Goal: Task Accomplishment & Management: Complete application form

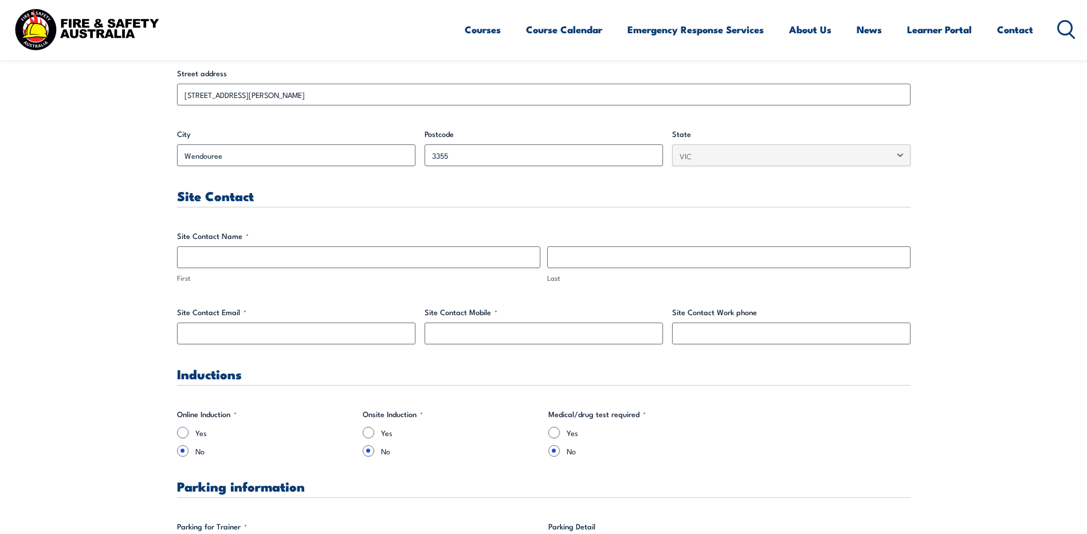
scroll to position [477, 0]
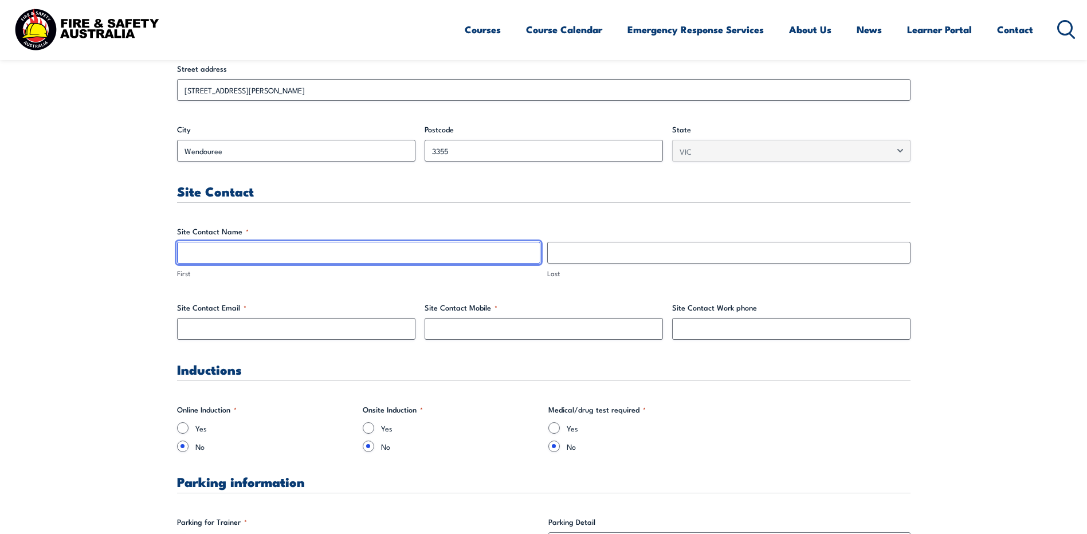
click at [313, 253] on input "First" at bounding box center [358, 253] width 363 height 22
type input "t"
type input "[PERSON_NAME]"
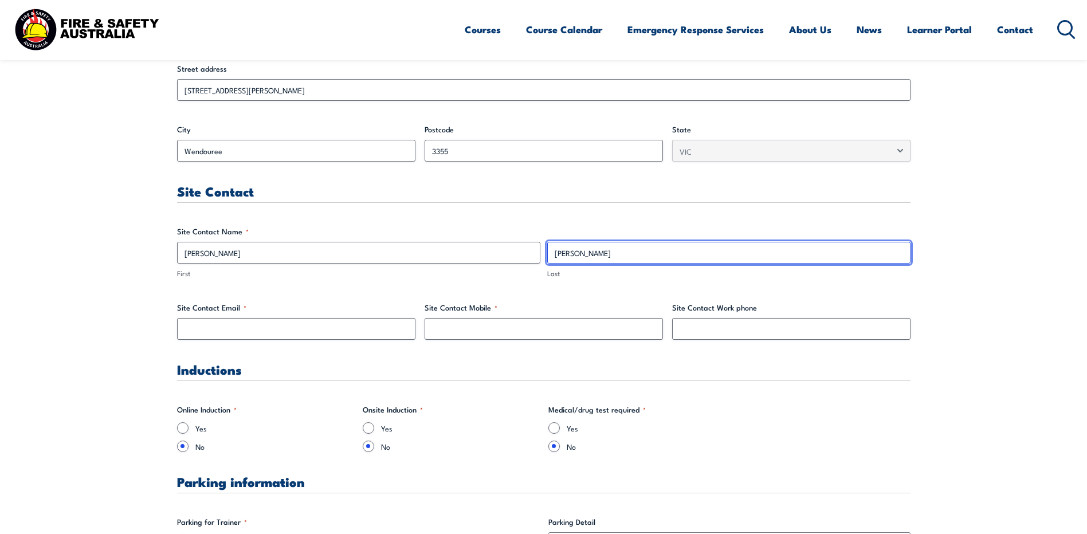
type input "[PERSON_NAME]"
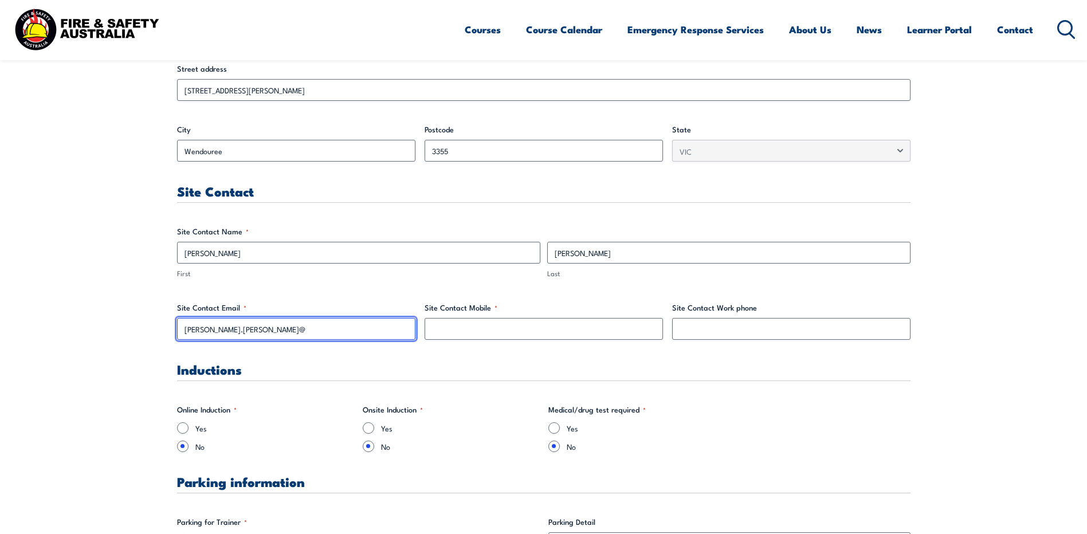
drag, startPoint x: 288, startPoint y: 329, endPoint x: -2, endPoint y: 327, distance: 290.4
paste input "[PERSON_NAME][EMAIL_ADDRESS][PERSON_NAME][DOMAIN_NAME]"
type input "[PERSON_NAME][EMAIL_ADDRESS][PERSON_NAME][DOMAIN_NAME]"
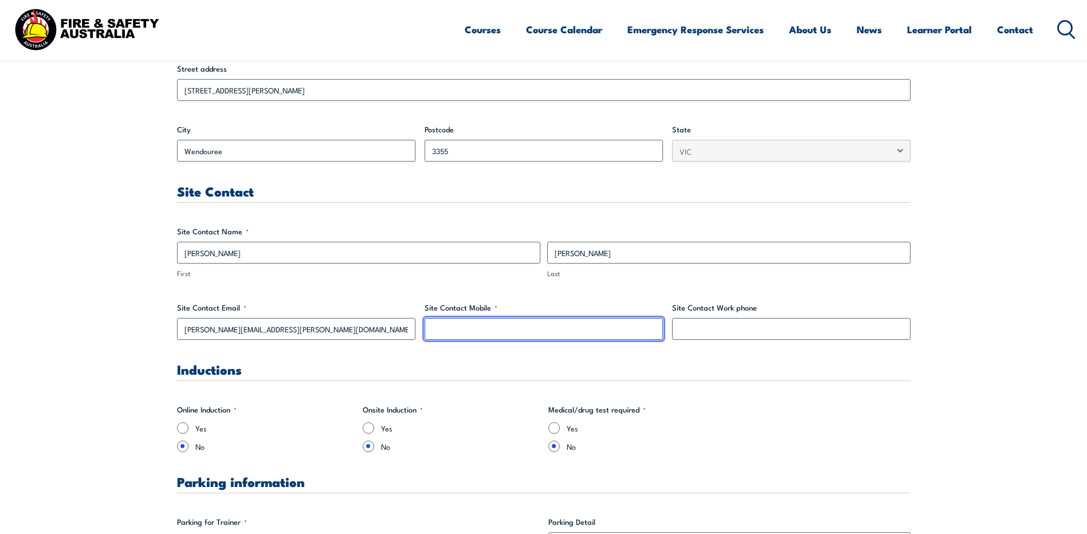
click at [487, 333] on input "Site Contact Mobile *" at bounding box center [543, 329] width 238 height 22
click at [617, 334] on input "Site Contact Mobile *" at bounding box center [543, 329] width 238 height 22
paste input "[PHONE_NUMBER]"
type input "[PHONE_NUMBER]"
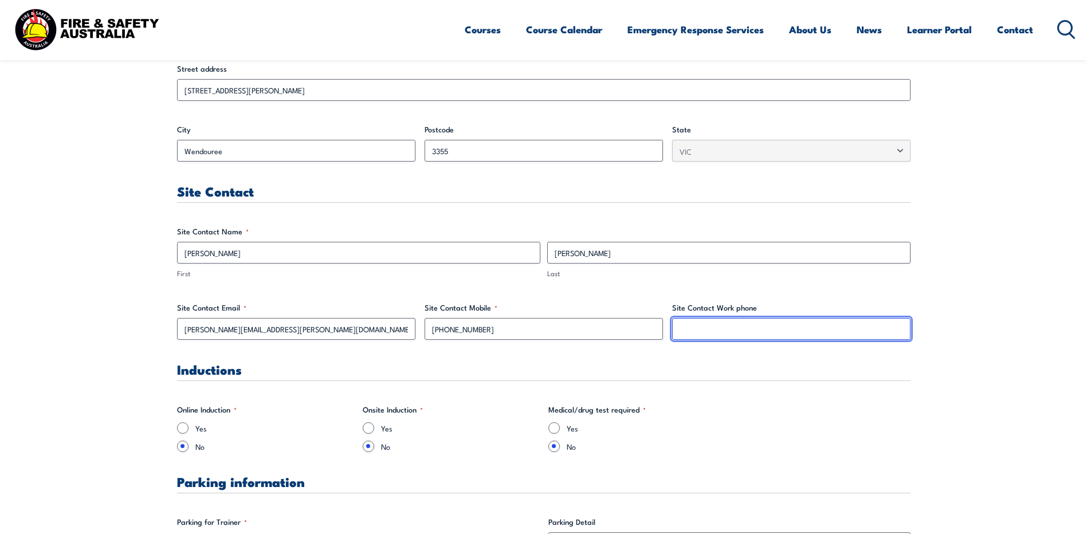
click at [821, 330] on input "Site Contact Work phone" at bounding box center [791, 329] width 238 height 22
paste input "[PHONE_NUMBER]"
type input "[PHONE_NUMBER]"
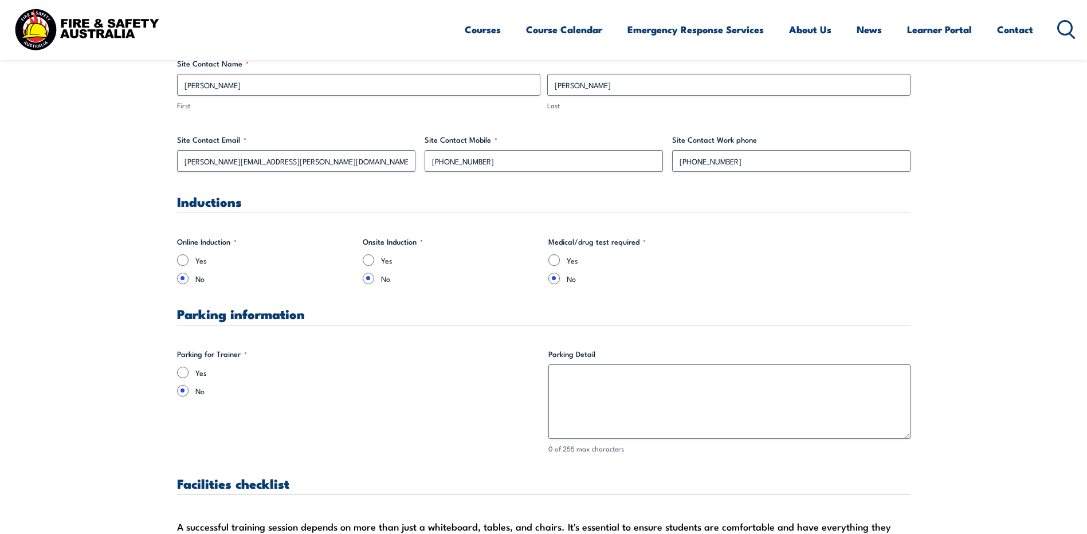
scroll to position [649, 0]
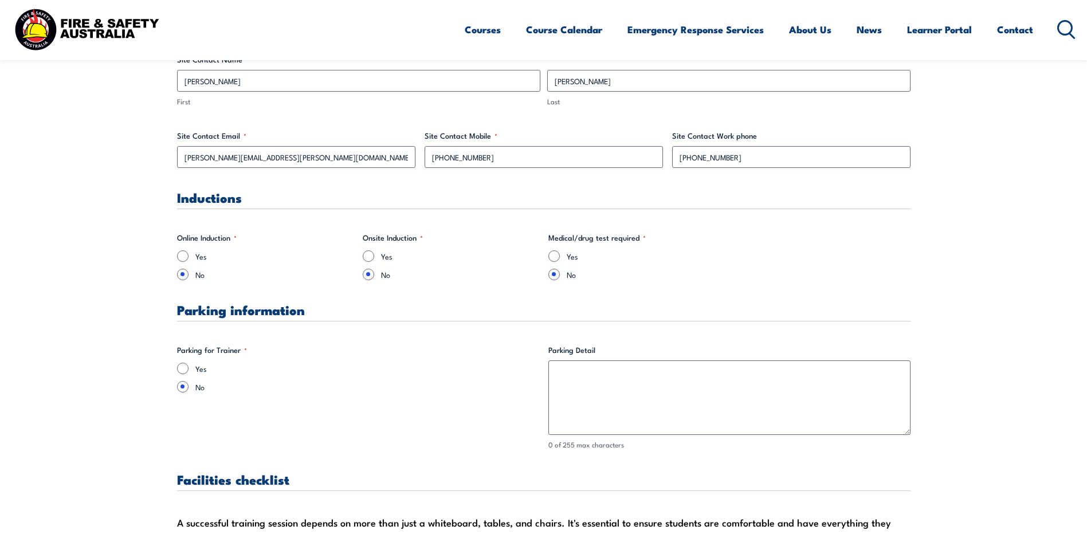
click at [405, 233] on legend "Onsite Induction *" at bounding box center [393, 237] width 60 height 11
click at [195, 254] on label "Yes" at bounding box center [274, 255] width 158 height 11
click at [188, 254] on input "Yes" at bounding box center [182, 255] width 11 height 11
radio input "true"
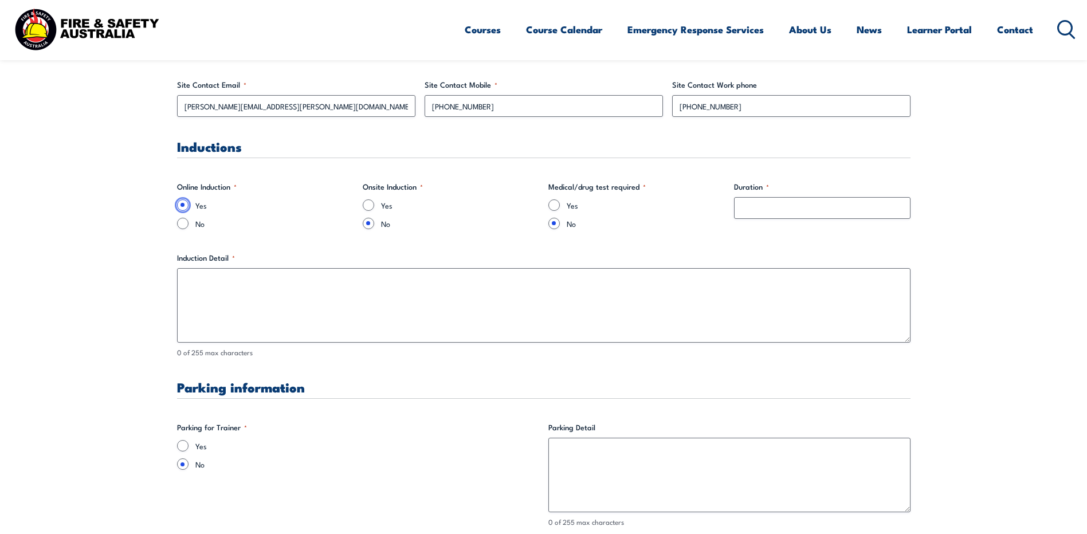
scroll to position [706, 0]
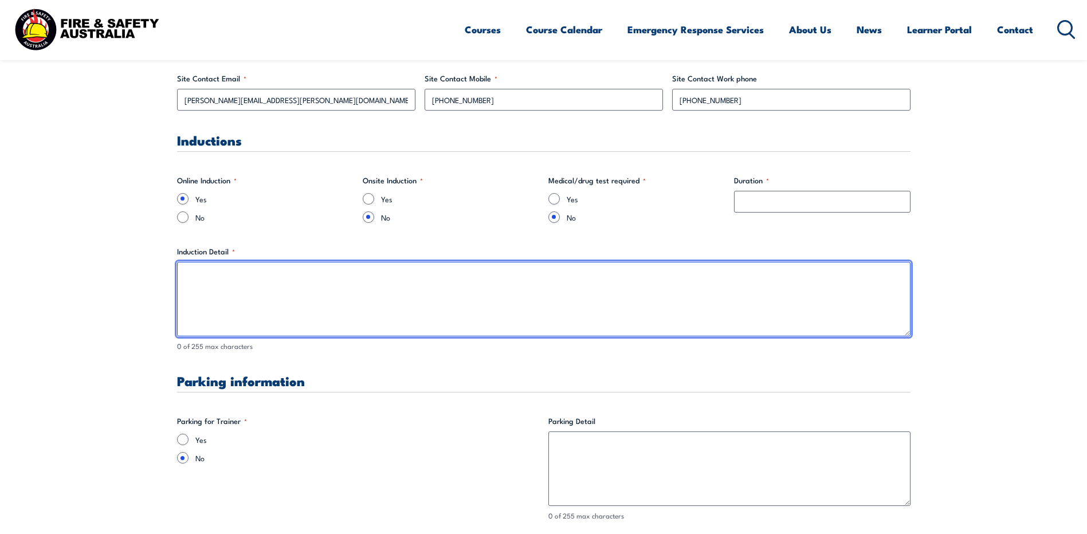
click at [290, 280] on textarea "Induction Detail *" at bounding box center [543, 299] width 733 height 74
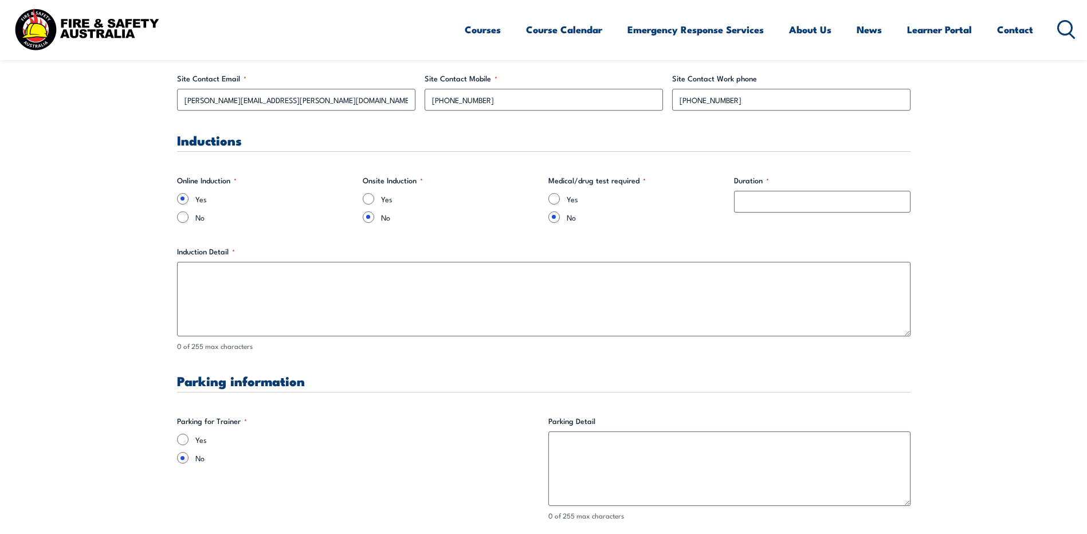
click at [305, 212] on label "No" at bounding box center [274, 216] width 158 height 11
click at [188, 212] on input "No" at bounding box center [182, 216] width 11 height 11
radio input "true"
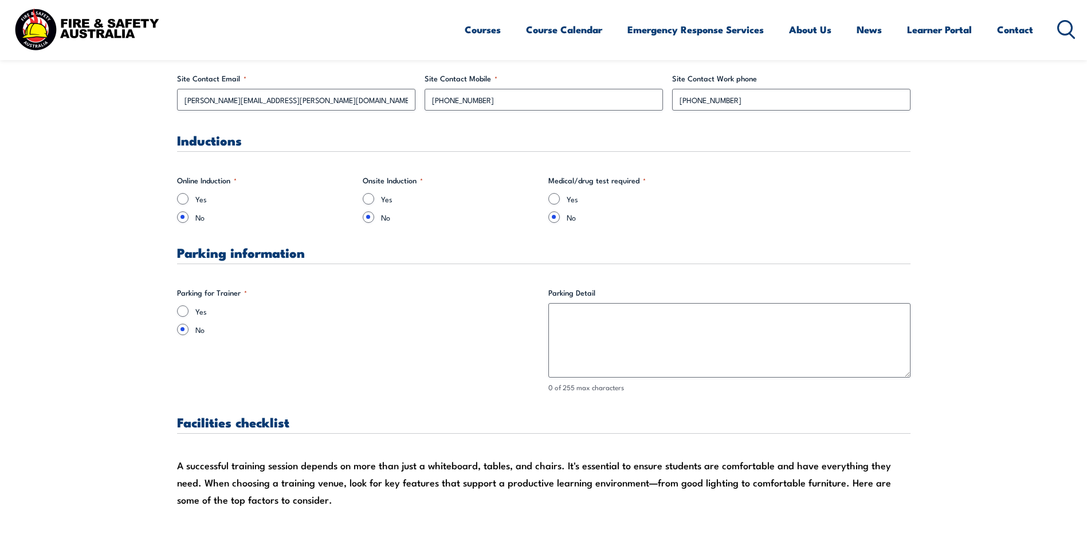
click at [196, 199] on label "Yes" at bounding box center [274, 198] width 158 height 11
click at [188, 199] on input "Yes" at bounding box center [182, 198] width 11 height 11
radio input "true"
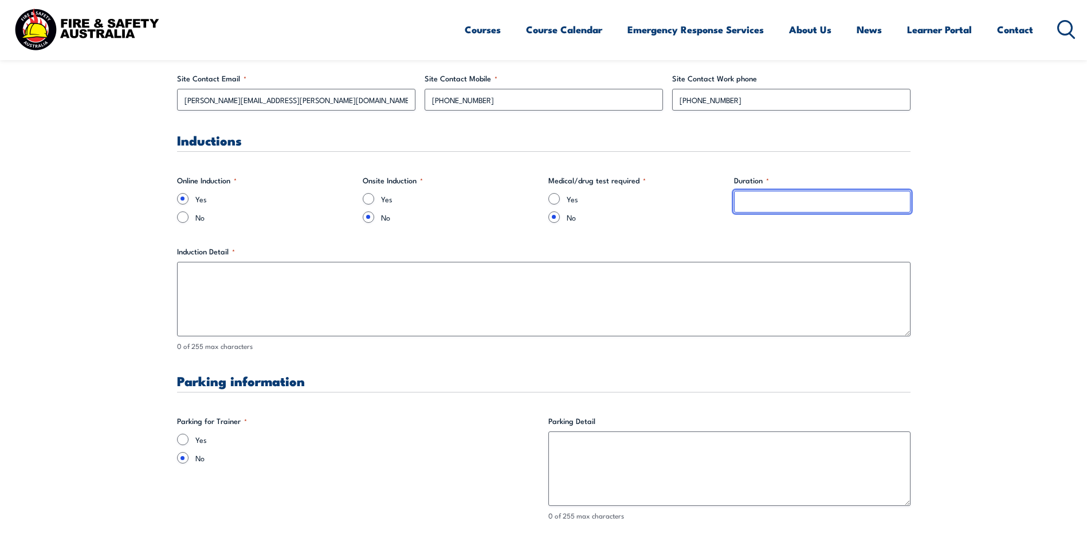
click at [813, 211] on input "Duration *" at bounding box center [822, 202] width 176 height 22
type input "1"
type input "30min"
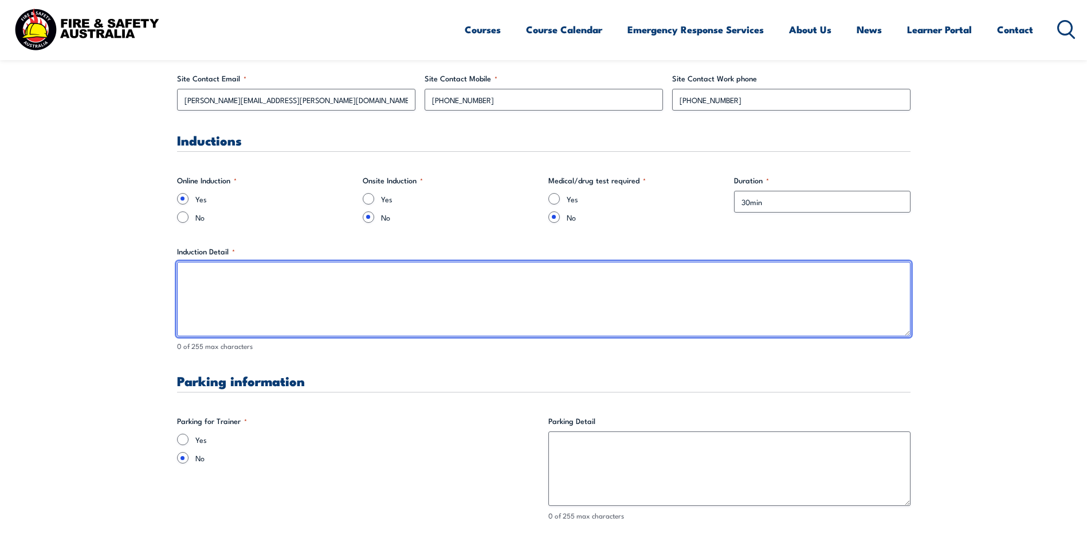
click at [699, 272] on textarea "Induction Detail *" at bounding box center [543, 299] width 733 height 74
click at [326, 276] on textarea "Please send the trainer's first and last name to [PERSON_NAME][EMAIL_ADDRESS][D…" at bounding box center [543, 299] width 733 height 74
click at [699, 294] on textarea "Please send the trainer's first and last name and email adress to [PERSON_NAME]…" at bounding box center [543, 299] width 733 height 74
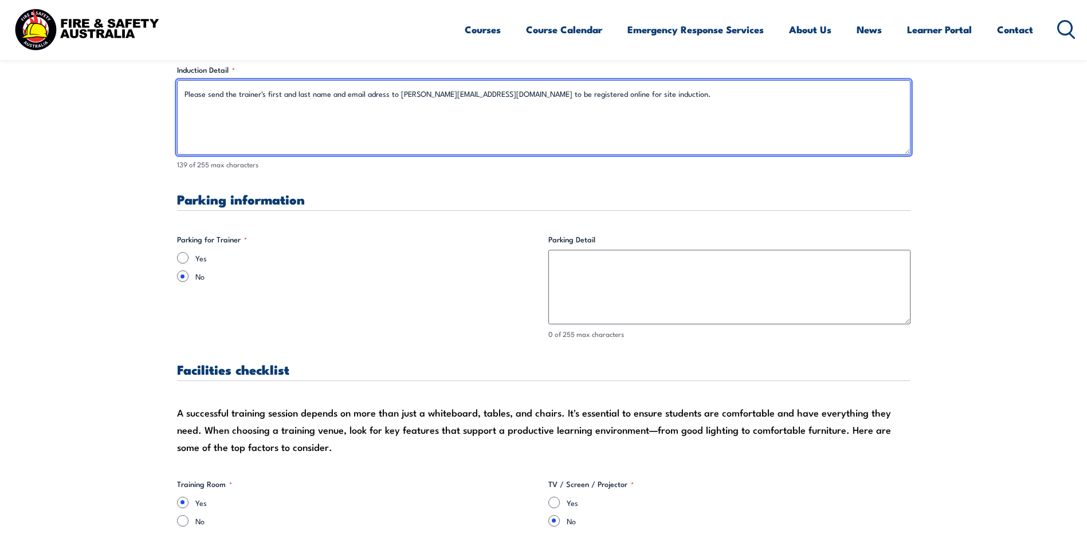
scroll to position [898, 0]
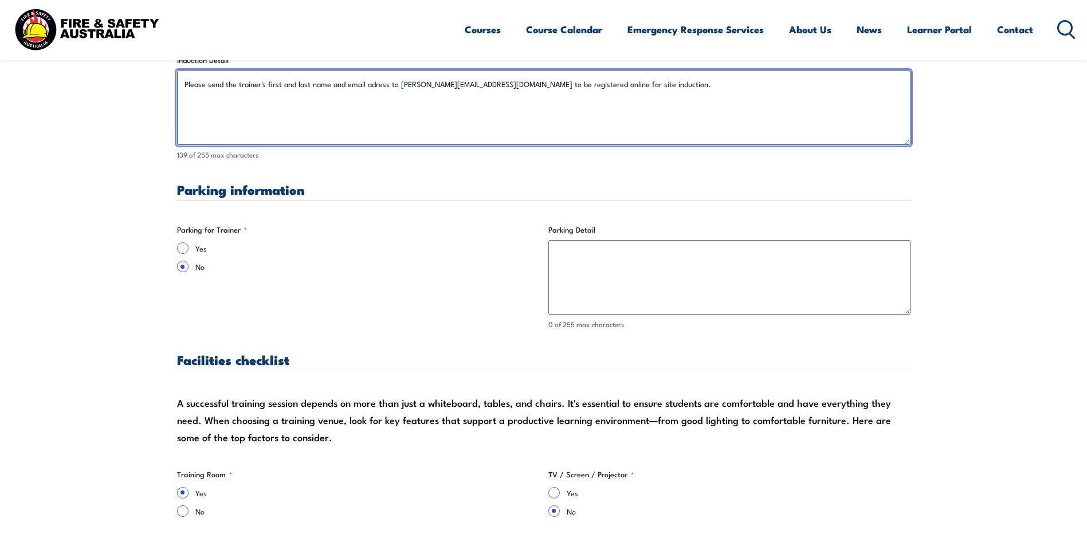
type textarea "Please send the trainer's first and last name and email adress to [PERSON_NAME]…"
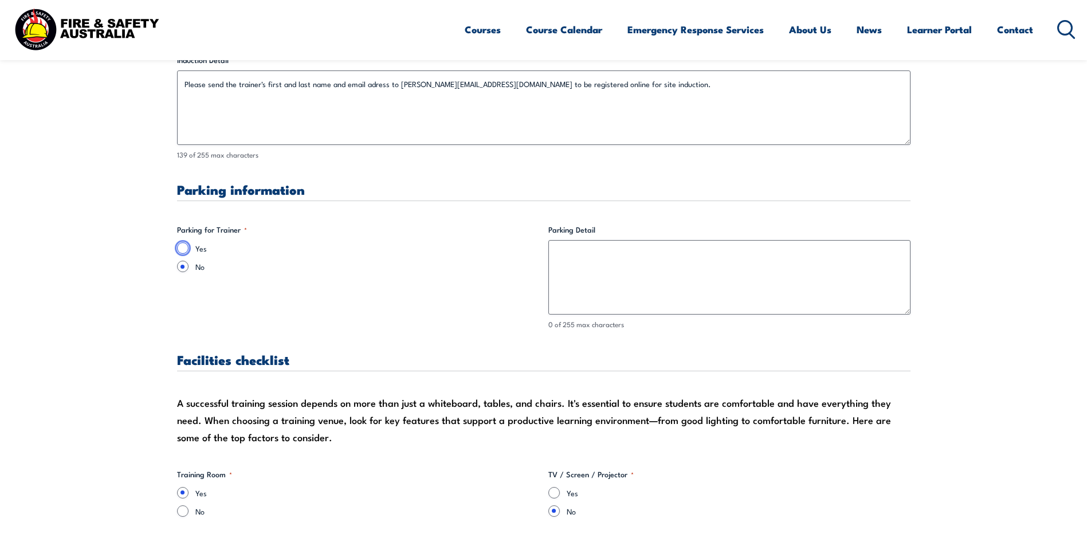
click at [183, 244] on input "Yes" at bounding box center [182, 247] width 11 height 11
radio input "true"
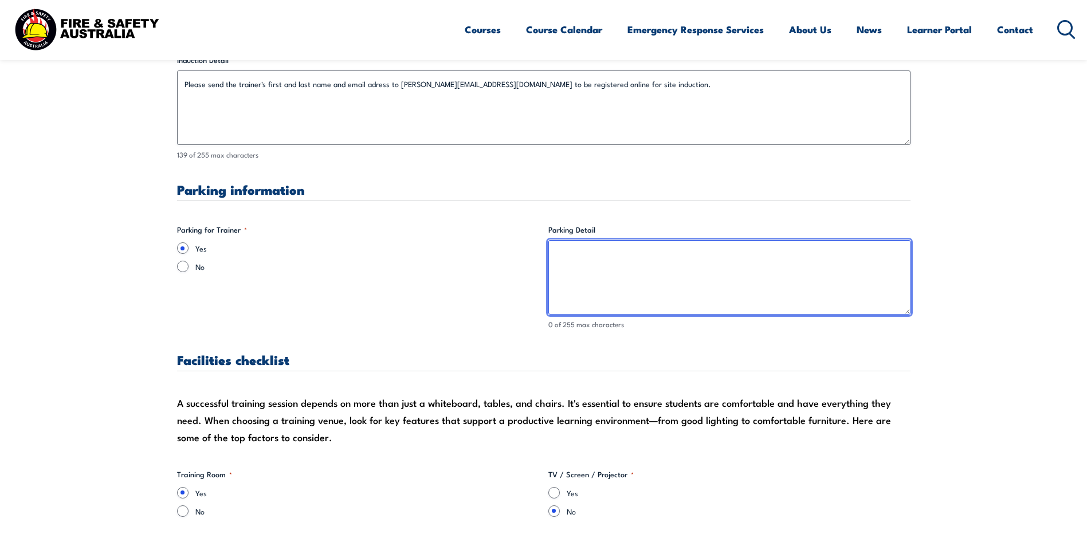
drag, startPoint x: 735, startPoint y: 263, endPoint x: 715, endPoint y: 266, distance: 20.8
click at [731, 266] on textarea "Parking Detail" at bounding box center [729, 277] width 362 height 74
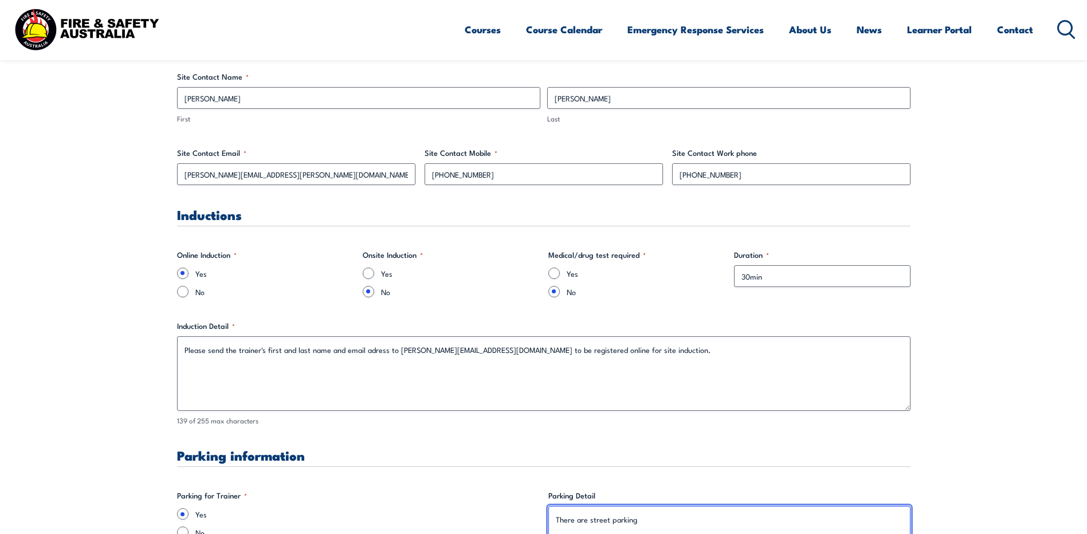
scroll to position [630, 0]
type textarea "There are street parking"
click at [181, 294] on input "No" at bounding box center [182, 293] width 11 height 11
radio input "true"
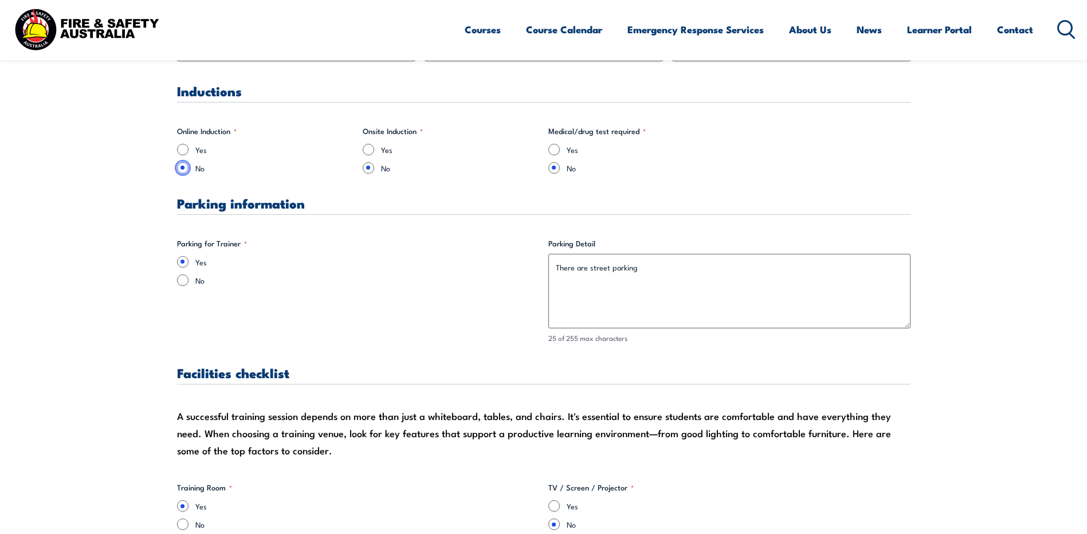
scroll to position [763, 0]
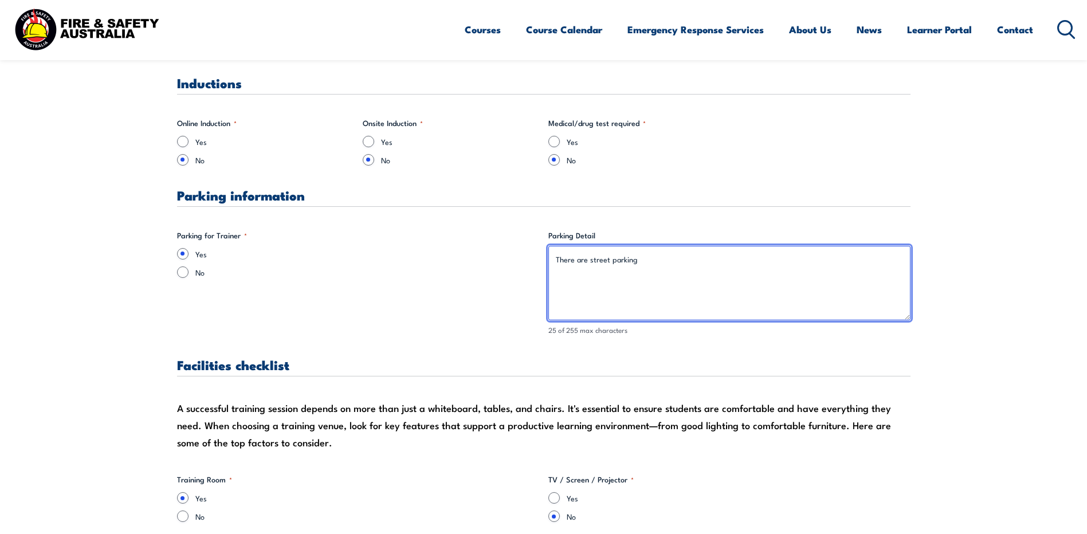
click at [722, 266] on textarea "There are street parking" at bounding box center [729, 283] width 362 height 74
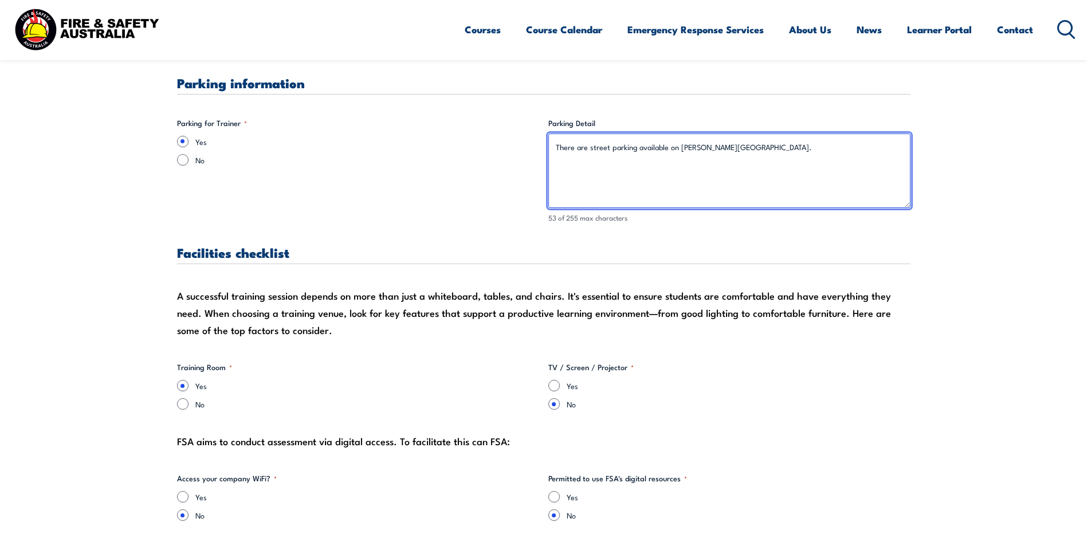
scroll to position [878, 0]
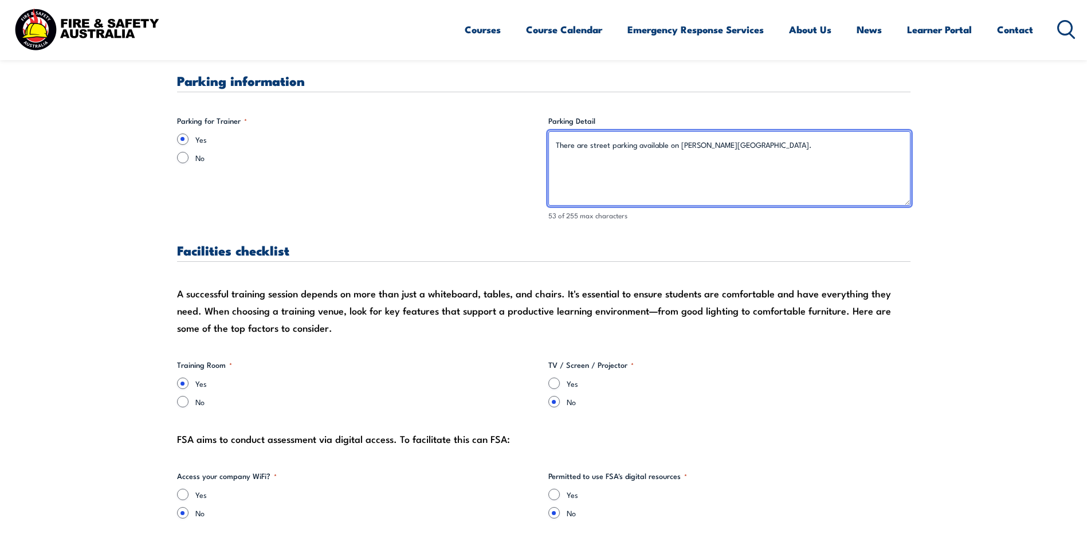
drag, startPoint x: 679, startPoint y: 145, endPoint x: 1080, endPoint y: 3, distance: 425.9
click at [679, 144] on textarea "There are street parking available on [PERSON_NAME][GEOGRAPHIC_DATA]." at bounding box center [729, 168] width 362 height 74
drag, startPoint x: 644, startPoint y: 142, endPoint x: 654, endPoint y: 143, distance: 9.2
click at [644, 142] on textarea "There are street parking available along [GEOGRAPHIC_DATA]." at bounding box center [729, 168] width 362 height 74
click at [632, 146] on textarea "There are street parking available along [GEOGRAPHIC_DATA]." at bounding box center [729, 168] width 362 height 74
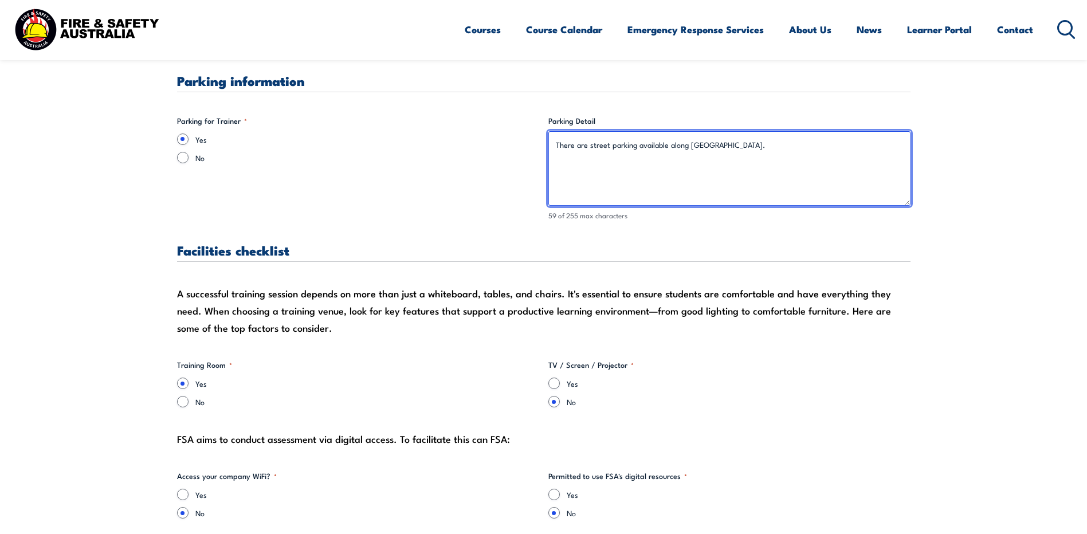
click at [638, 142] on textarea "There are street parking available along [GEOGRAPHIC_DATA]." at bounding box center [729, 168] width 362 height 74
drag, startPoint x: 723, startPoint y: 170, endPoint x: 724, endPoint y: 145, distance: 24.6
click at [654, 191] on textarea "There are street parking spots available along the [PERSON_NAME][GEOGRAPHIC_DAT…" at bounding box center [729, 168] width 362 height 74
type textarea "There are street parking spots available along the [PERSON_NAME][GEOGRAPHIC_DAT…"
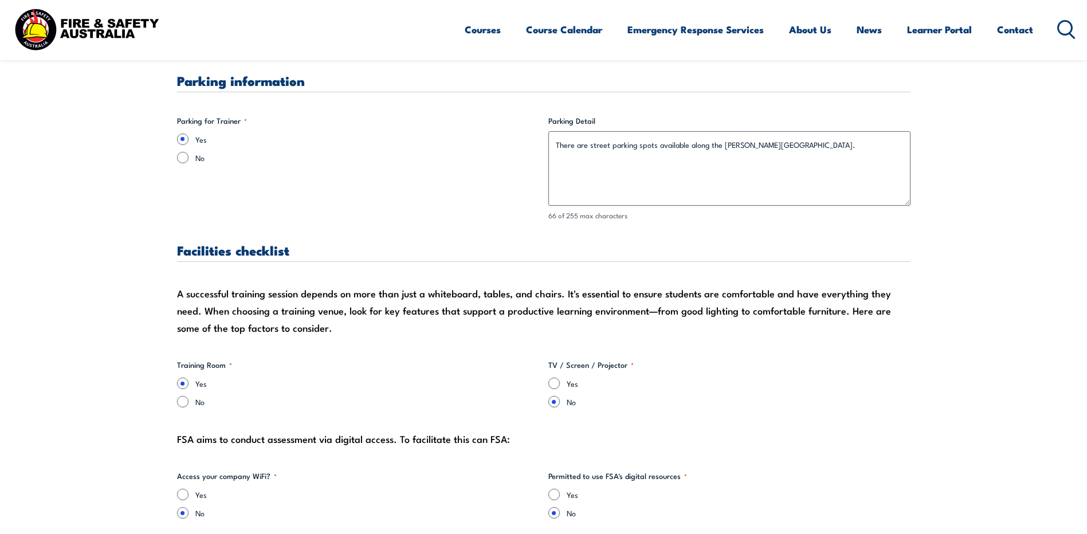
click at [573, 258] on div "Facilities checklist" at bounding box center [543, 252] width 733 height 18
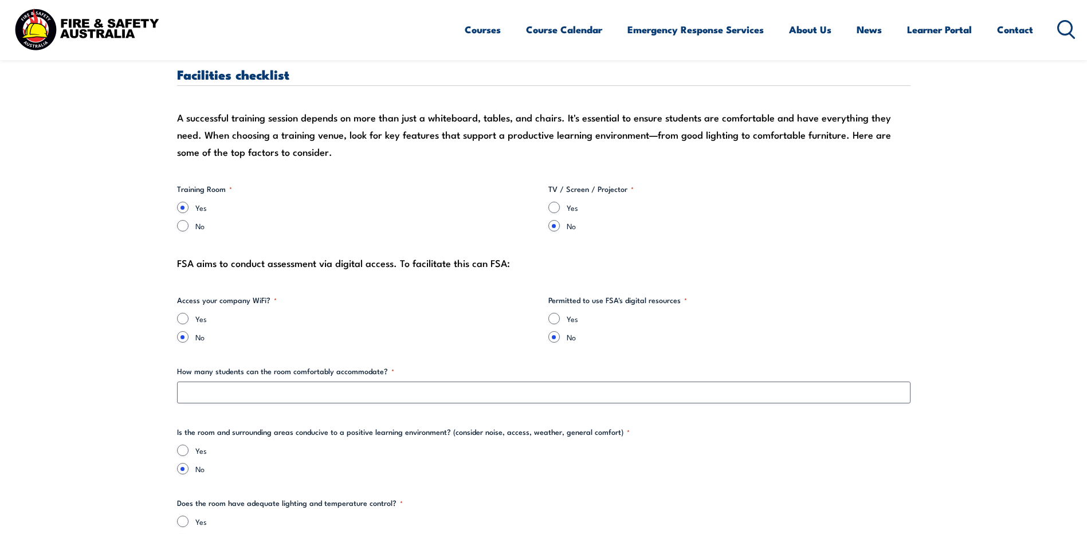
scroll to position [1146, 0]
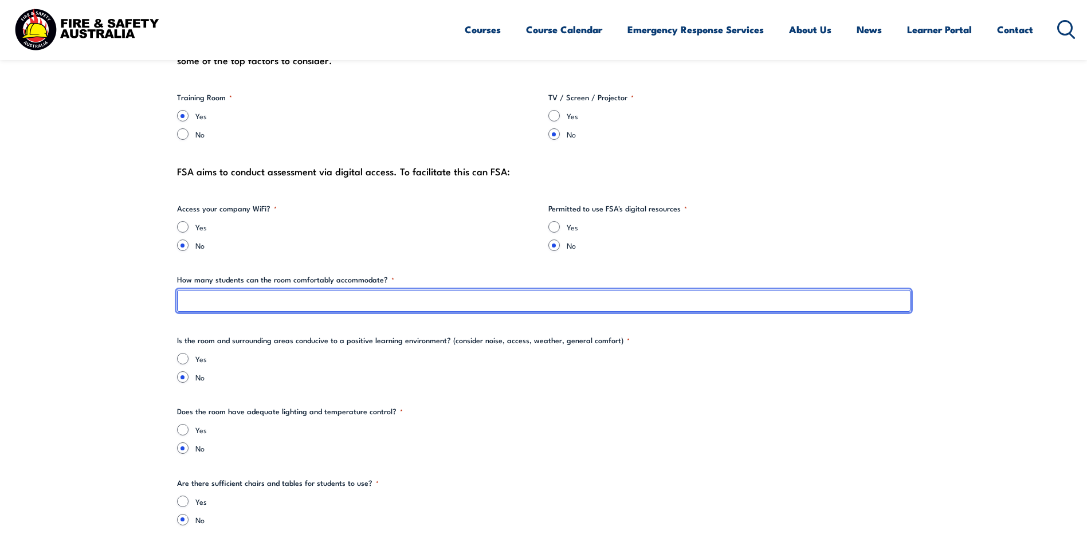
click at [294, 295] on input "How many students can the room comfortably accommodate? *" at bounding box center [543, 301] width 733 height 22
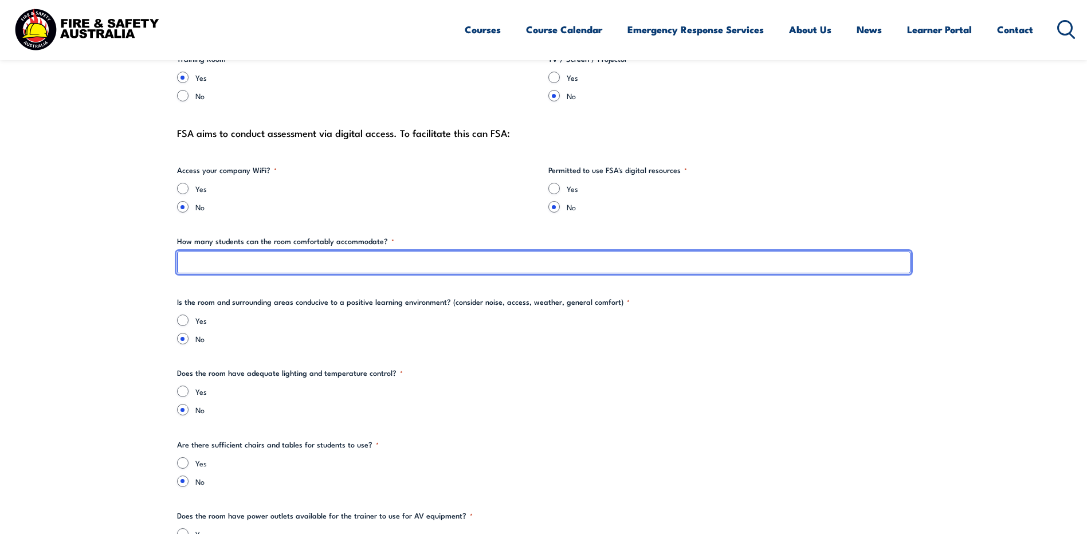
type input "8"
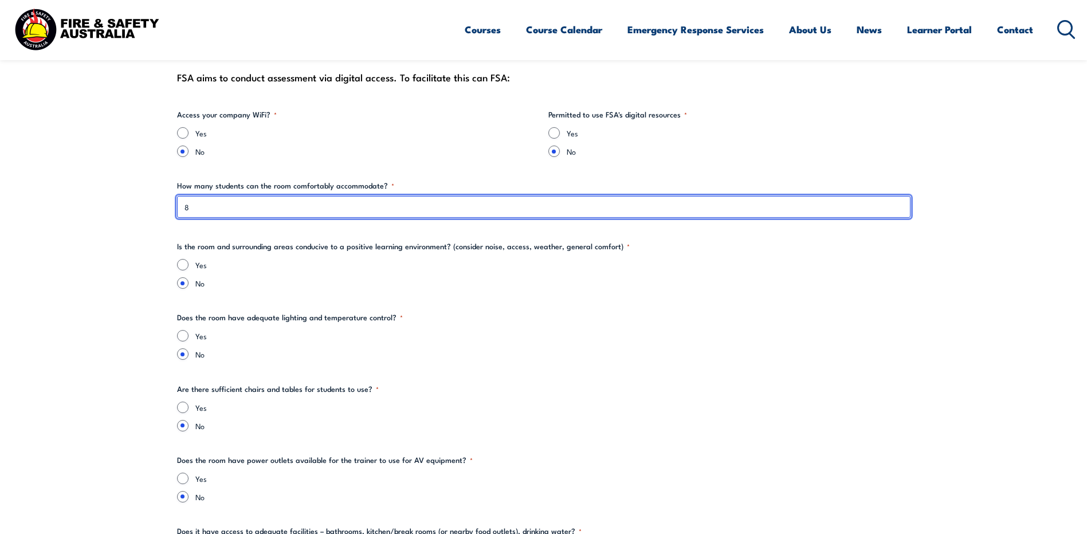
scroll to position [1241, 0]
type input "12"
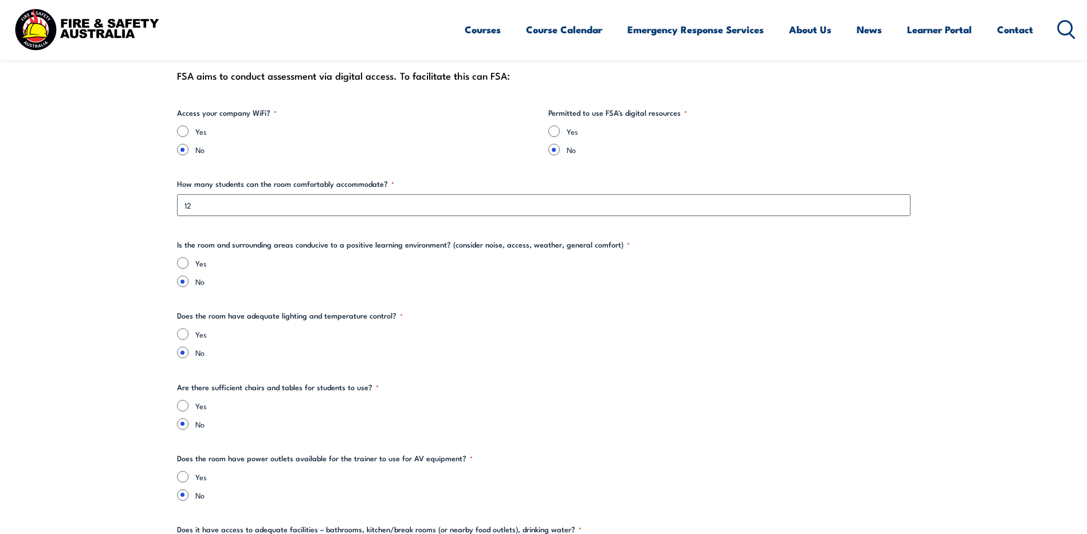
click at [301, 271] on div "Yes No" at bounding box center [543, 272] width 733 height 30
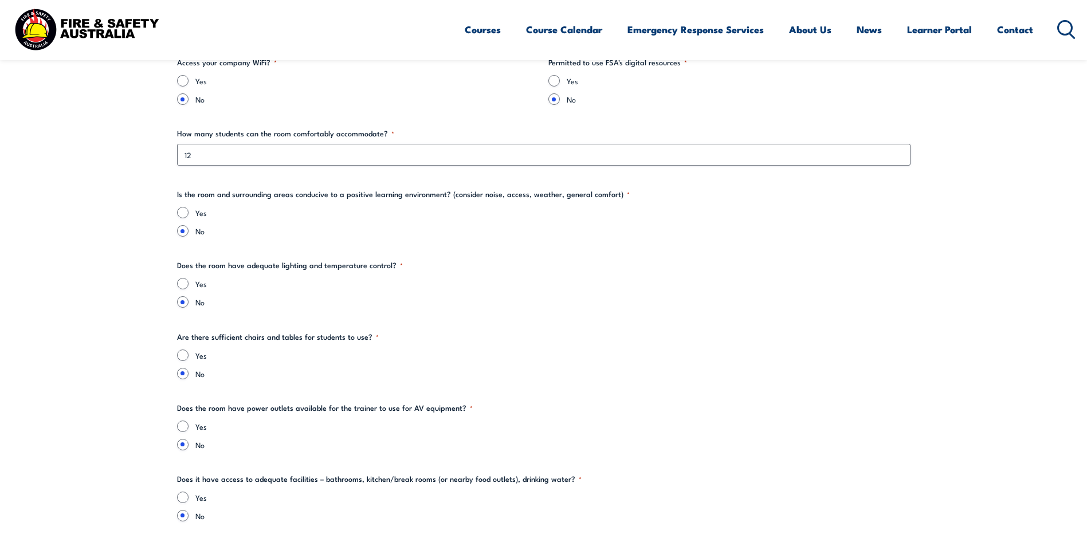
scroll to position [1298, 0]
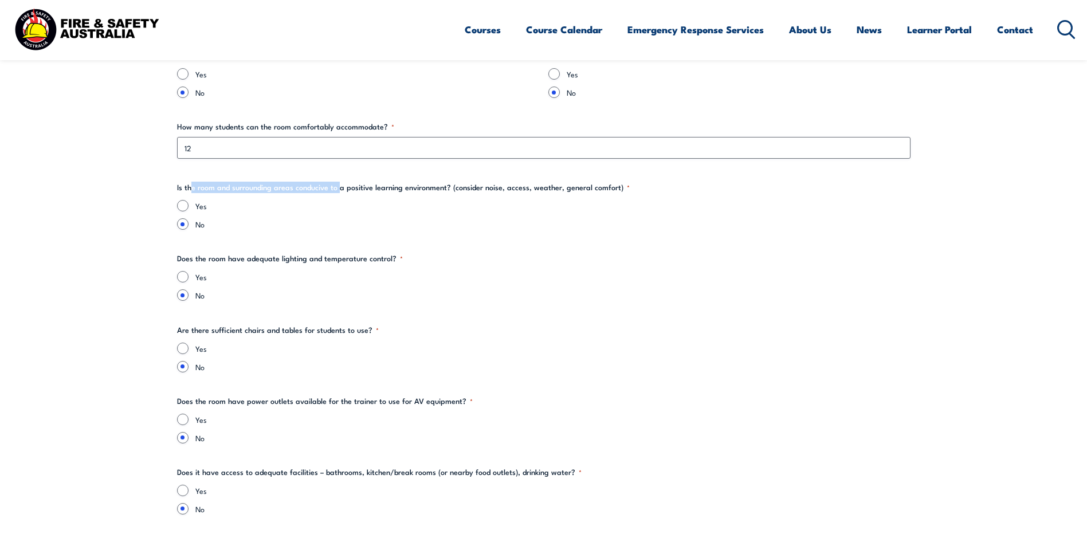
drag, startPoint x: 190, startPoint y: 182, endPoint x: 337, endPoint y: 188, distance: 147.9
click at [337, 188] on legend "Is the room and surrounding areas conducive to a positive learning environment?…" at bounding box center [403, 187] width 452 height 11
drag, startPoint x: 337, startPoint y: 188, endPoint x: 322, endPoint y: 206, distance: 22.7
click at [322, 206] on label "Yes" at bounding box center [552, 205] width 715 height 11
click at [188, 206] on input "Yes" at bounding box center [182, 205] width 11 height 11
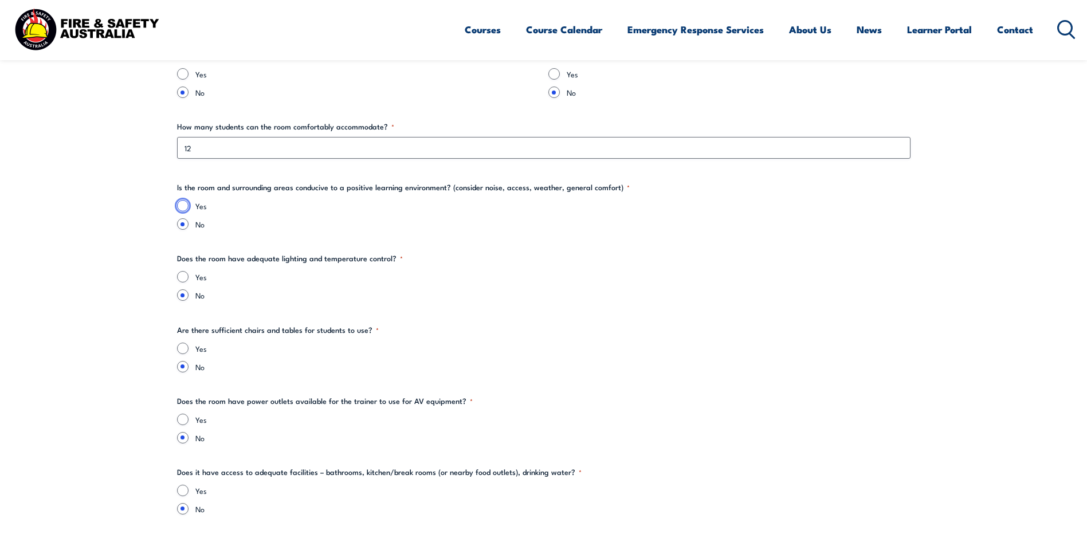
radio input "true"
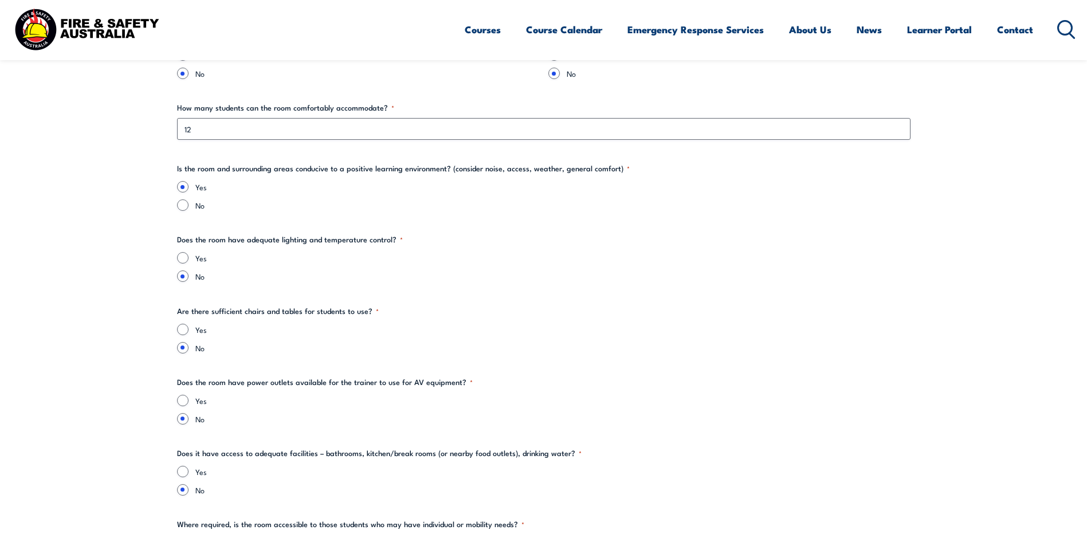
click at [322, 203] on label "No" at bounding box center [552, 204] width 715 height 11
click at [188, 203] on input "No" at bounding box center [182, 204] width 11 height 11
radio input "true"
click at [317, 198] on div "Yes No" at bounding box center [543, 196] width 733 height 30
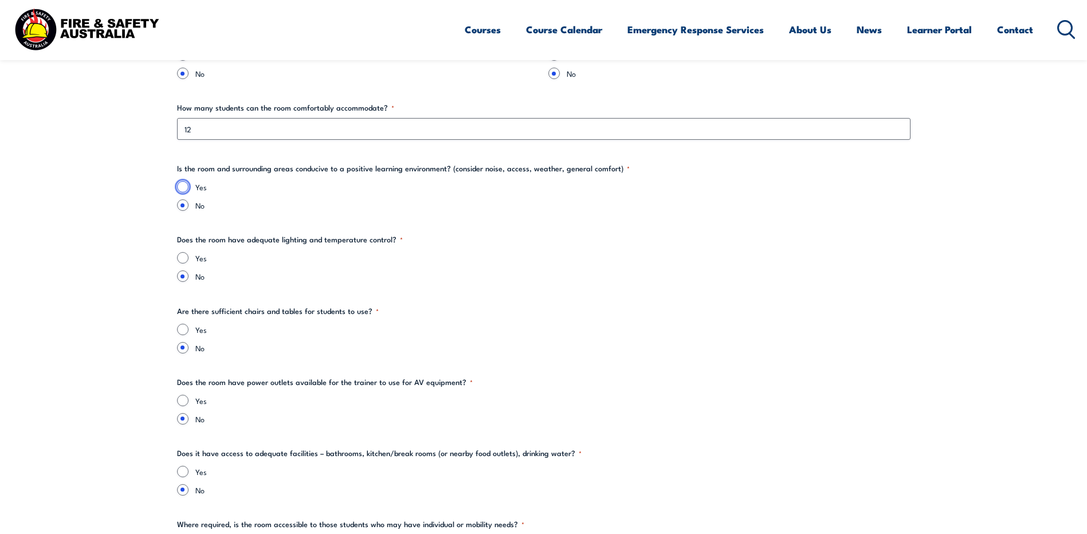
click at [179, 189] on input "Yes" at bounding box center [182, 186] width 11 height 11
radio input "true"
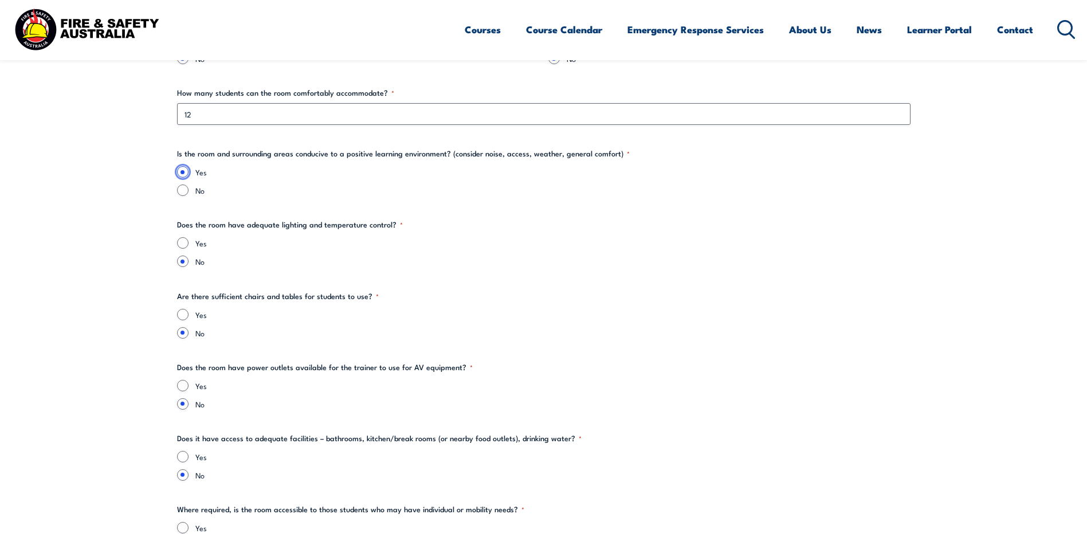
scroll to position [1336, 0]
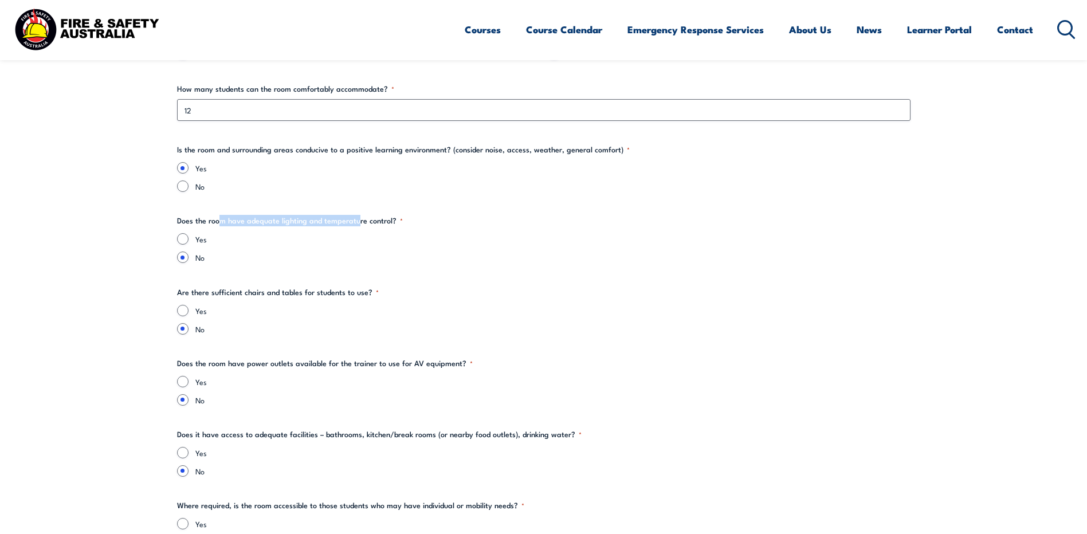
drag, startPoint x: 218, startPoint y: 218, endPoint x: 355, endPoint y: 217, distance: 136.9
click at [355, 217] on legend "Does the room have adequate lighting and temperature control? *" at bounding box center [290, 220] width 226 height 11
drag, startPoint x: 355, startPoint y: 217, endPoint x: 338, endPoint y: 219, distance: 17.3
click at [338, 219] on legend "Does the room have adequate lighting and temperature control? *" at bounding box center [290, 220] width 226 height 11
click at [187, 239] on input "Yes" at bounding box center [182, 238] width 11 height 11
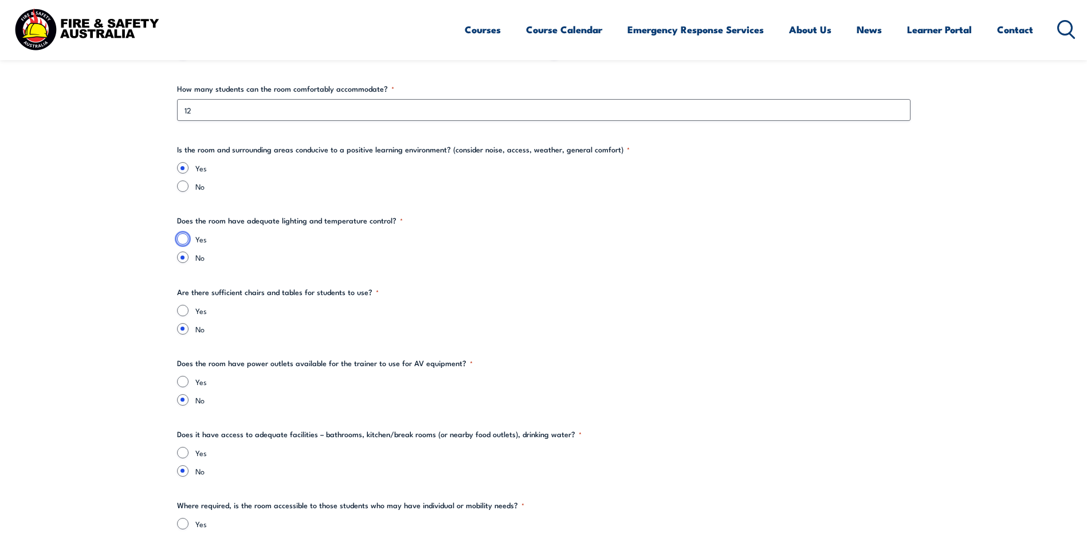
radio input "true"
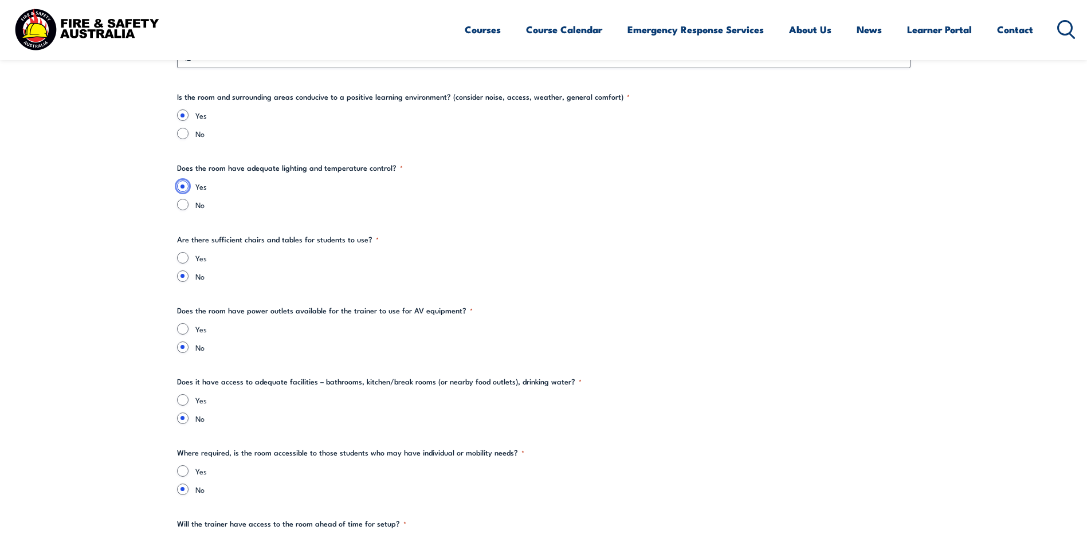
scroll to position [1394, 0]
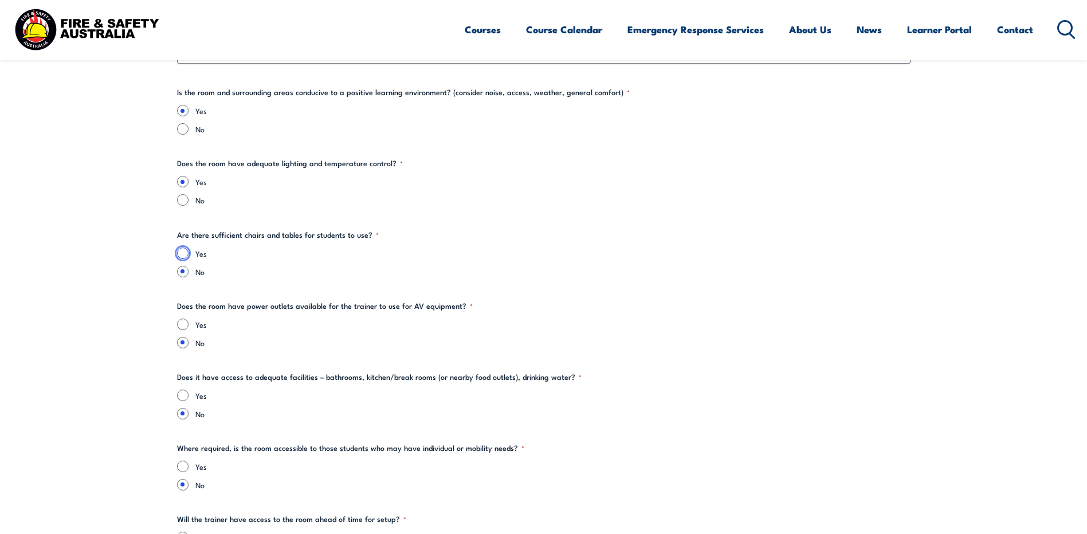
click at [185, 252] on input "Yes" at bounding box center [182, 252] width 11 height 11
radio input "true"
click at [184, 326] on input "Yes" at bounding box center [182, 323] width 11 height 11
radio input "true"
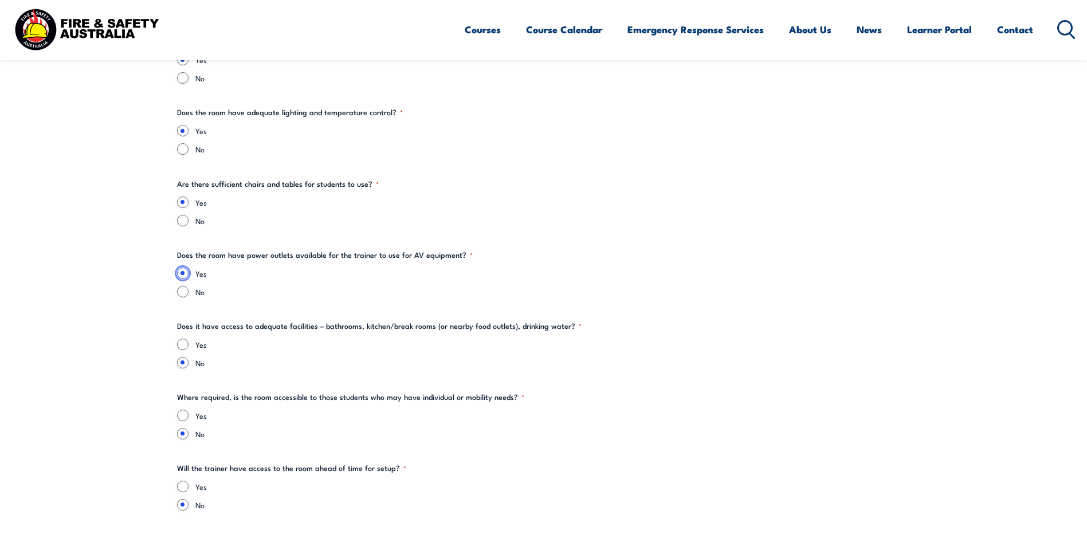
scroll to position [1451, 0]
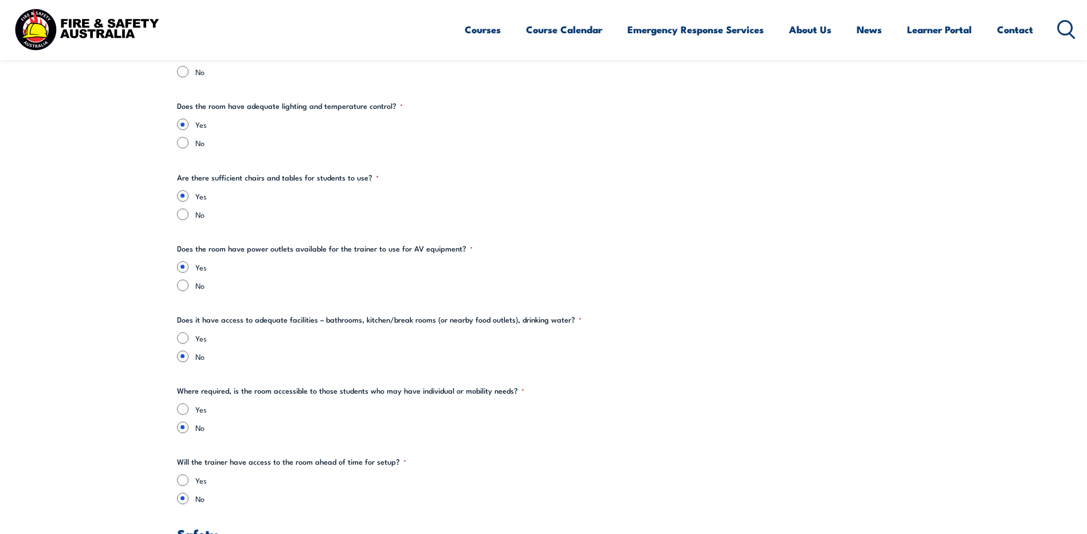
click at [180, 332] on div "Yes" at bounding box center [543, 337] width 733 height 11
click at [180, 332] on input "Yes" at bounding box center [182, 337] width 11 height 11
radio input "true"
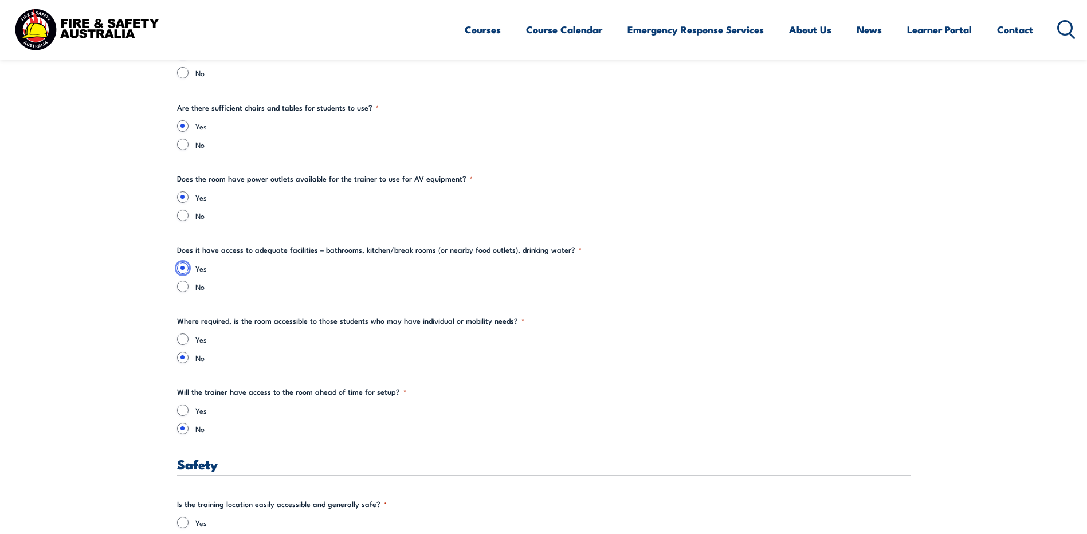
scroll to position [1528, 0]
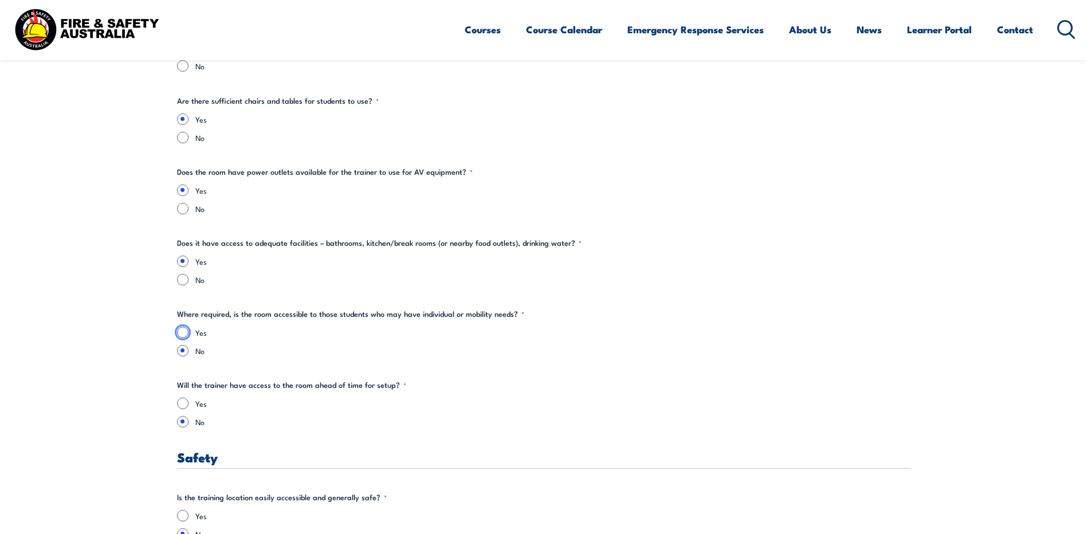
click at [180, 334] on input "Yes" at bounding box center [182, 331] width 11 height 11
radio input "true"
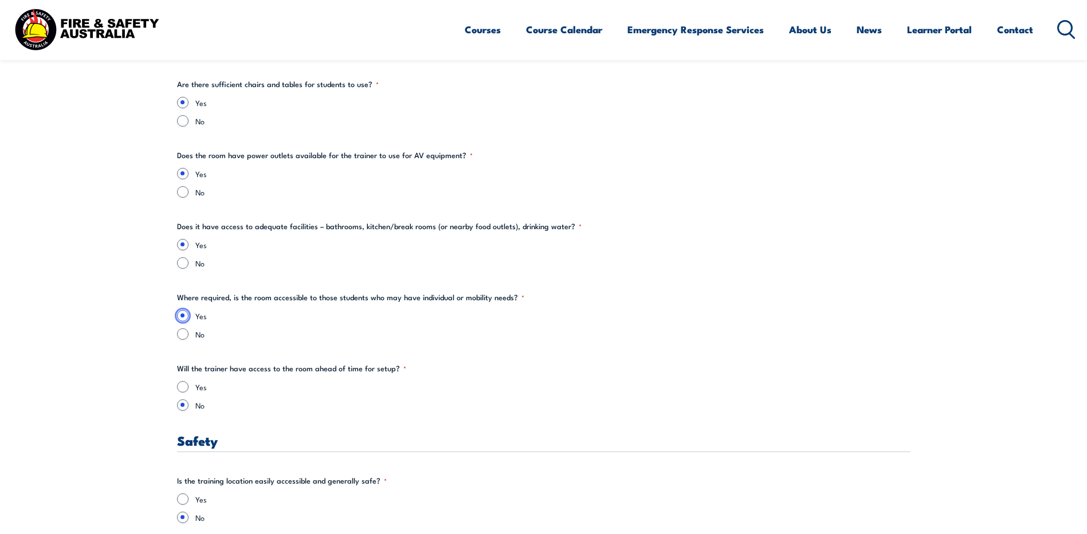
scroll to position [1585, 0]
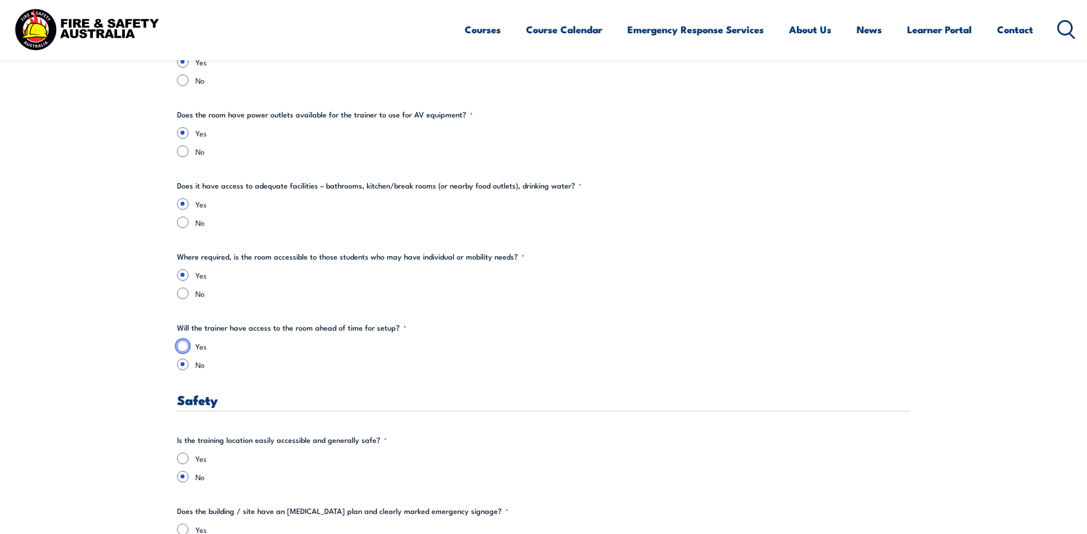
click at [180, 344] on input "Yes" at bounding box center [182, 345] width 11 height 11
radio input "true"
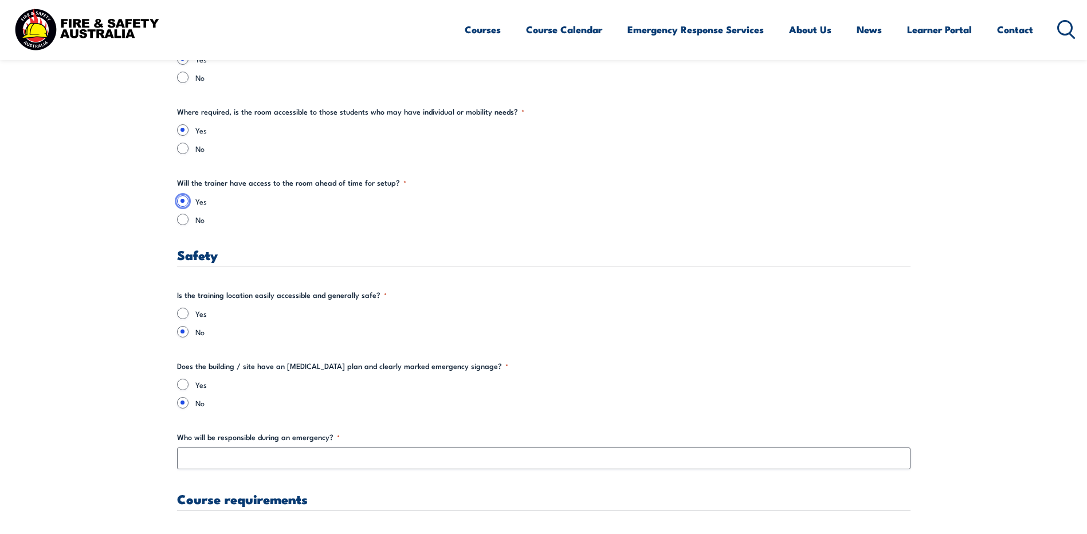
scroll to position [1757, 0]
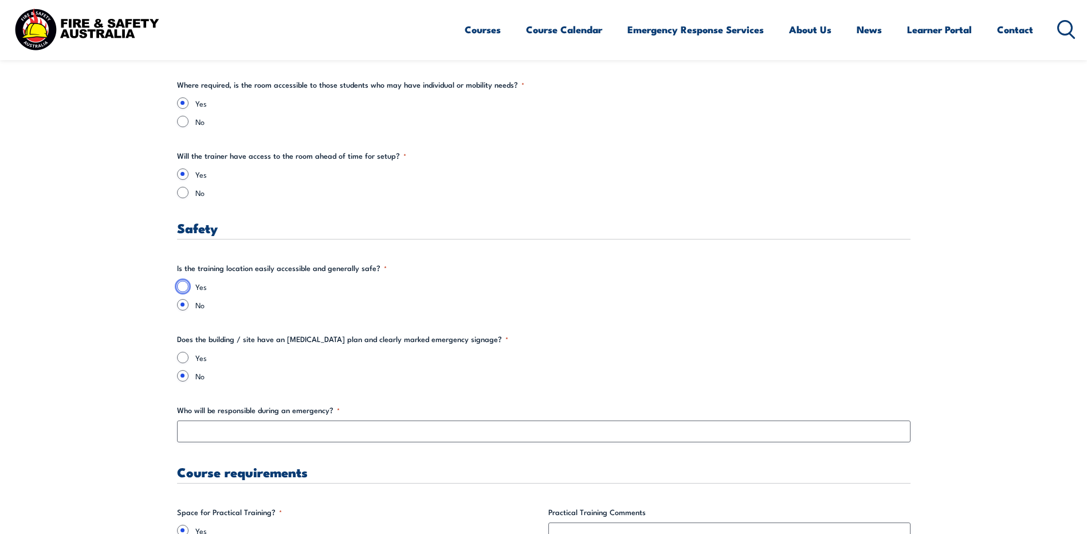
click at [183, 287] on input "Yes" at bounding box center [182, 286] width 11 height 11
radio input "true"
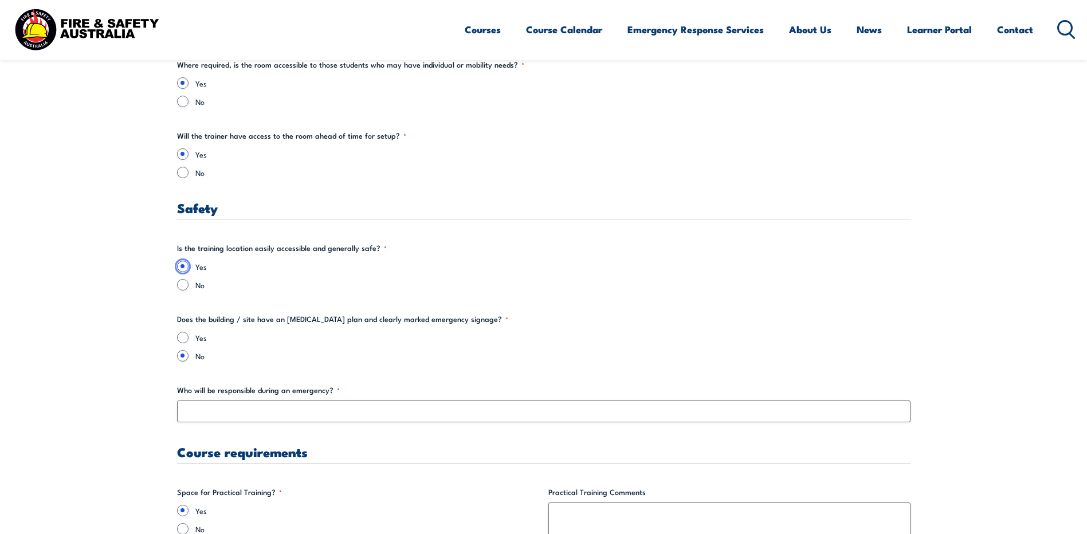
scroll to position [1814, 0]
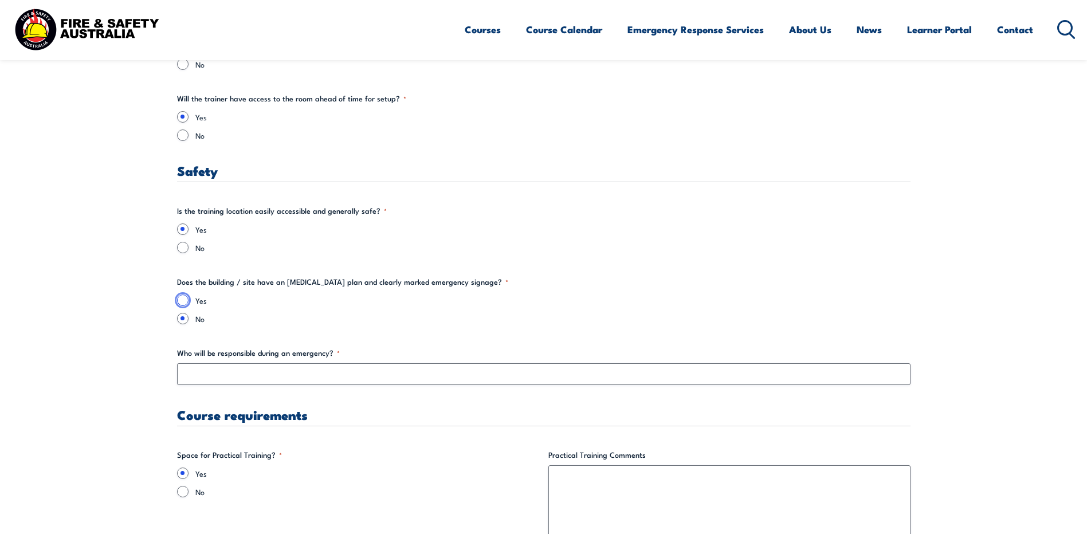
click at [183, 298] on input "Yes" at bounding box center [182, 299] width 11 height 11
radio input "true"
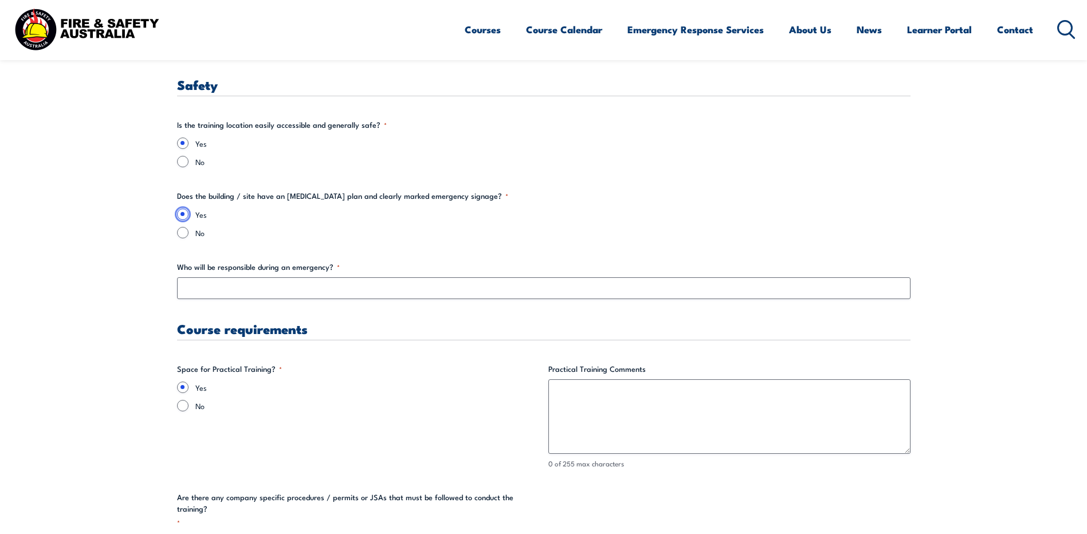
scroll to position [1909, 0]
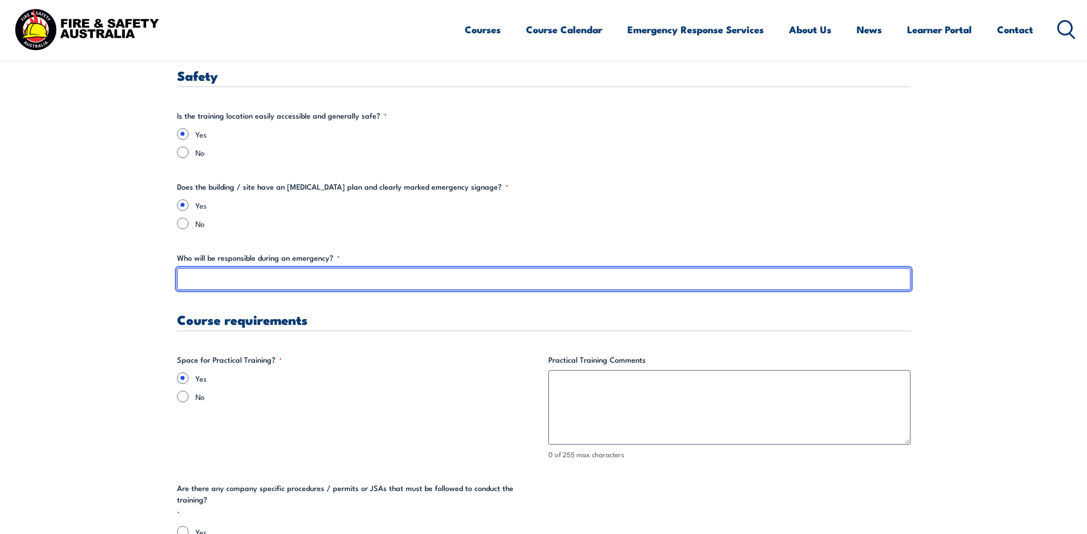
click at [208, 281] on input "Who will be responsible during an emergency? *" at bounding box center [543, 279] width 733 height 22
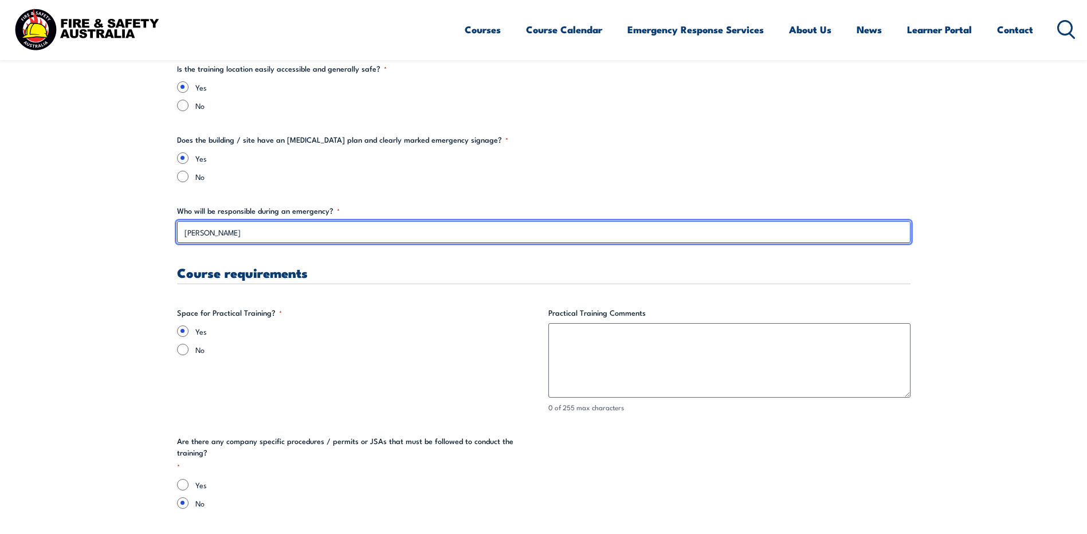
scroll to position [2024, 0]
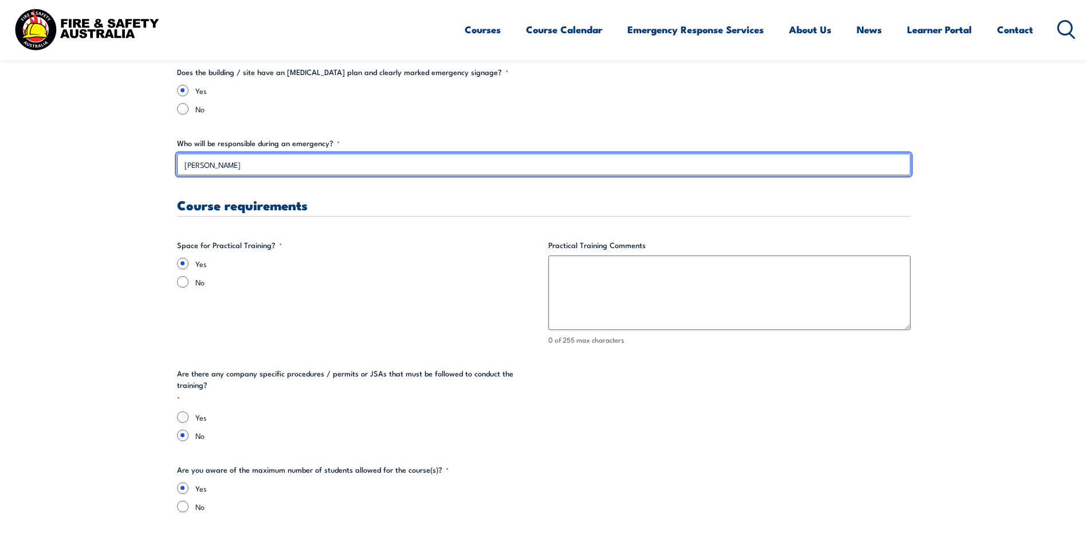
type input "[PERSON_NAME]"
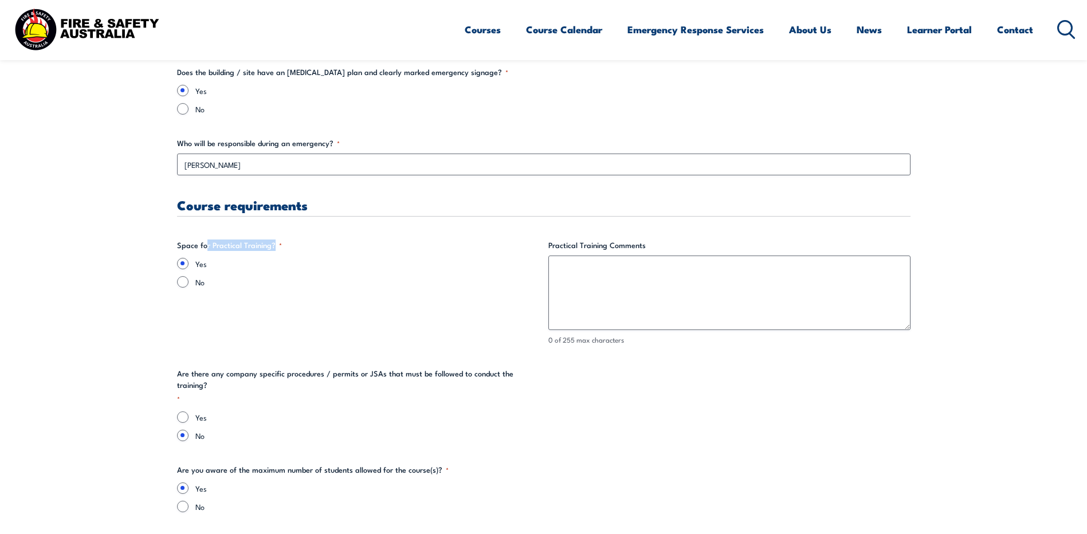
drag, startPoint x: 208, startPoint y: 245, endPoint x: 348, endPoint y: 245, distance: 139.2
click at [348, 245] on fieldset "Space for Practical Training? * Yes No" at bounding box center [358, 292] width 362 height 106
click at [349, 245] on fieldset "Space for Practical Training? * Yes No" at bounding box center [358, 292] width 362 height 106
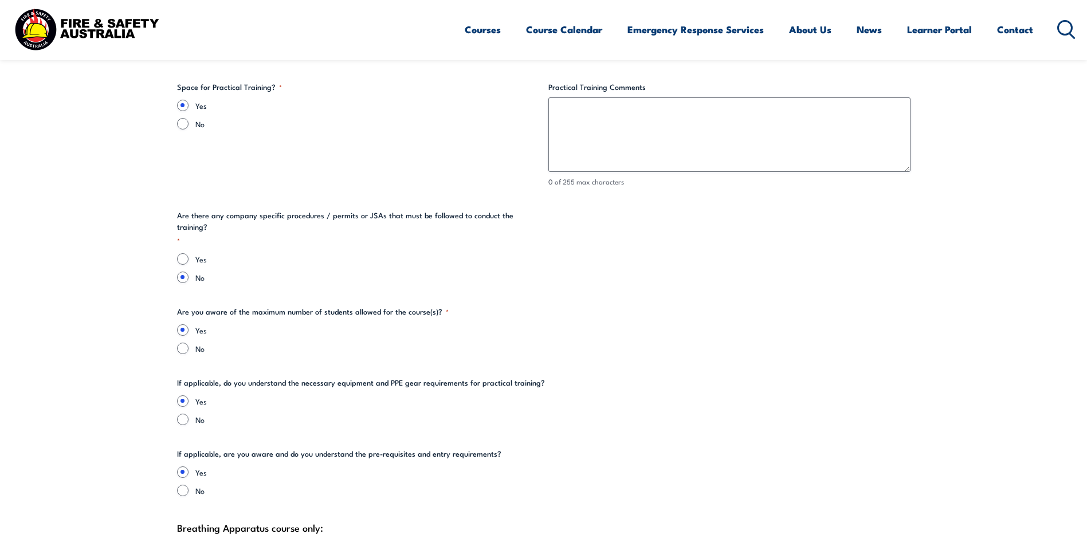
scroll to position [2195, 0]
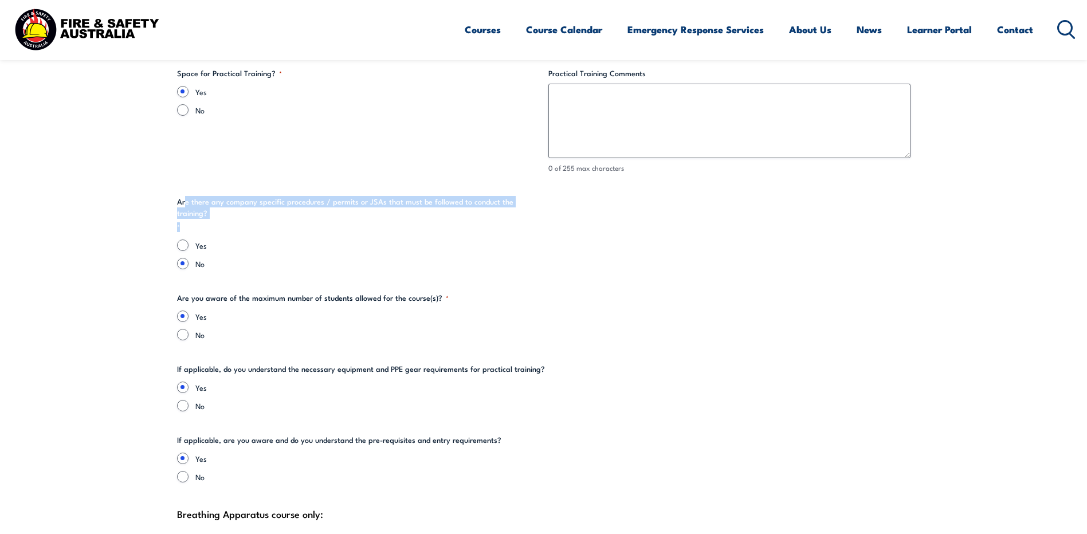
drag, startPoint x: 195, startPoint y: 202, endPoint x: 246, endPoint y: 216, distance: 52.9
click at [246, 216] on legend "Are there any company specific procedures / permits or JSAs that must be follow…" at bounding box center [358, 214] width 362 height 36
click at [246, 219] on legend "Are there any company specific procedures / permits or JSAs that must be follow…" at bounding box center [358, 214] width 362 height 36
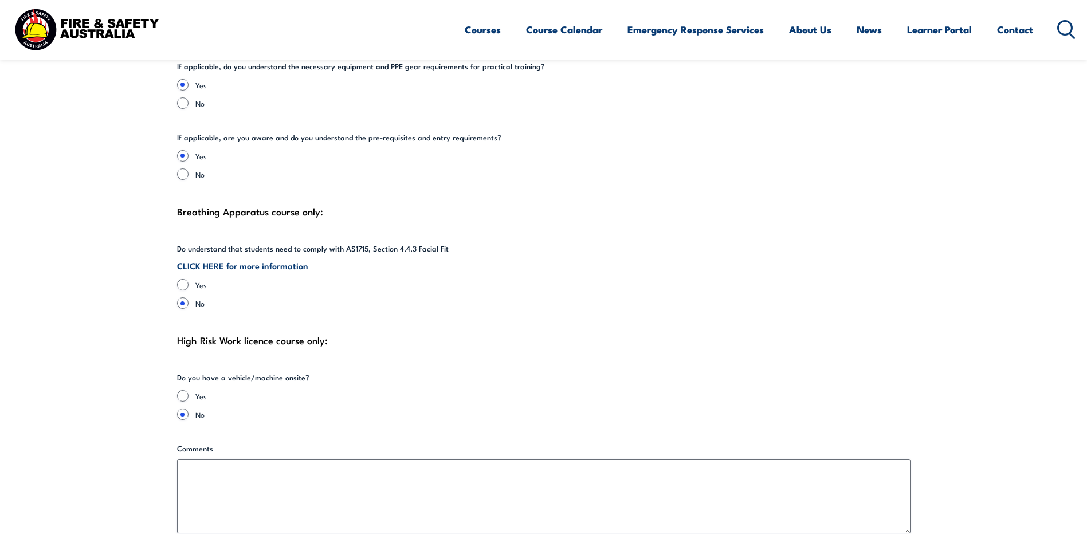
scroll to position [2501, 0]
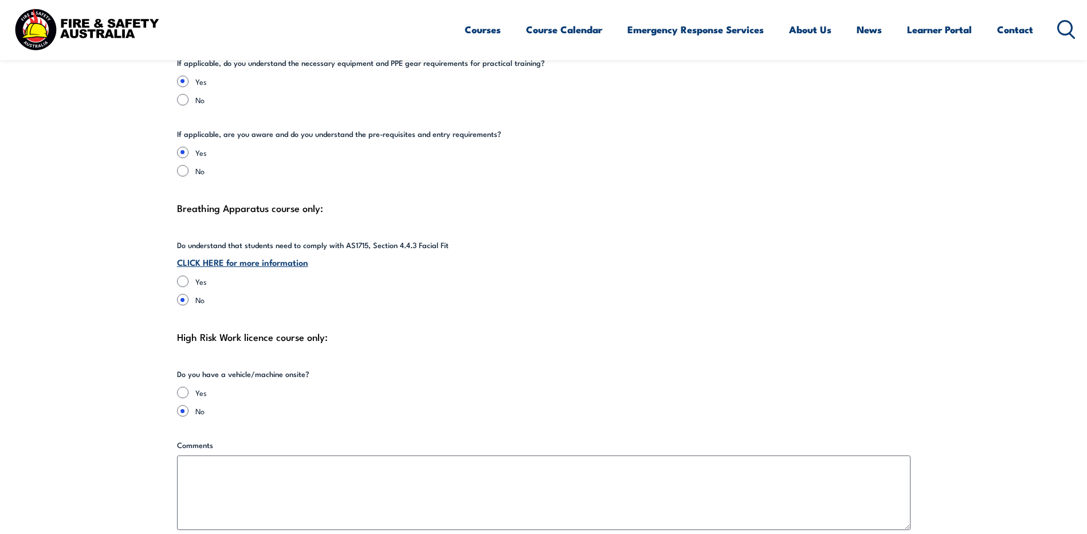
click at [246, 255] on link "CLICK HERE for more information" at bounding box center [242, 261] width 131 height 13
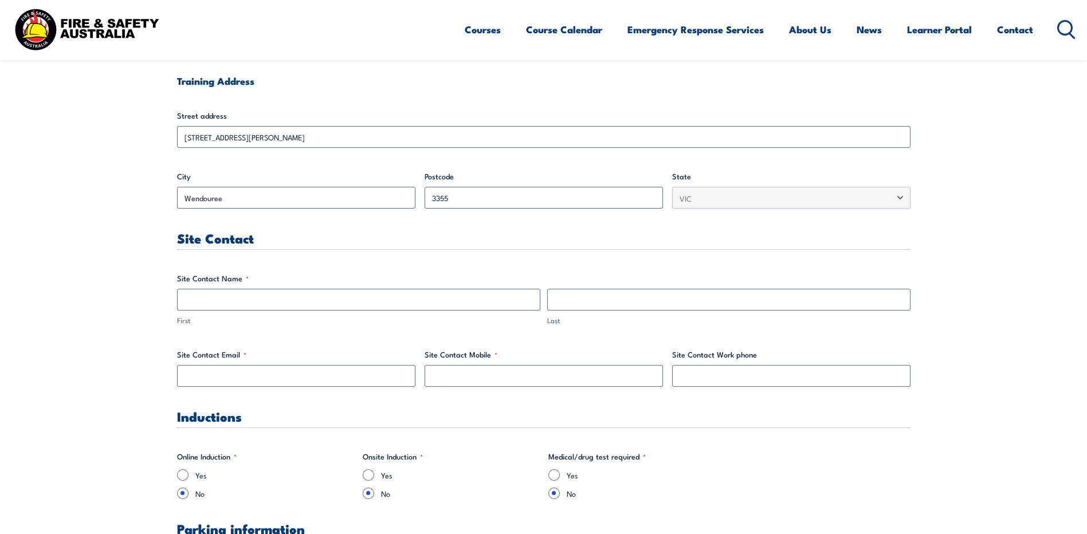
scroll to position [439, 0]
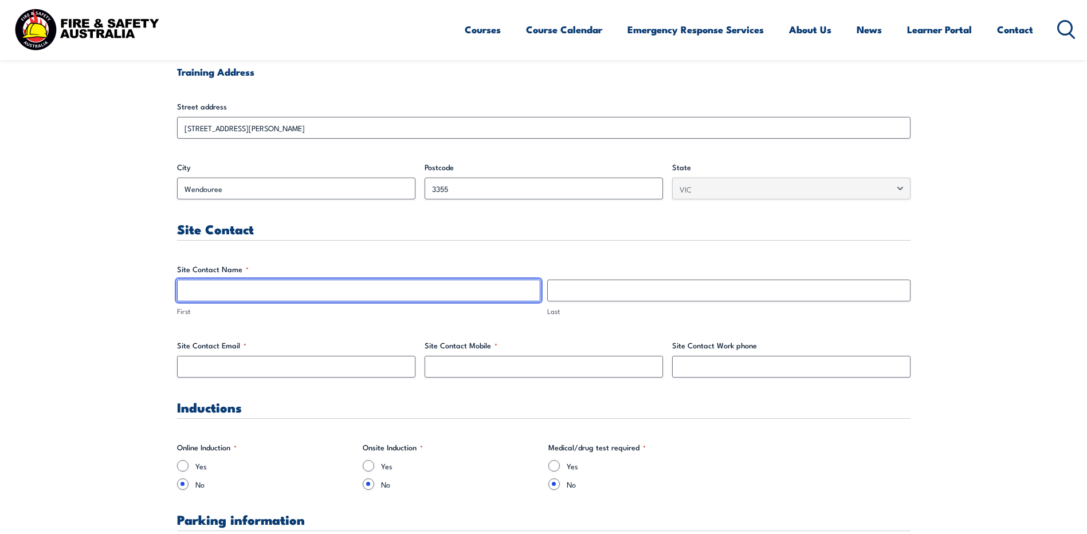
click at [399, 288] on input "First" at bounding box center [358, 291] width 363 height 22
type input "[PERSON_NAME]"
click at [187, 290] on input "[PERSON_NAME]" at bounding box center [358, 291] width 363 height 22
type input "[PERSON_NAME]"
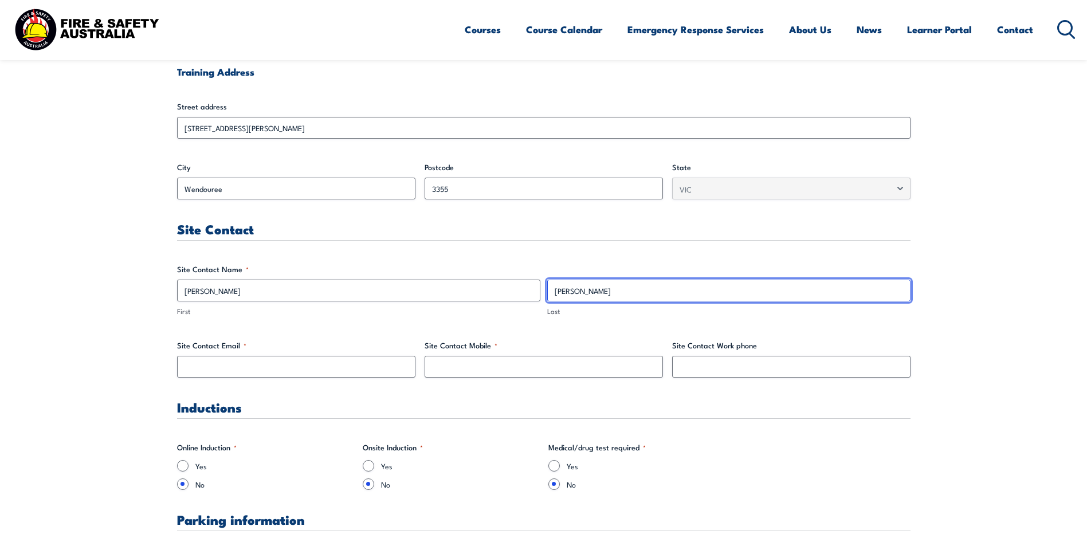
type input "Hancock"
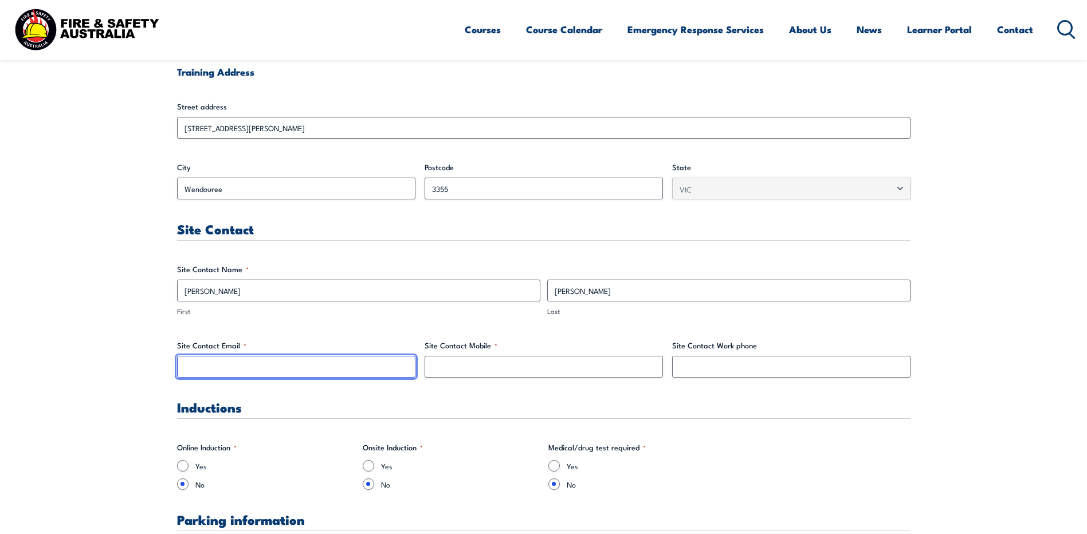
click at [267, 362] on input "Site Contact Email *" at bounding box center [296, 367] width 238 height 22
type input "[PERSON_NAME][EMAIL_ADDRESS][PERSON_NAME][DOMAIN_NAME]"
type input "0411454058"
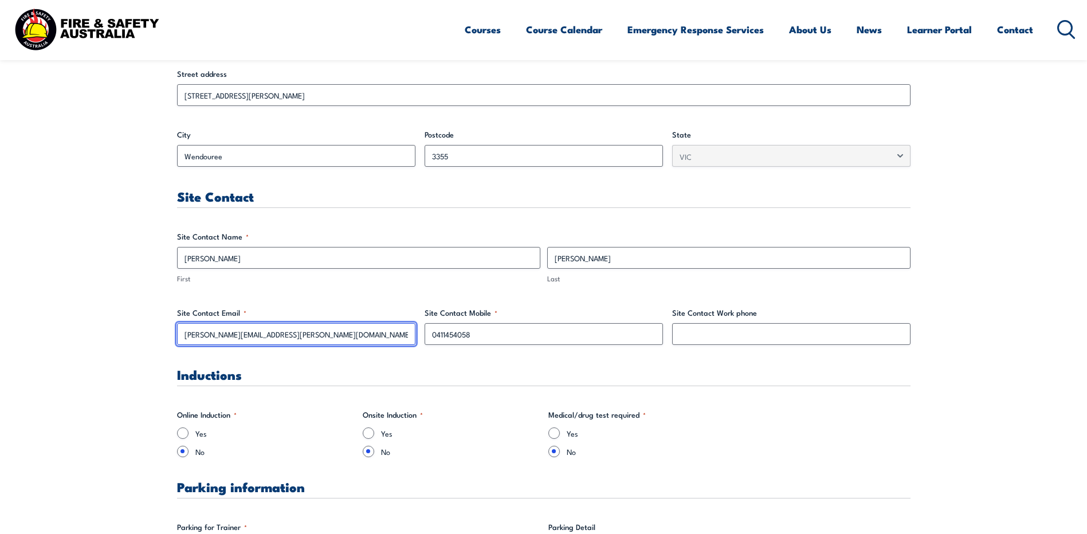
scroll to position [477, 0]
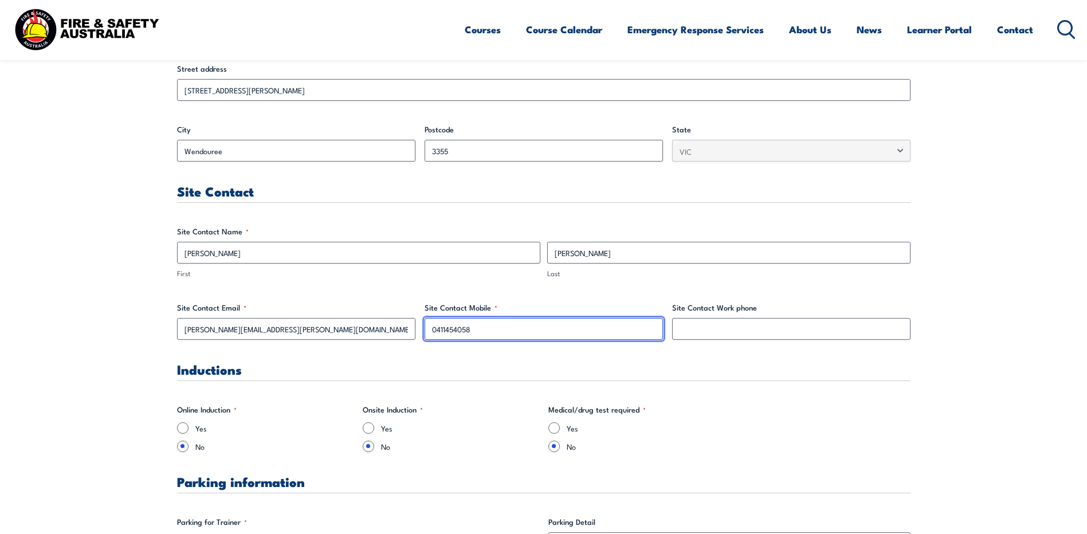
click at [600, 321] on input "0411454058" at bounding box center [543, 329] width 238 height 22
drag, startPoint x: 491, startPoint y: 333, endPoint x: 348, endPoint y: 319, distance: 143.8
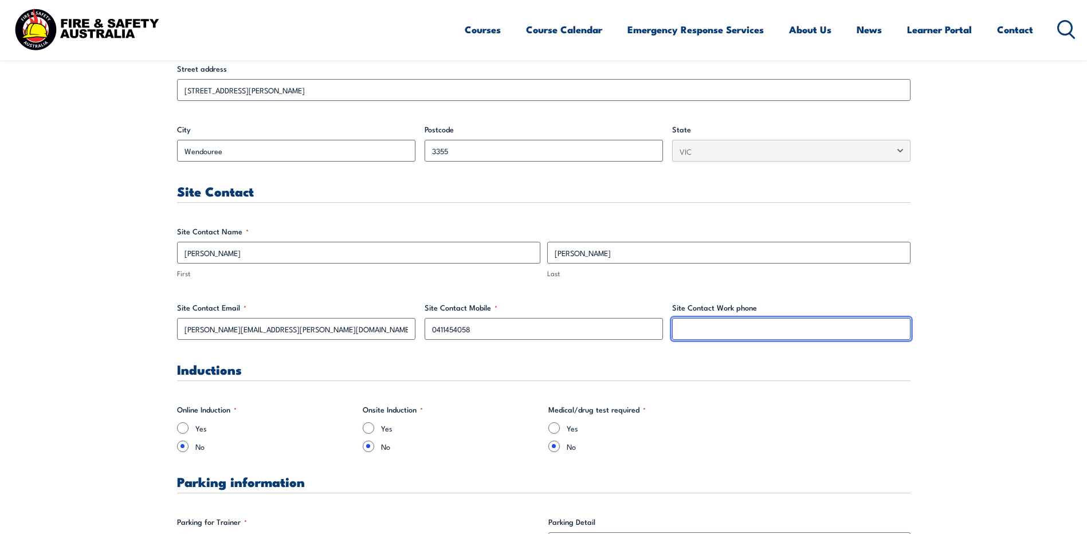
click at [806, 332] on input "Site Contact Work phone" at bounding box center [791, 329] width 238 height 22
paste input "0411454058"
type input "0411454058"
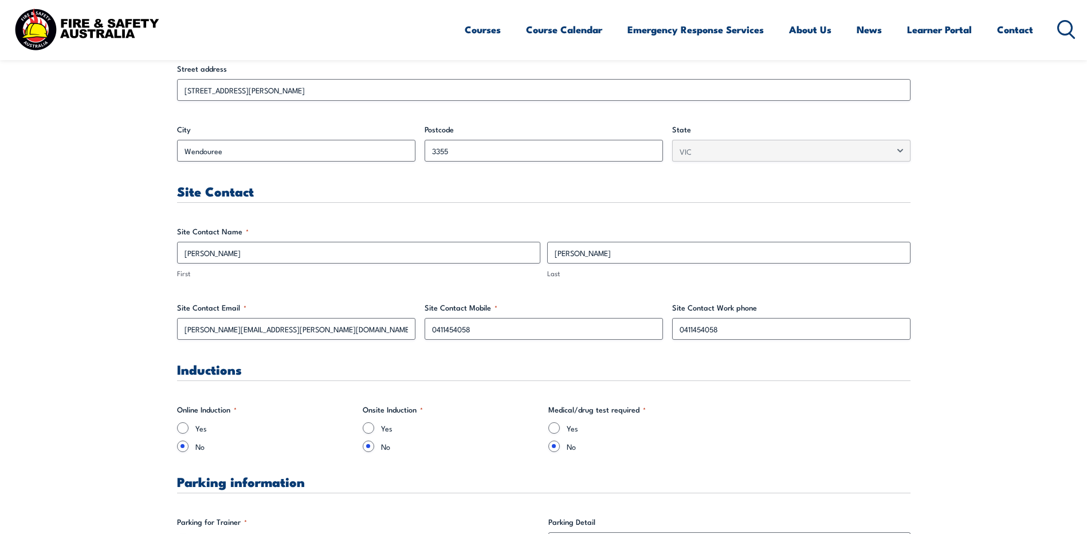
click at [620, 364] on h3 "Inductions" at bounding box center [543, 369] width 733 height 13
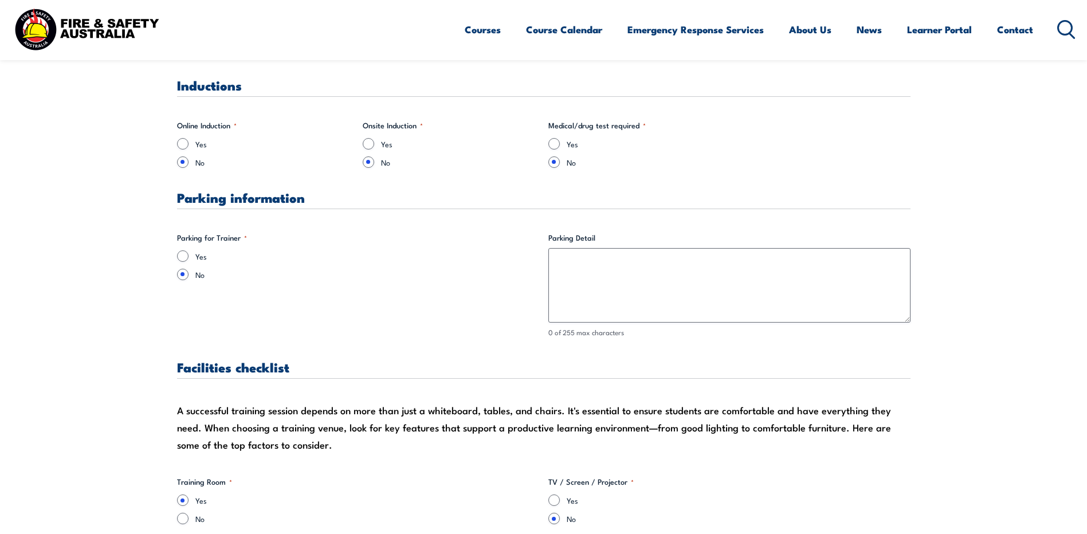
scroll to position [783, 0]
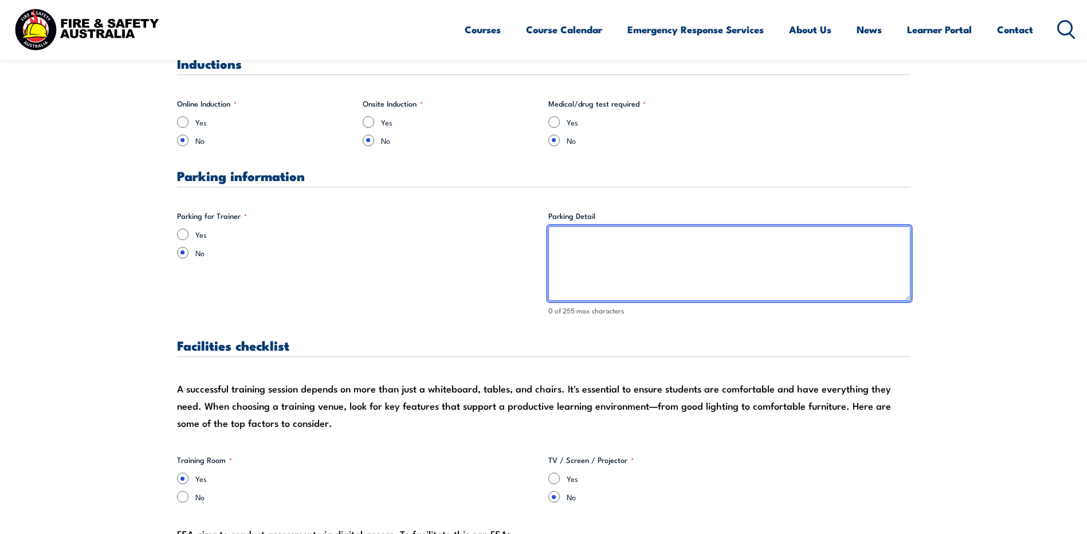
click at [589, 270] on textarea "Parking Detail" at bounding box center [729, 263] width 362 height 74
type textarea "S"
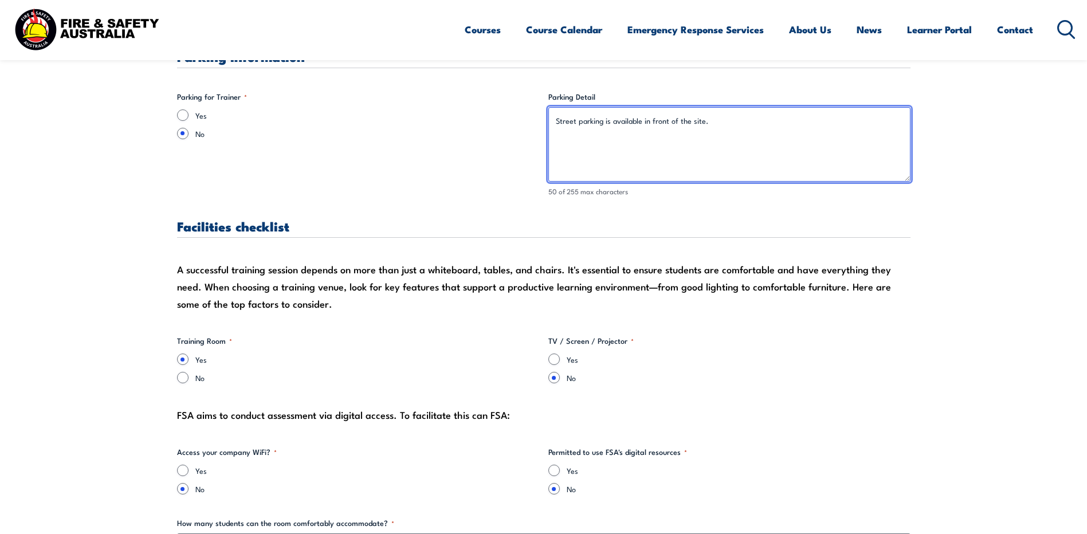
scroll to position [974, 0]
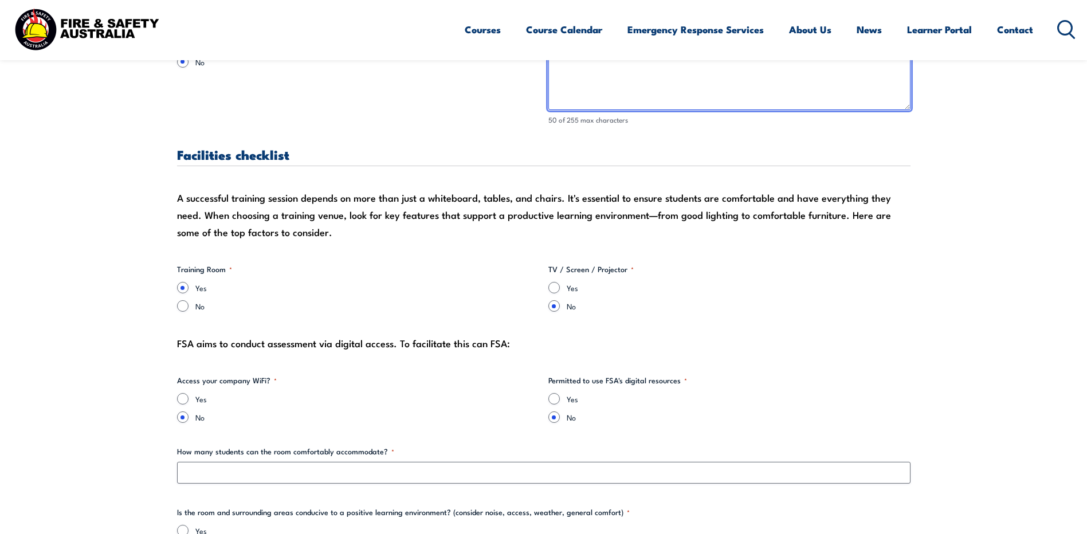
type textarea "Street parking is available in front of the site."
click at [428, 306] on label "No" at bounding box center [367, 305] width 344 height 11
click at [188, 306] on input "No" at bounding box center [182, 305] width 11 height 11
radio input "true"
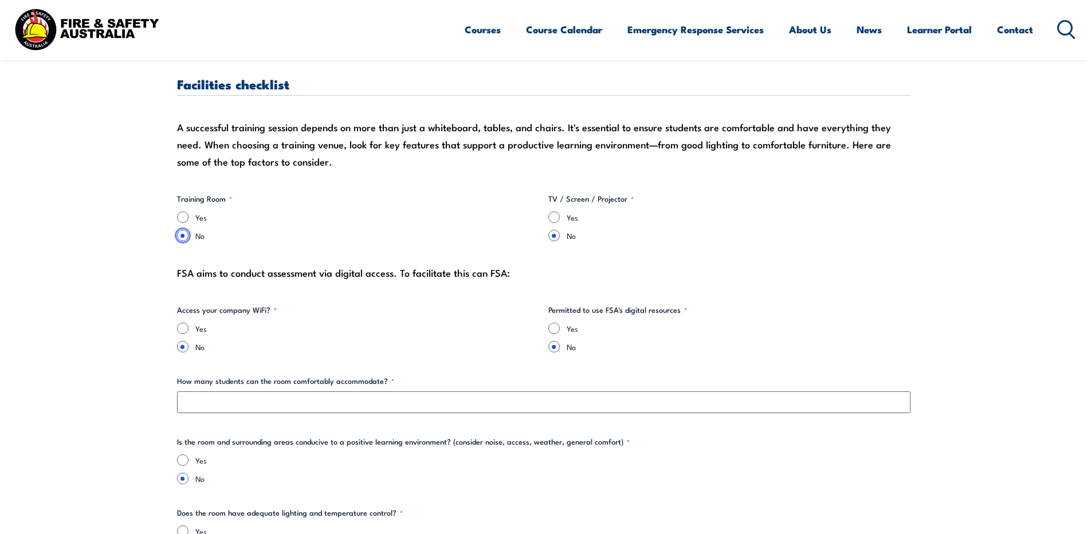
scroll to position [1050, 0]
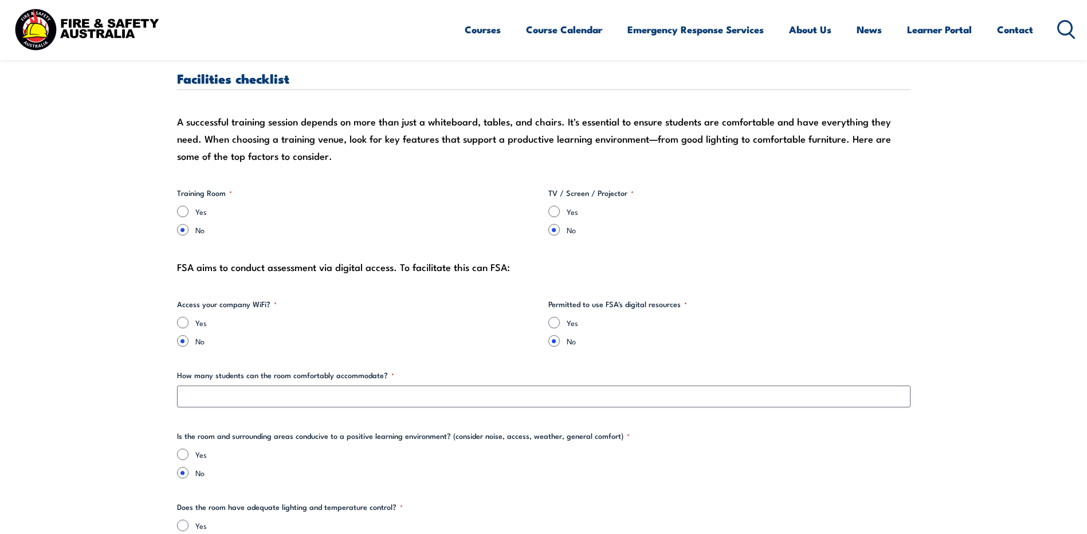
drag, startPoint x: 308, startPoint y: 262, endPoint x: 515, endPoint y: 292, distance: 209.5
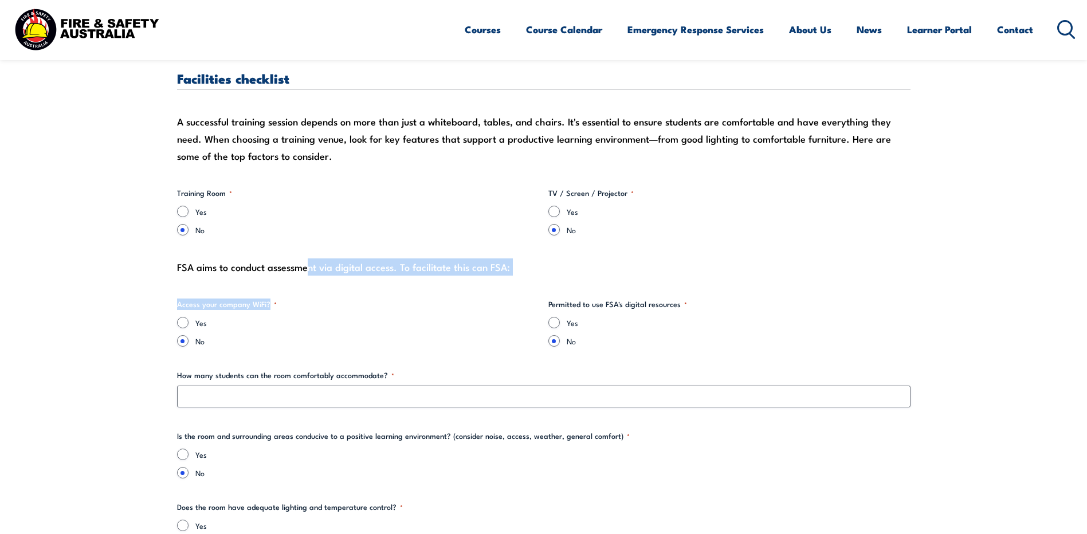
drag, startPoint x: 515, startPoint y: 292, endPoint x: 462, endPoint y: 310, distance: 56.3
click at [462, 310] on fieldset "Access your company WiFi? * Yes No" at bounding box center [358, 322] width 362 height 48
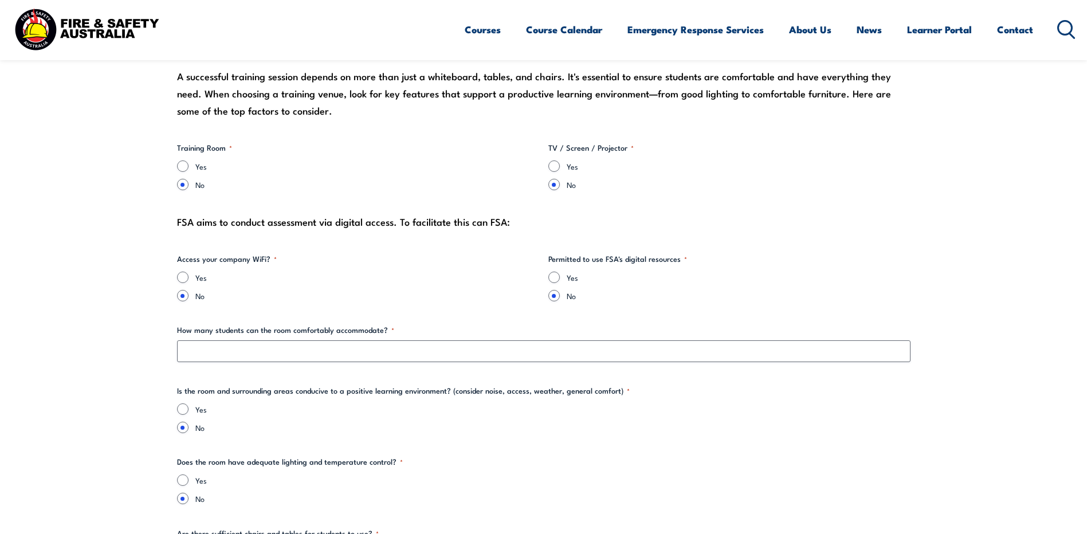
scroll to position [1107, 0]
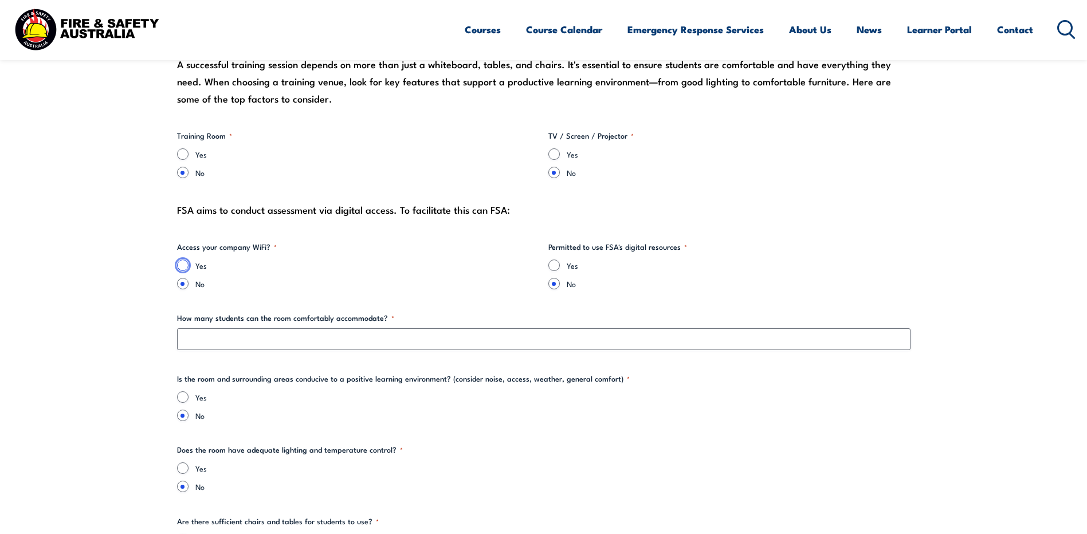
click at [182, 265] on input "Yes" at bounding box center [182, 264] width 11 height 11
radio input "true"
click at [560, 267] on div "Yes" at bounding box center [729, 264] width 362 height 11
click at [552, 265] on input "Yes" at bounding box center [553, 264] width 11 height 11
radio input "true"
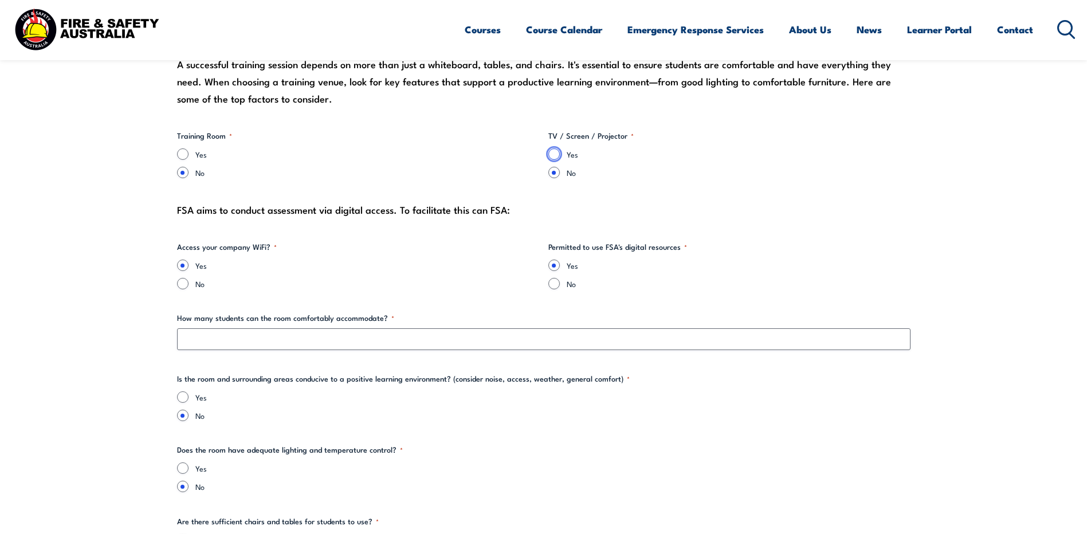
click at [554, 156] on input "Yes" at bounding box center [553, 153] width 11 height 11
radio input "true"
click at [181, 135] on legend "Training Room *" at bounding box center [204, 135] width 55 height 11
click at [227, 178] on label "No" at bounding box center [367, 172] width 344 height 11
click at [188, 178] on input "No" at bounding box center [182, 172] width 11 height 11
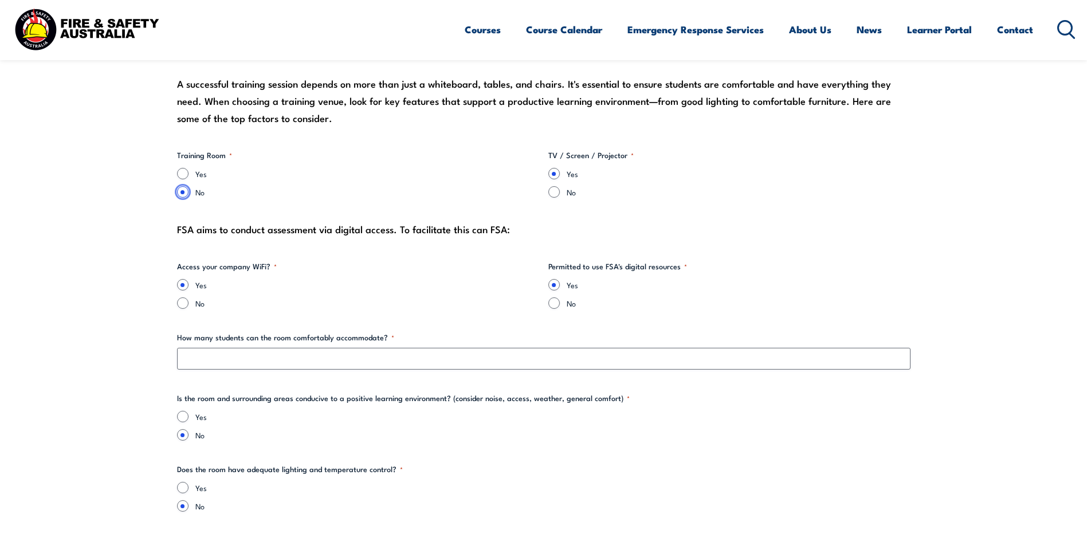
scroll to position [1069, 0]
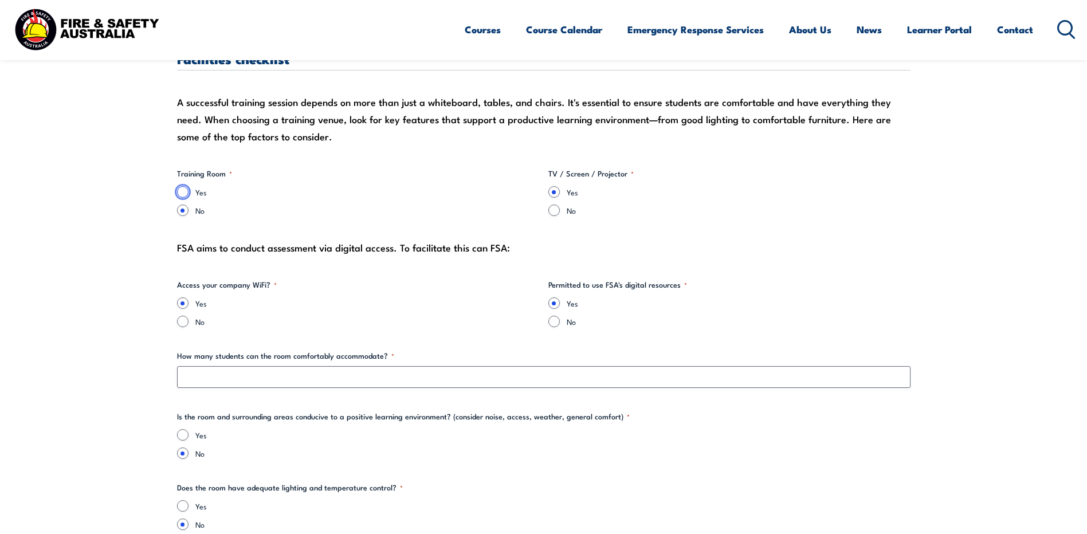
click at [187, 191] on input "Yes" at bounding box center [182, 191] width 11 height 11
radio input "true"
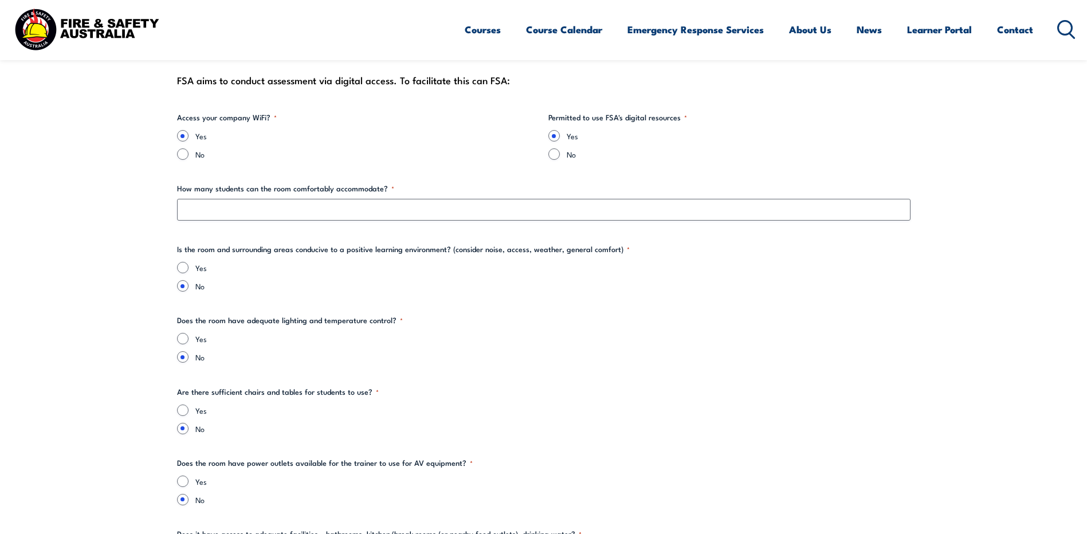
scroll to position [1241, 0]
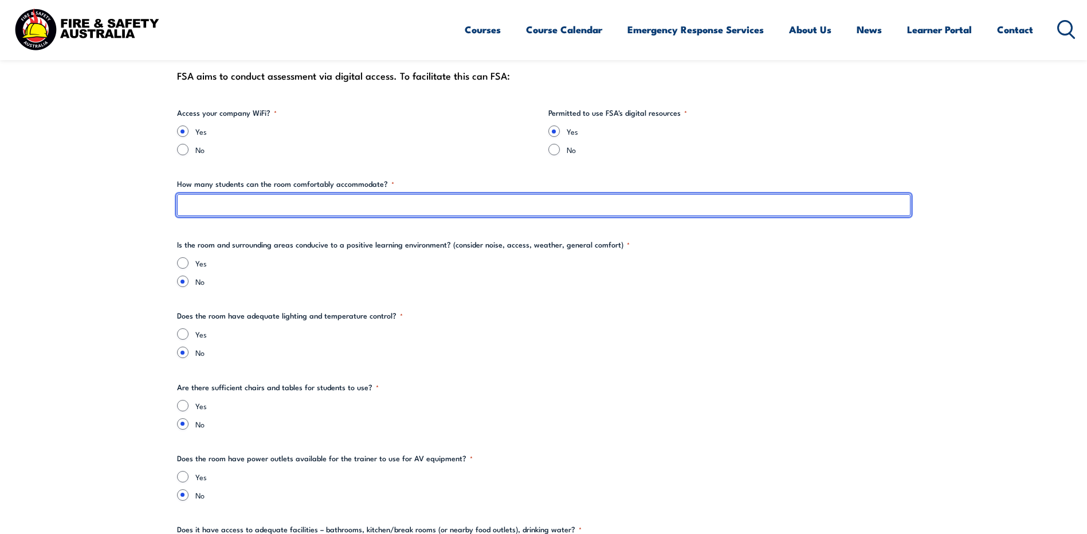
click at [317, 200] on input "How many students can the room comfortably accommodate? *" at bounding box center [543, 205] width 733 height 22
type input "15"
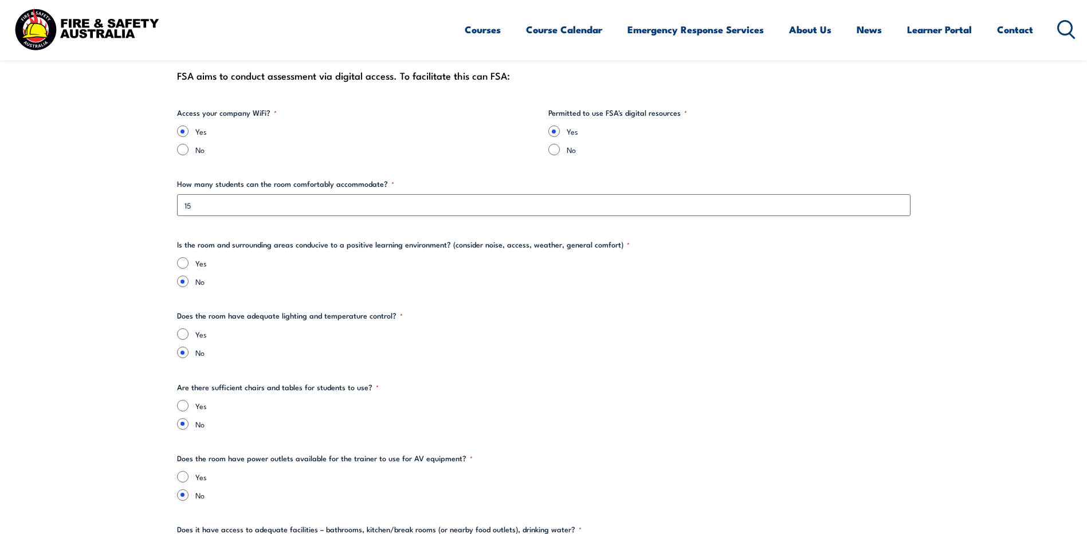
click at [352, 247] on legend "Is the room and surrounding areas conducive to a positive learning environment?…" at bounding box center [403, 244] width 452 height 11
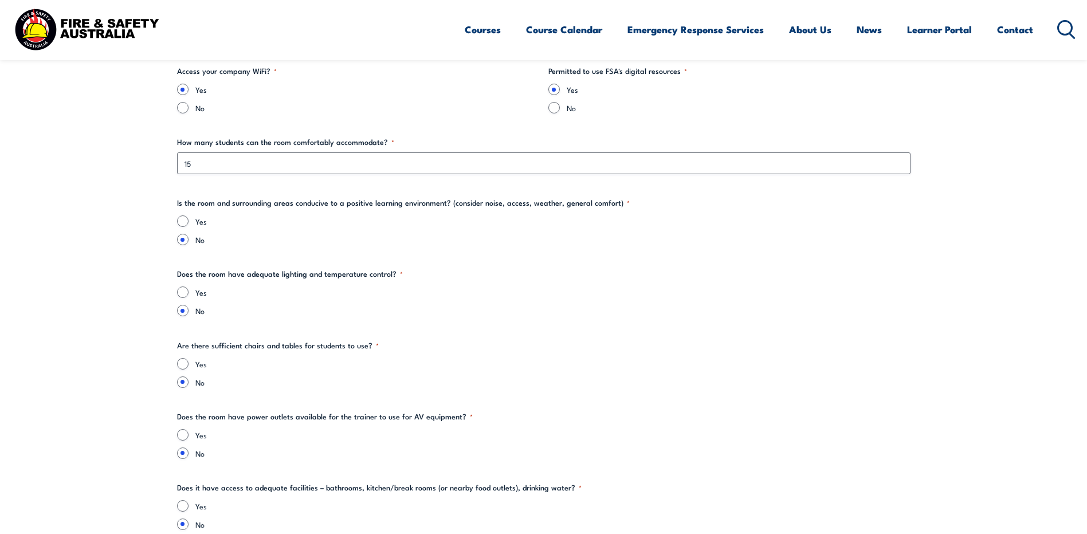
scroll to position [1298, 0]
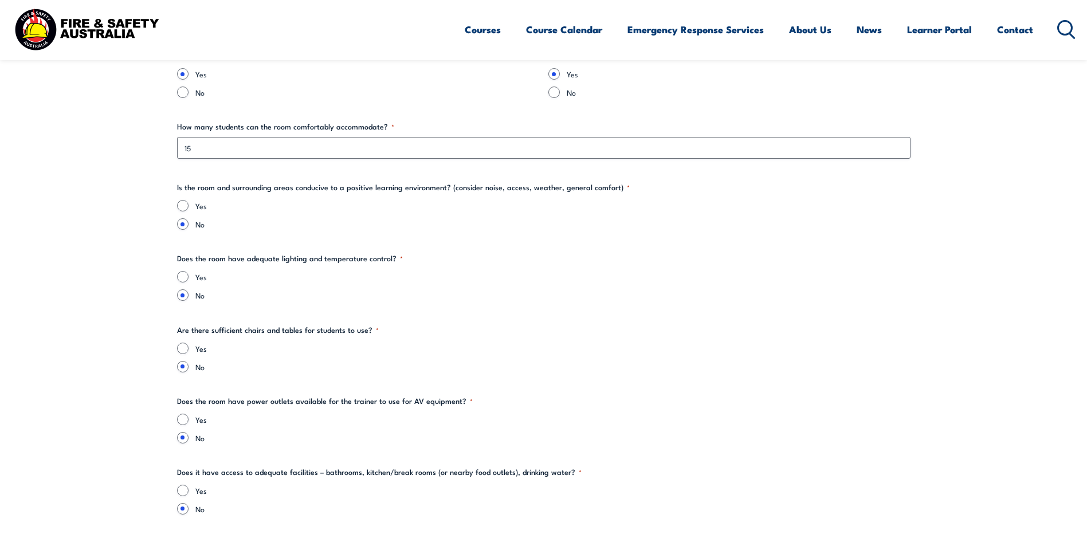
click at [288, 191] on legend "Is the room and surrounding areas conducive to a positive learning environment?…" at bounding box center [403, 187] width 452 height 11
click at [184, 208] on input "Yes" at bounding box center [182, 205] width 11 height 11
radio input "true"
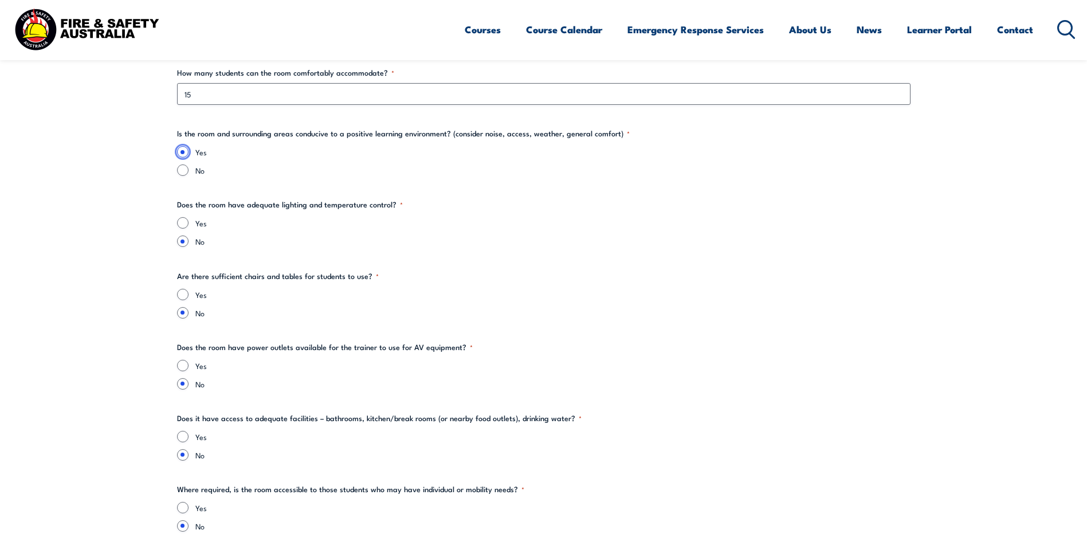
scroll to position [1356, 0]
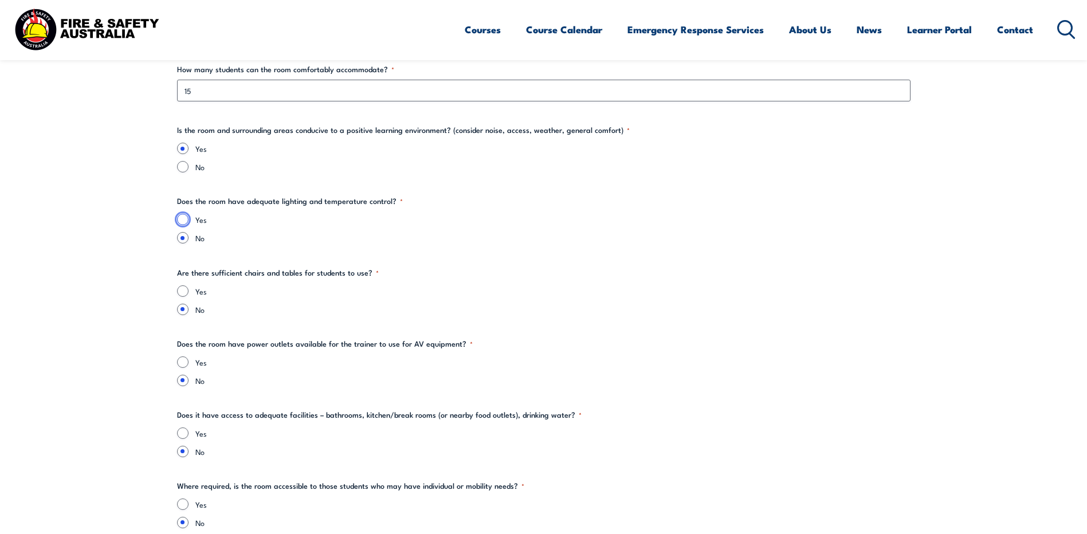
click at [183, 218] on input "Yes" at bounding box center [182, 219] width 11 height 11
radio input "true"
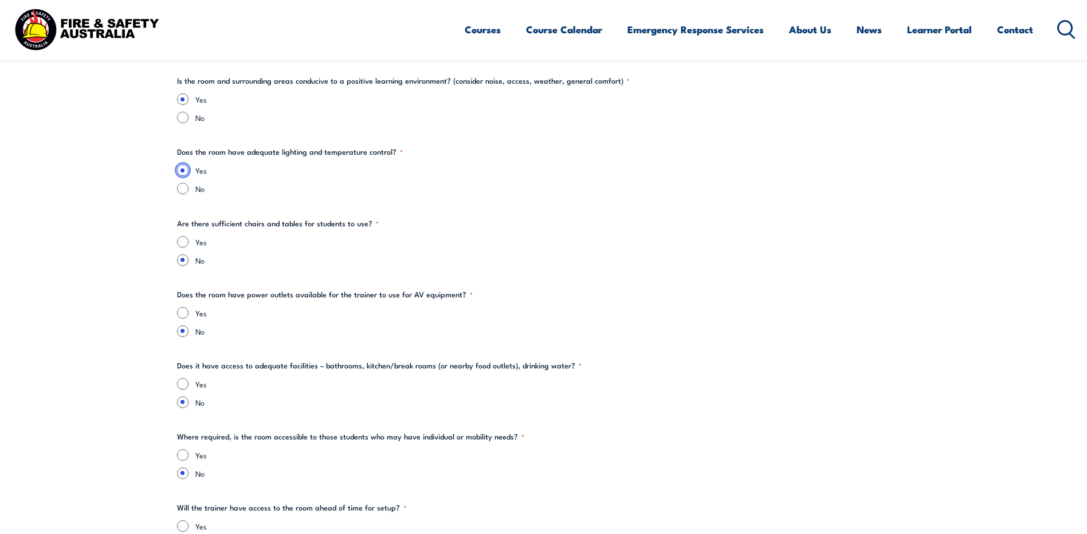
scroll to position [1413, 0]
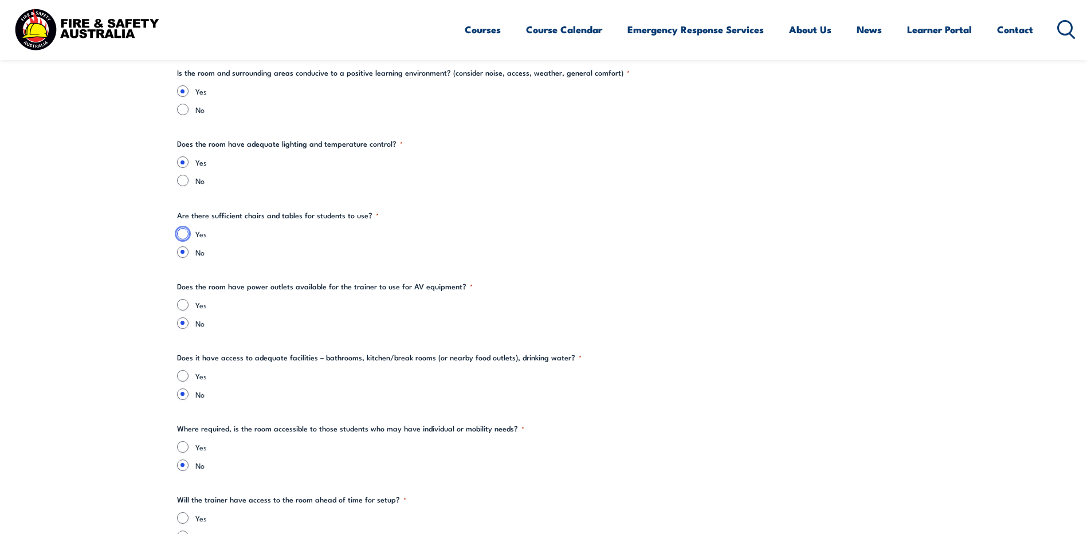
click at [180, 234] on input "Yes" at bounding box center [182, 233] width 11 height 11
radio input "true"
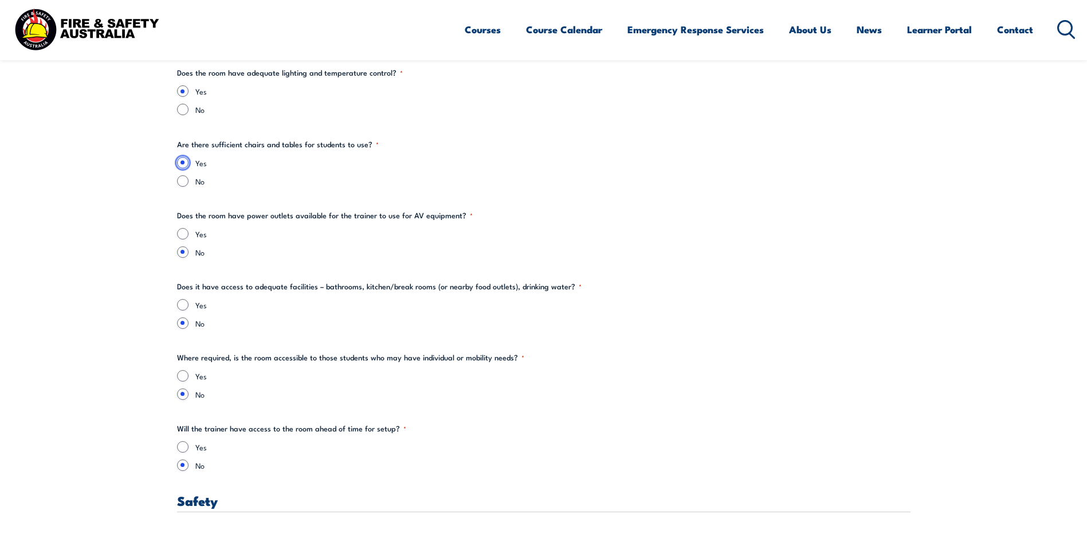
scroll to position [1489, 0]
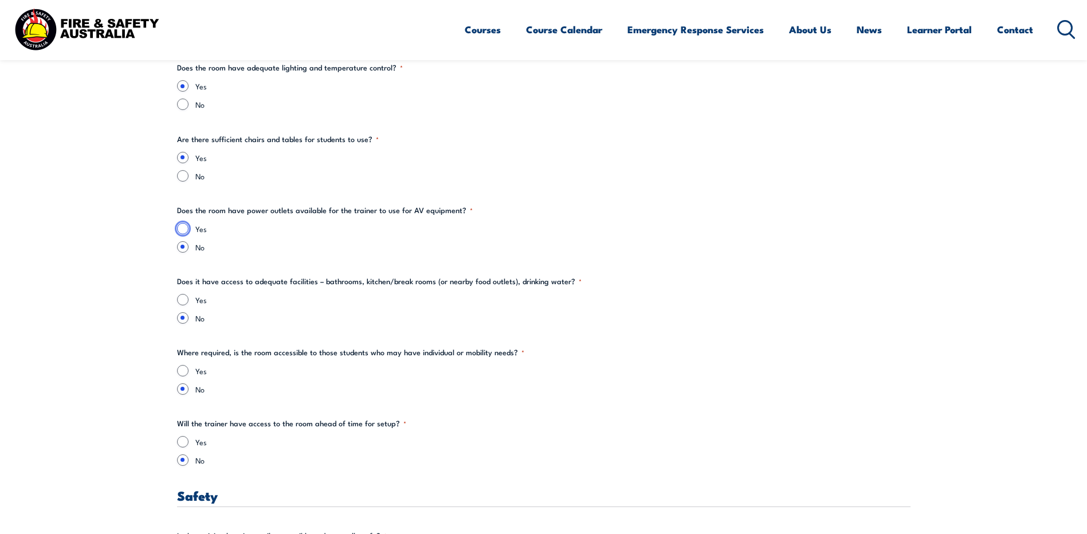
click at [180, 231] on input "Yes" at bounding box center [182, 228] width 11 height 11
radio input "true"
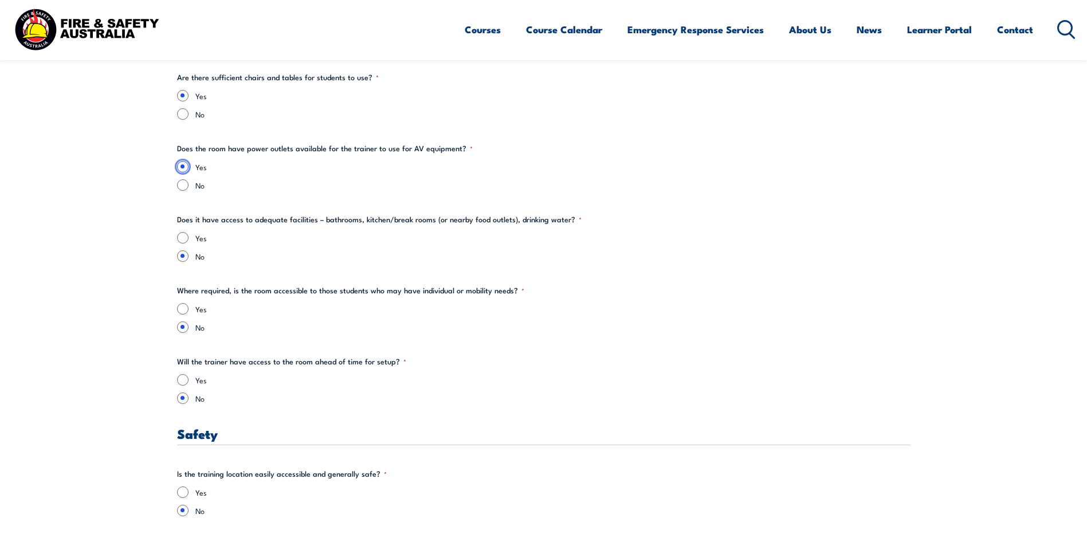
scroll to position [1565, 0]
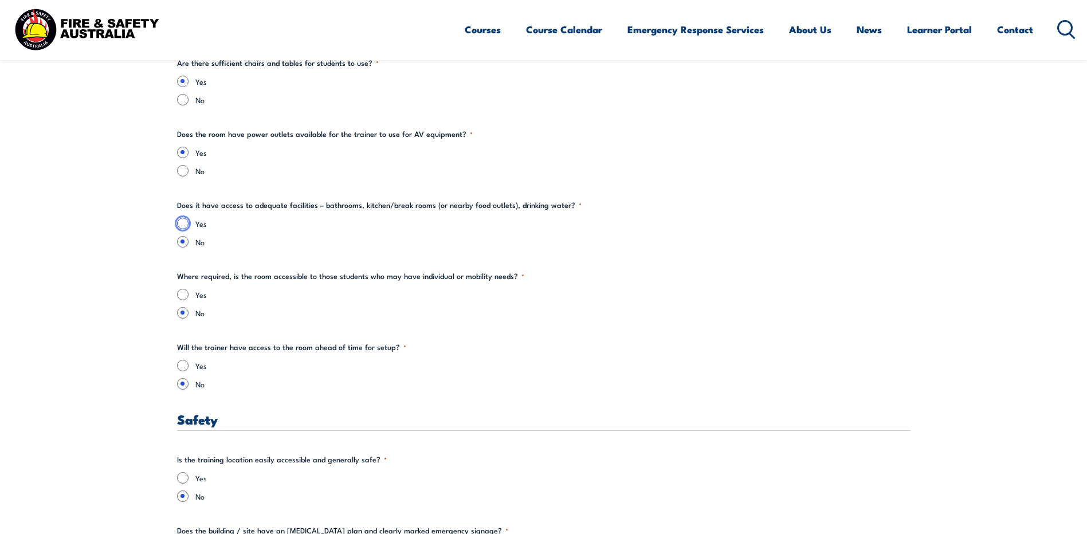
click at [180, 225] on input "Yes" at bounding box center [182, 223] width 11 height 11
radio input "true"
click at [181, 292] on input "Yes" at bounding box center [182, 294] width 11 height 11
radio input "true"
click at [183, 360] on input "Yes" at bounding box center [182, 365] width 11 height 11
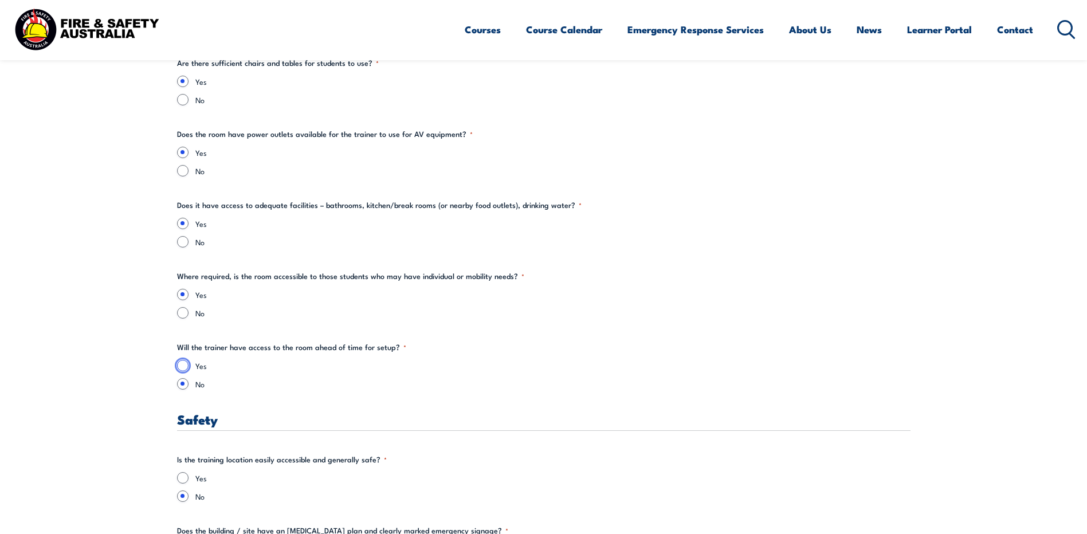
radio input "true"
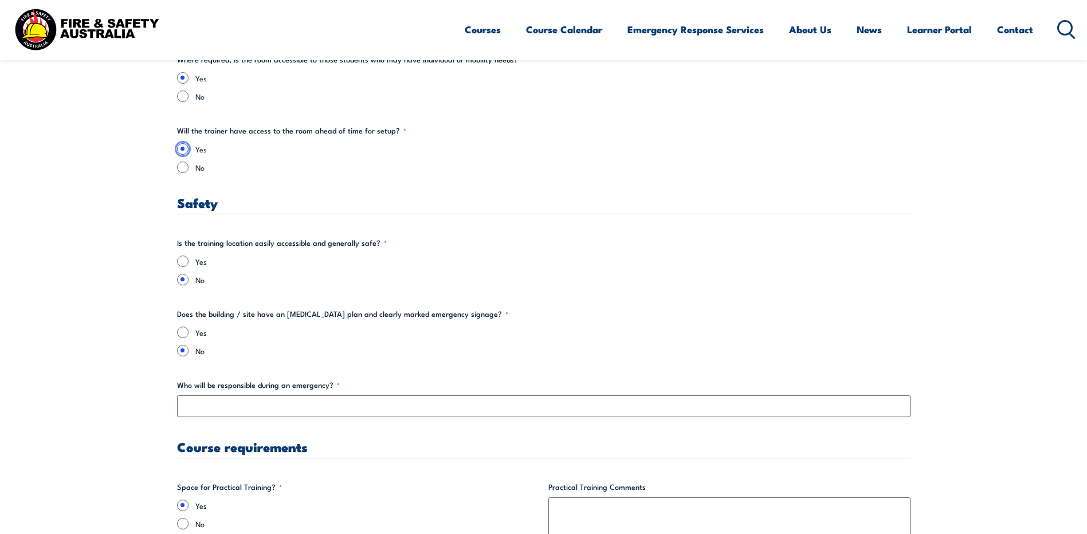
scroll to position [1794, 0]
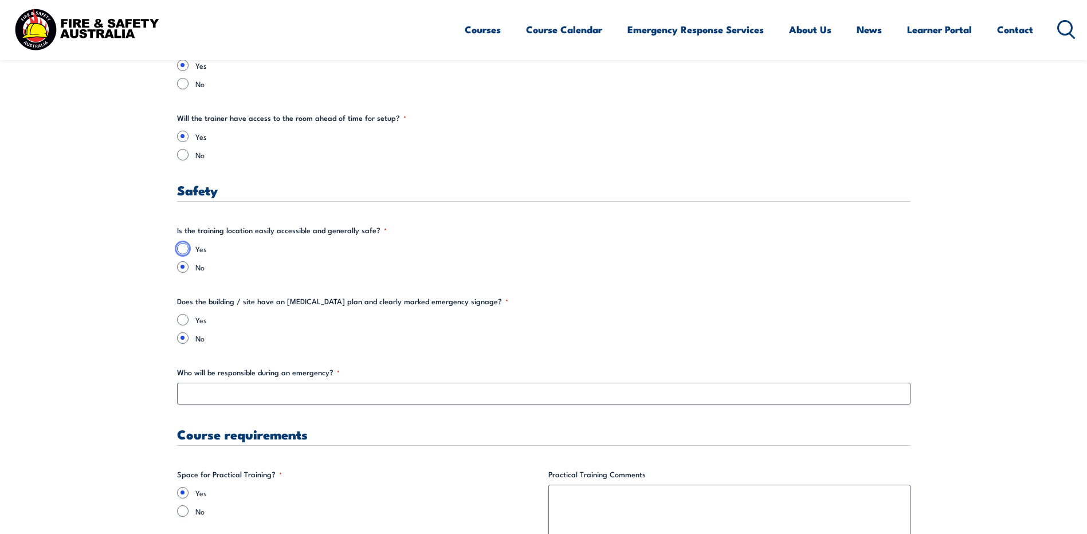
click at [183, 249] on input "Yes" at bounding box center [182, 248] width 11 height 11
radio input "true"
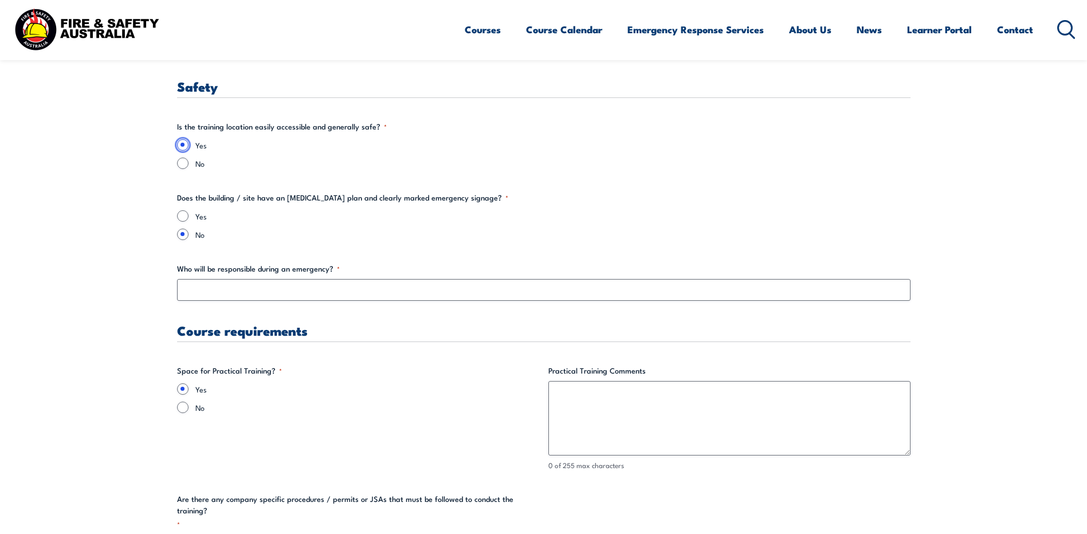
scroll to position [1909, 0]
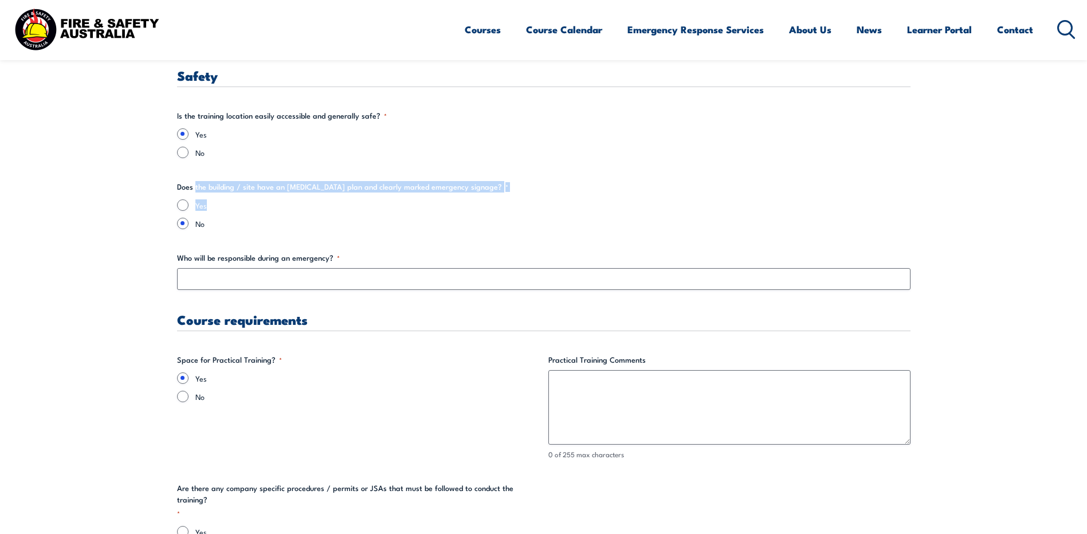
drag, startPoint x: 278, startPoint y: 190, endPoint x: 541, endPoint y: 196, distance: 263.0
click at [541, 196] on fieldset "Does the building / site have an emergency evacuation plan and clearly marked e…" at bounding box center [543, 205] width 733 height 48
drag, startPoint x: 541, startPoint y: 196, endPoint x: 528, endPoint y: 206, distance: 16.8
click at [528, 206] on label "Yes" at bounding box center [552, 204] width 715 height 11
click at [188, 206] on input "Yes" at bounding box center [182, 204] width 11 height 11
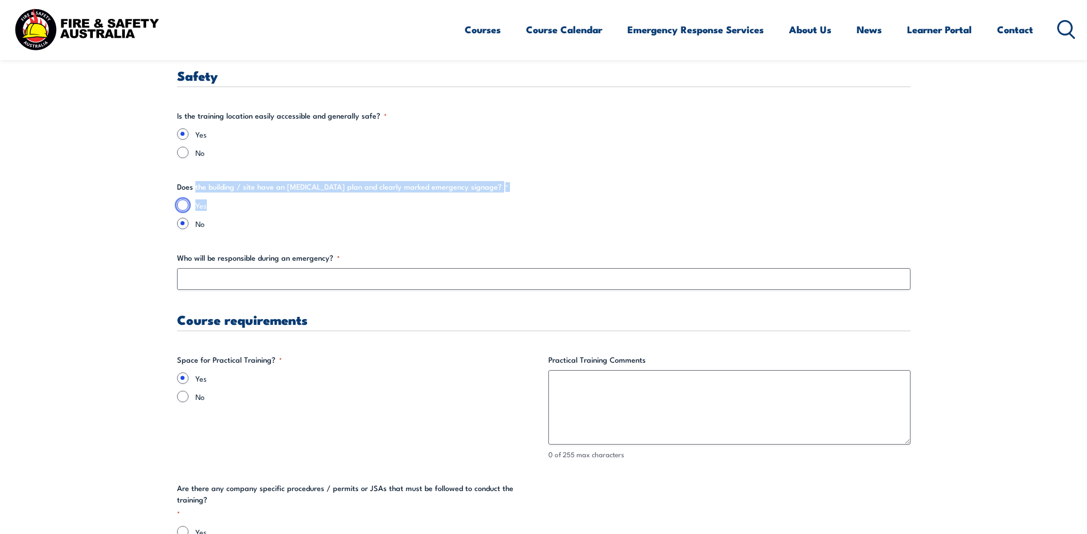
radio input "true"
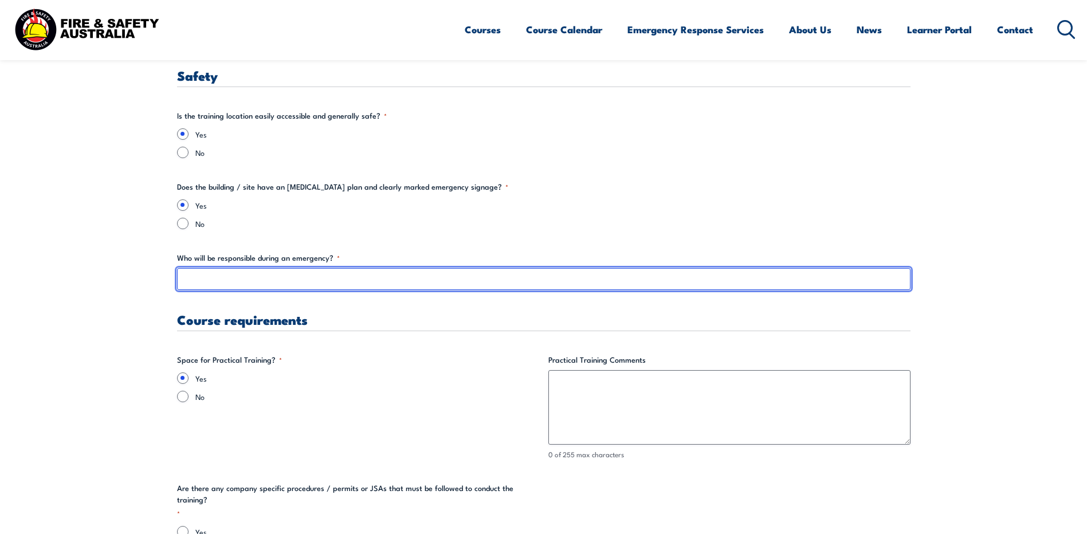
click at [207, 275] on input "Who will be responsible during an emergency? *" at bounding box center [543, 279] width 733 height 22
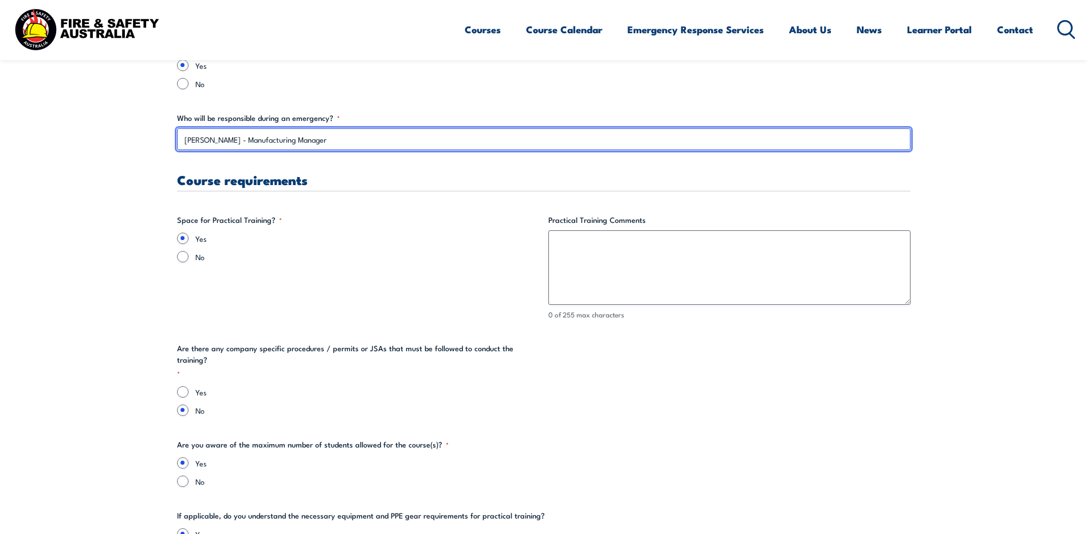
scroll to position [2081, 0]
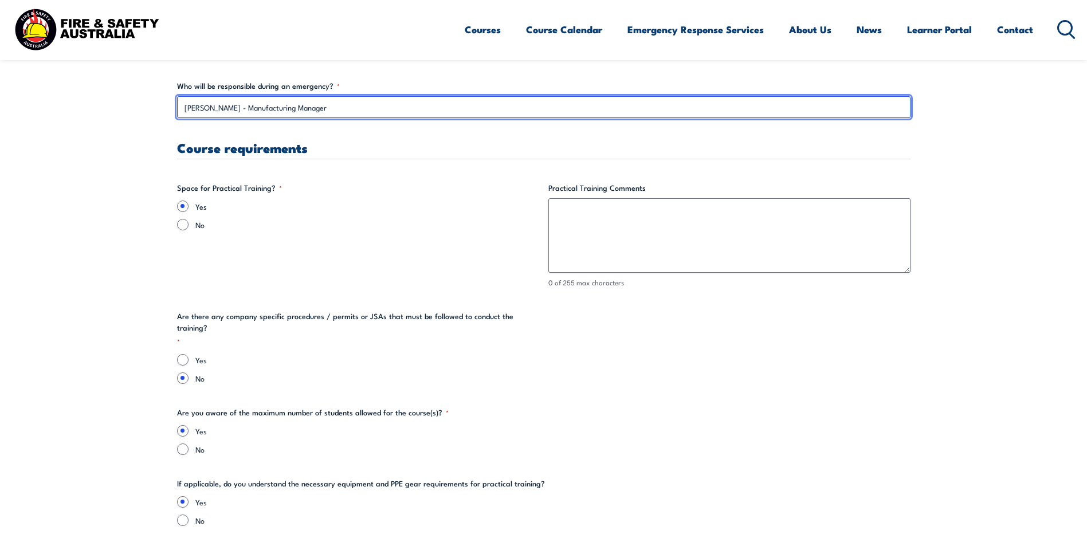
type input "Tania Hancock - Manufacturing Manager"
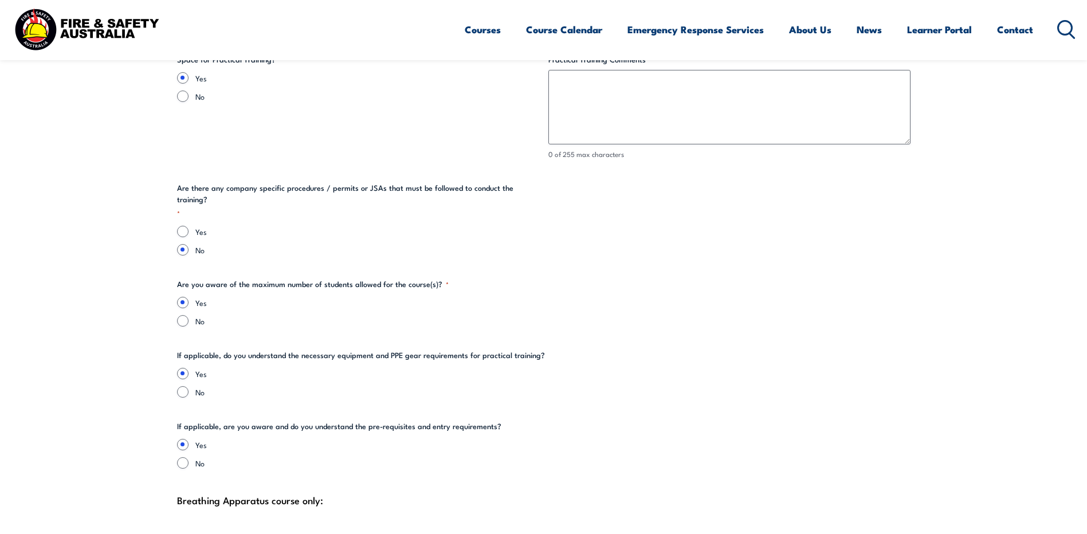
scroll to position [2215, 0]
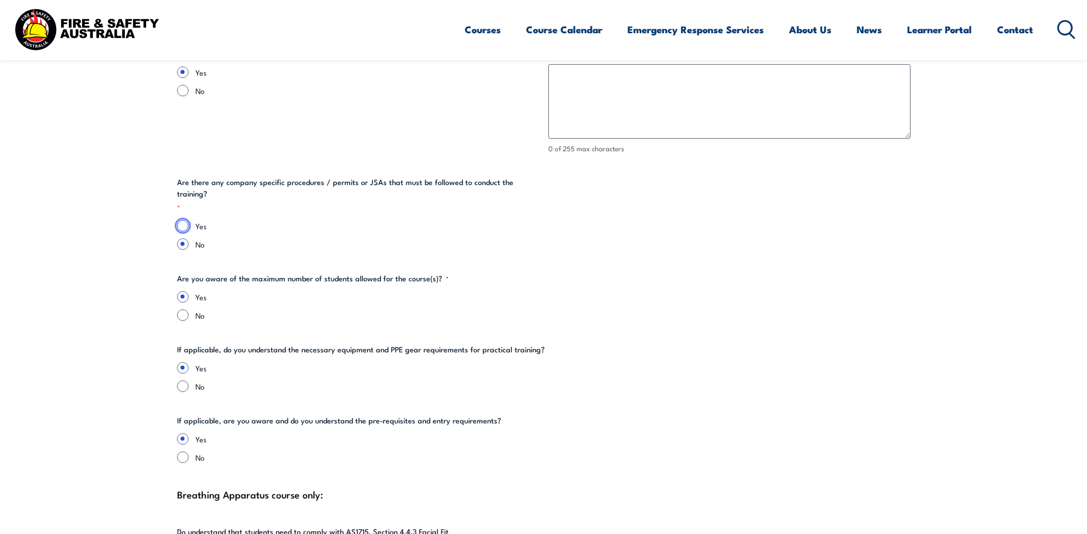
click at [183, 220] on input "Yes" at bounding box center [182, 225] width 11 height 11
radio input "true"
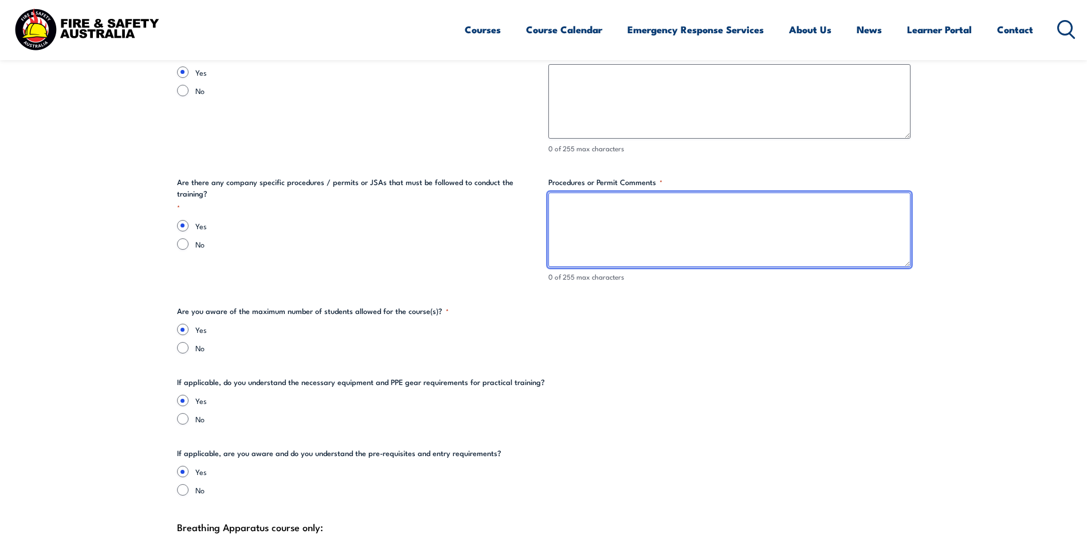
click at [741, 244] on textarea "Procedures or Permit Comments *" at bounding box center [729, 229] width 362 height 74
type textarea "Working at Heigh"
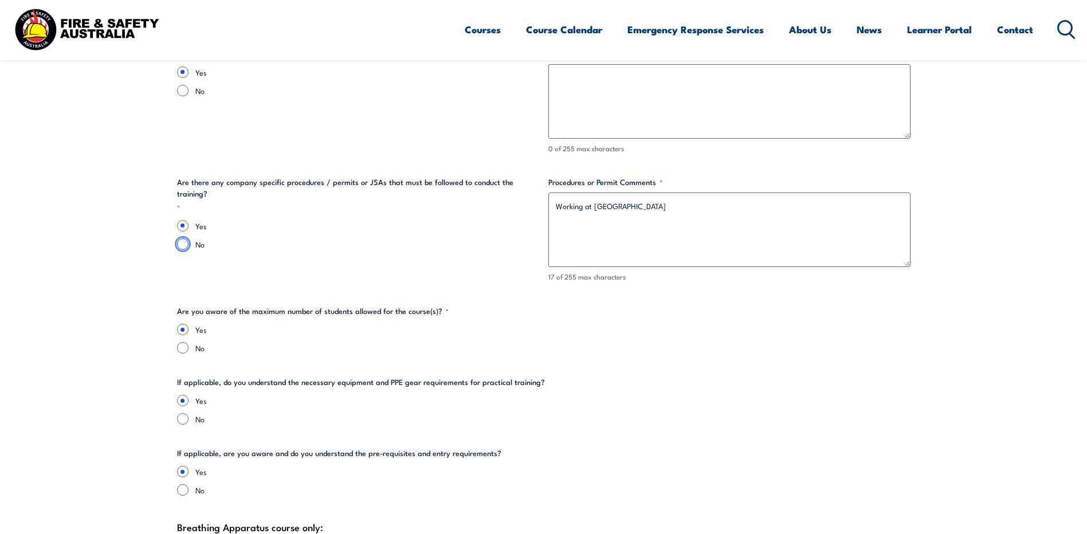
click at [183, 238] on input "No" at bounding box center [182, 243] width 11 height 11
radio input "true"
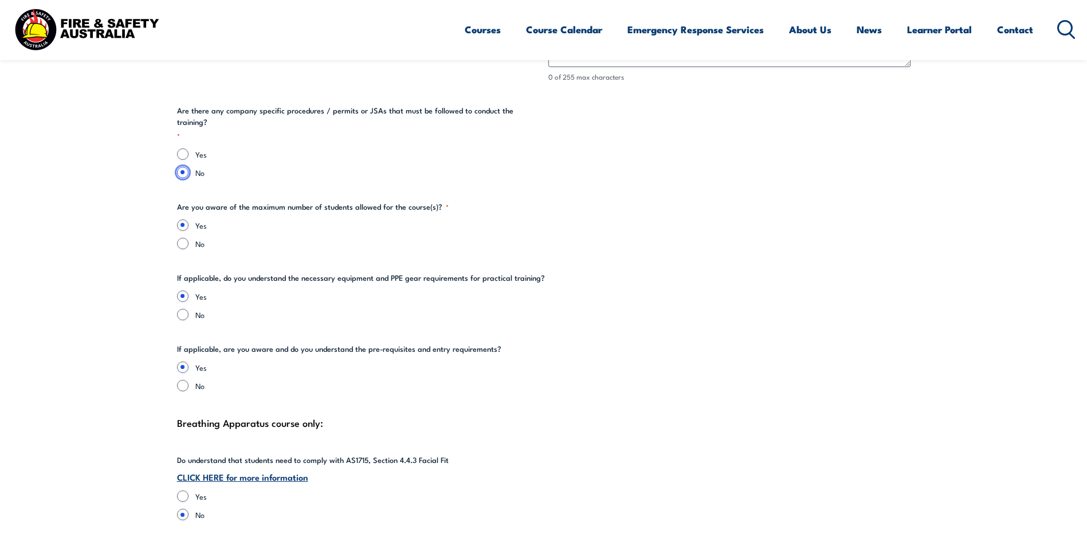
scroll to position [2291, 0]
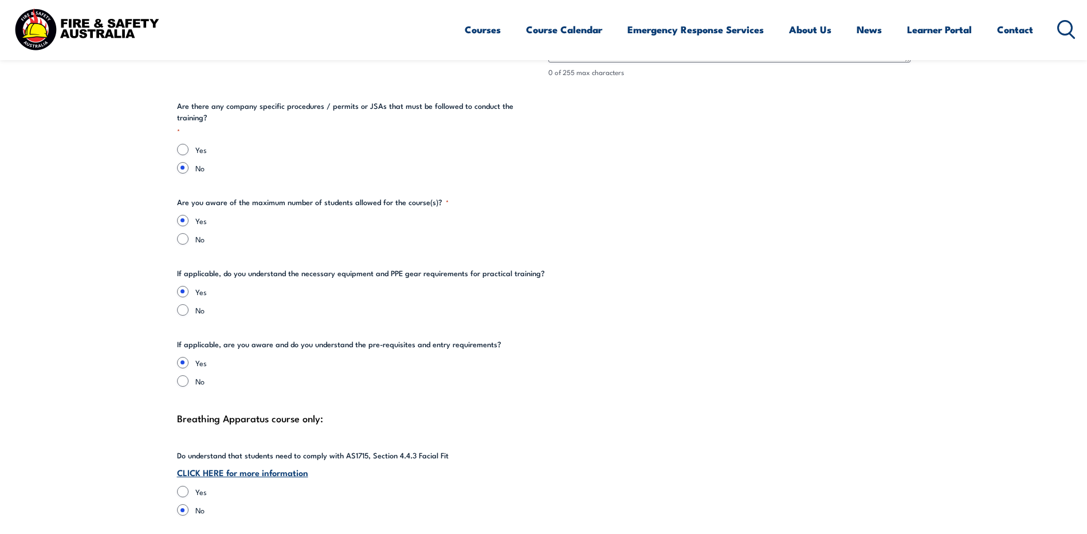
click at [247, 233] on label "No" at bounding box center [552, 238] width 715 height 11
click at [188, 233] on input "No" at bounding box center [182, 238] width 11 height 11
radio input "true"
drag, startPoint x: 197, startPoint y: 191, endPoint x: 395, endPoint y: 190, distance: 198.2
click at [395, 196] on legend "Are you aware of the maximum number of students allowed for the course(s)? *" at bounding box center [312, 201] width 271 height 11
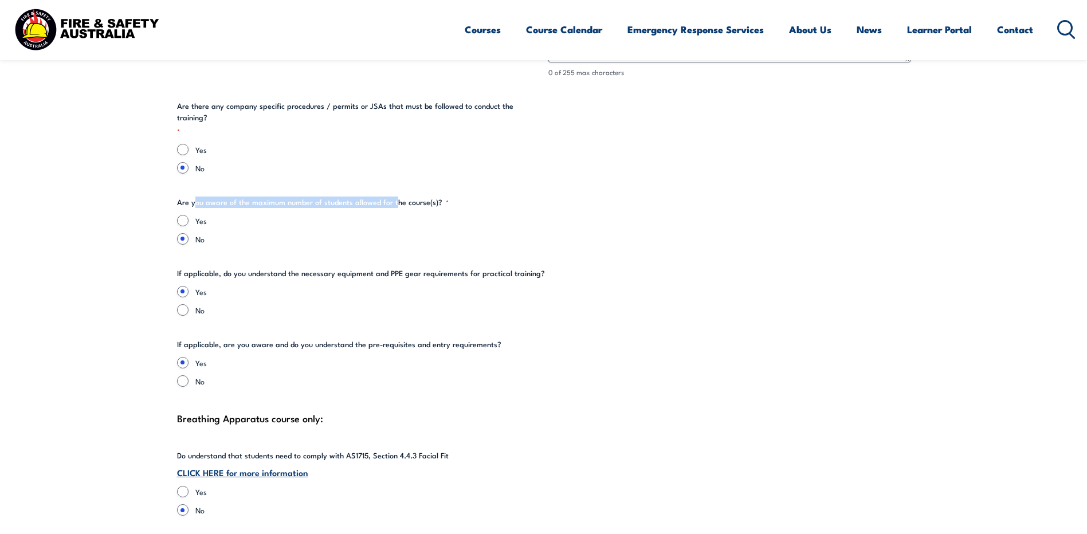
drag, startPoint x: 395, startPoint y: 190, endPoint x: 359, endPoint y: 205, distance: 39.0
click at [391, 196] on fieldset "Are you aware of the maximum number of students allowed for the course(s)? * Ye…" at bounding box center [543, 220] width 733 height 48
click at [178, 215] on input "Yes" at bounding box center [182, 220] width 11 height 11
radio input "true"
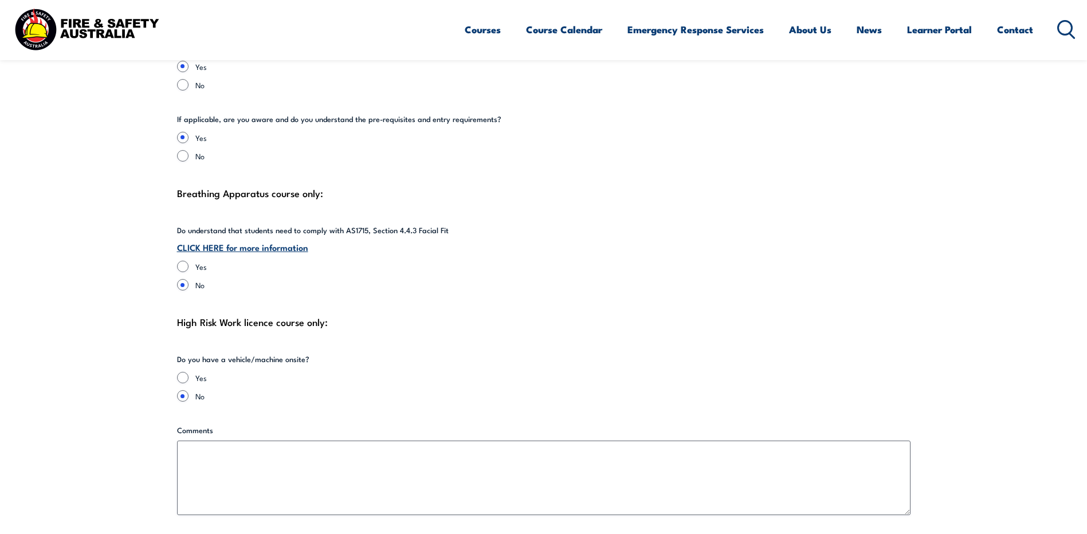
scroll to position [2520, 0]
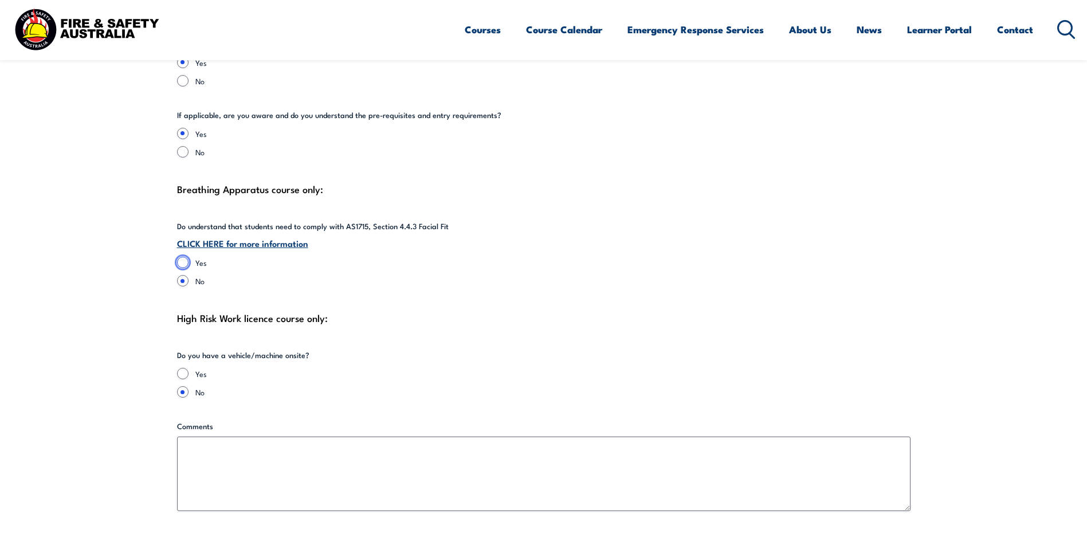
click at [183, 257] on input "Yes" at bounding box center [182, 262] width 11 height 11
radio input "true"
drag, startPoint x: 197, startPoint y: 215, endPoint x: 569, endPoint y: 215, distance: 371.7
click at [569, 221] on fieldset "Do understand that students need to comply with AS1715, Section 4.4.3 Facial Fi…" at bounding box center [543, 254] width 733 height 66
drag, startPoint x: 569, startPoint y: 215, endPoint x: 538, endPoint y: 257, distance: 52.0
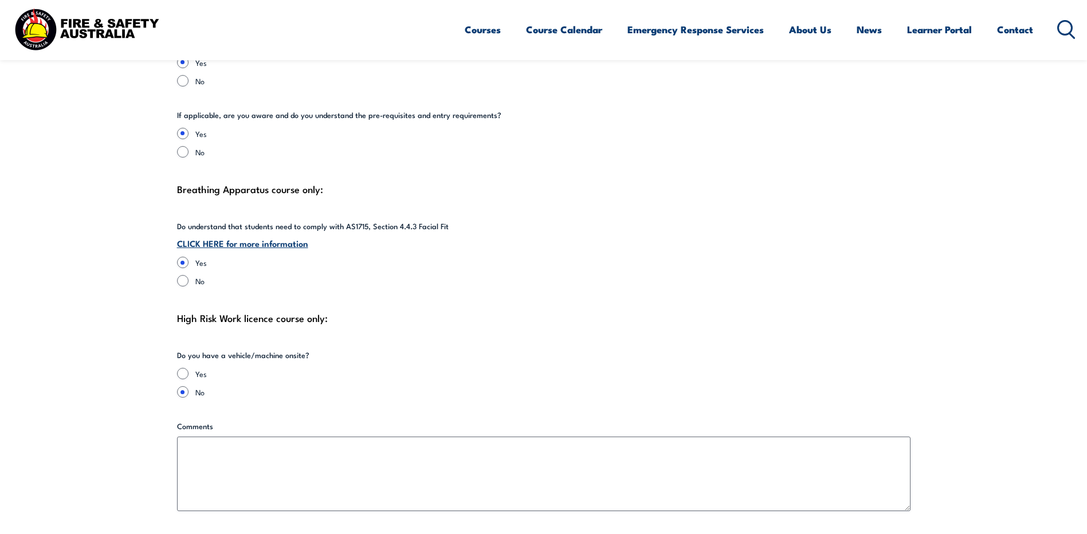
click at [538, 257] on label "Yes" at bounding box center [552, 262] width 715 height 11
click at [188, 257] on input "Yes" at bounding box center [182, 262] width 11 height 11
click at [296, 237] on link "CLICK HERE for more information" at bounding box center [242, 243] width 131 height 13
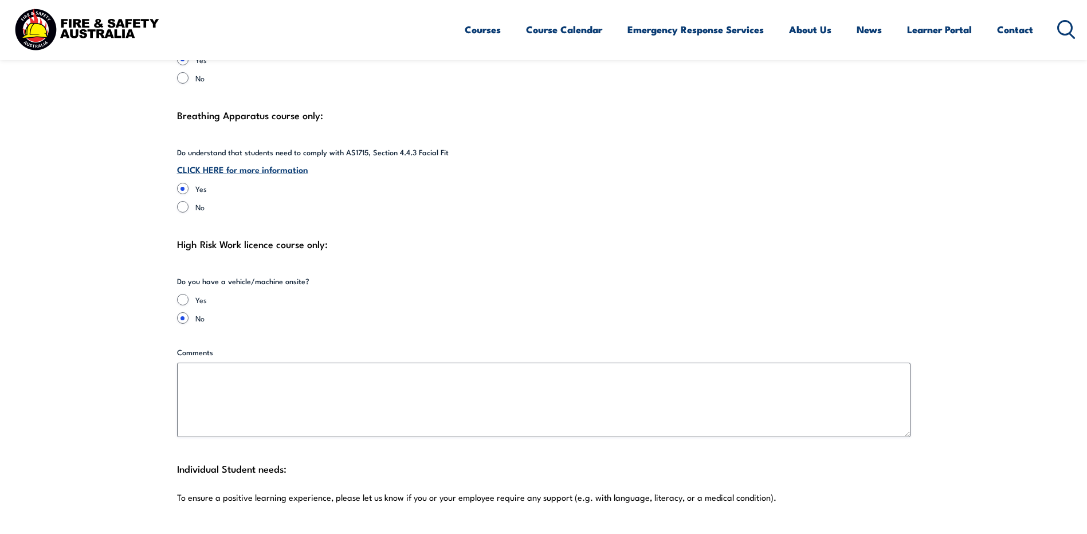
scroll to position [2596, 0]
drag, startPoint x: 237, startPoint y: 228, endPoint x: 340, endPoint y: 234, distance: 103.8
click at [340, 233] on div "High Risk Work licence course only:" at bounding box center [543, 241] width 733 height 17
drag, startPoint x: 340, startPoint y: 234, endPoint x: 340, endPoint y: 276, distance: 42.4
click at [340, 276] on fieldset "Do you have a vehicle/machine onsite? Yes No" at bounding box center [296, 297] width 238 height 48
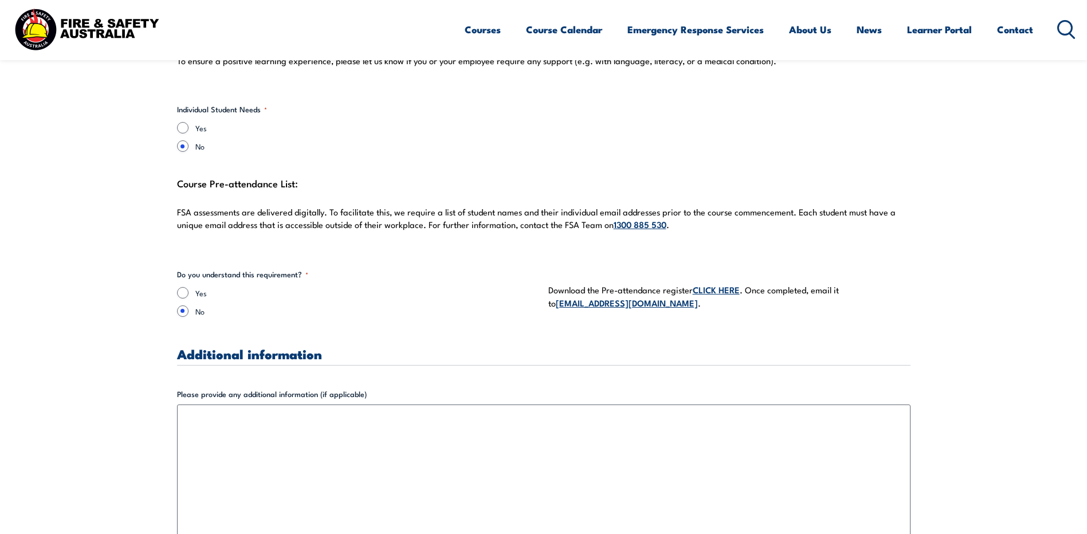
scroll to position [3036, 0]
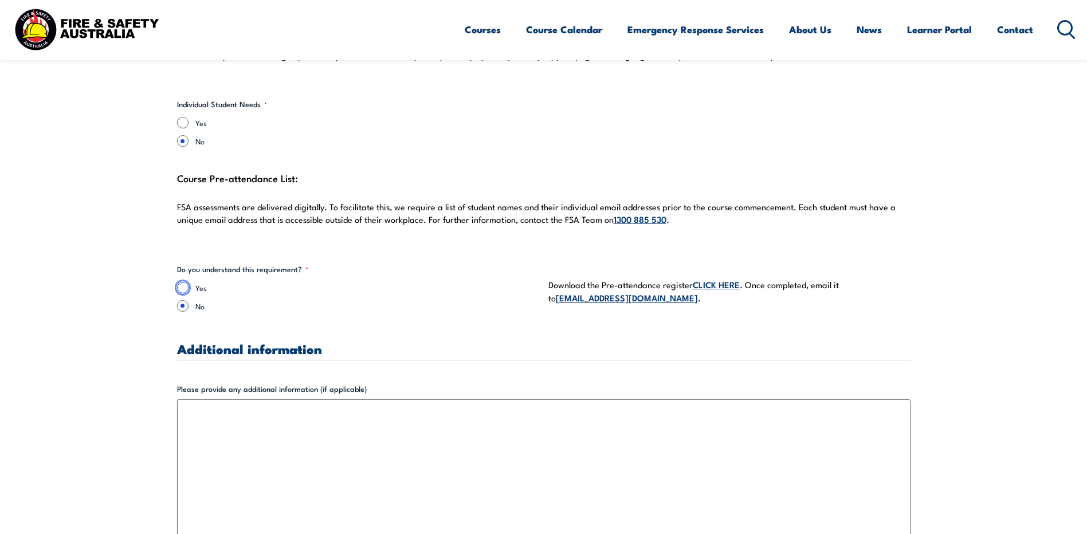
click at [185, 282] on input "Yes" at bounding box center [182, 287] width 11 height 11
radio input "true"
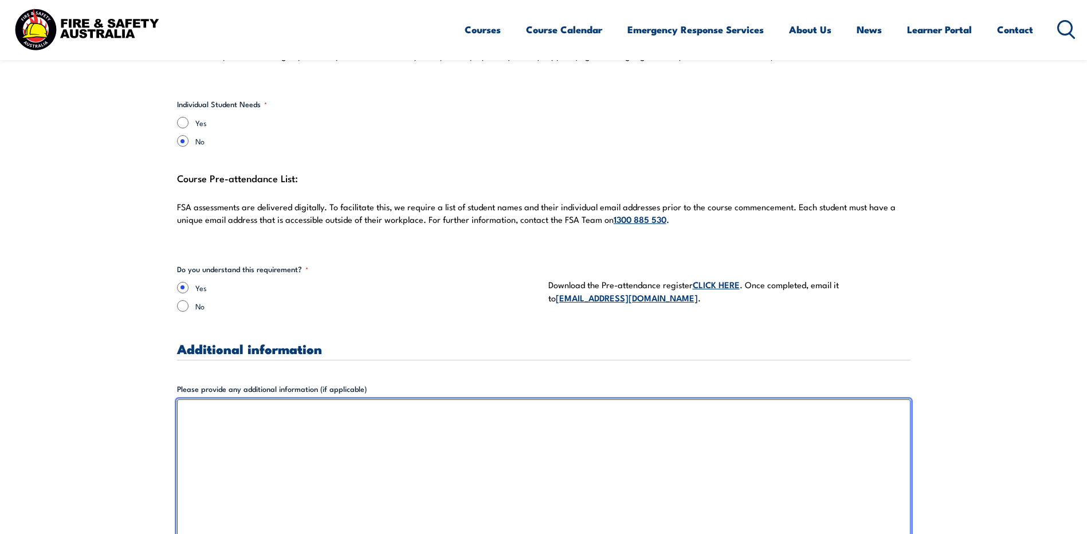
click at [475, 422] on textarea "Please provide any additional information (if applicable)" at bounding box center [543, 481] width 733 height 165
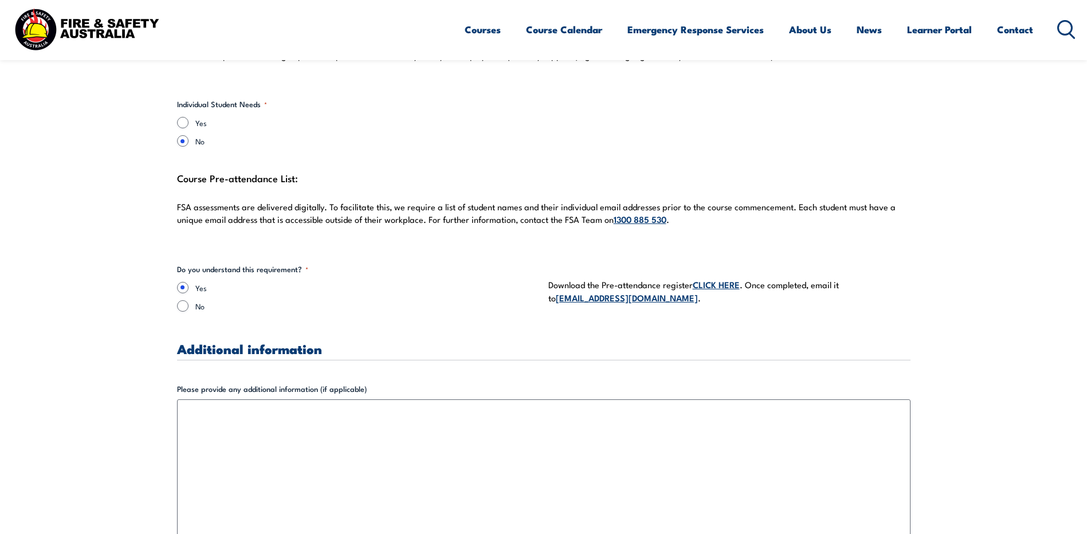
click at [743, 383] on label "Please provide any additional information (if applicable)" at bounding box center [543, 388] width 733 height 11
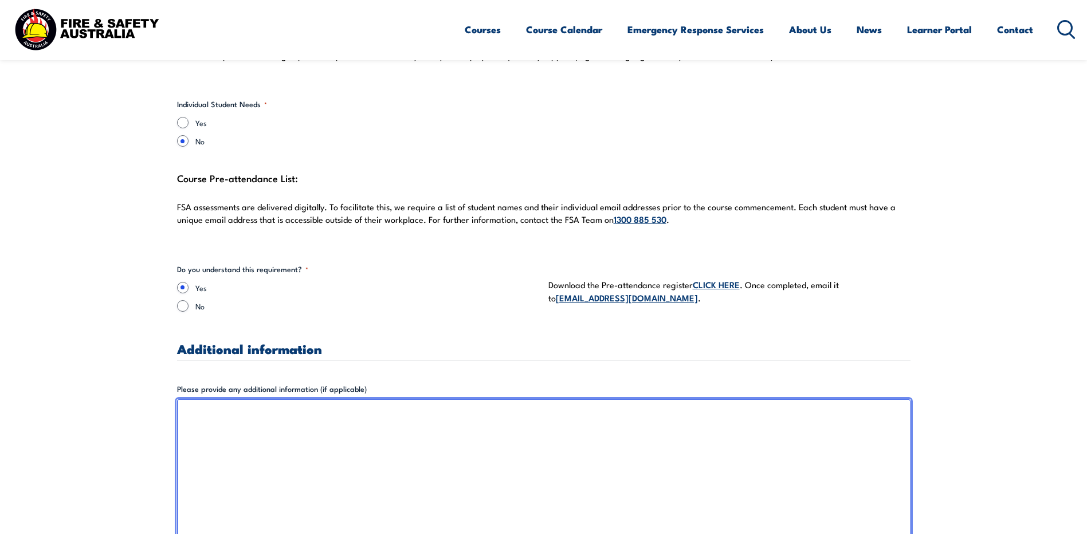
click at [743, 399] on textarea "Please provide any additional information (if applicable)" at bounding box center [543, 481] width 733 height 165
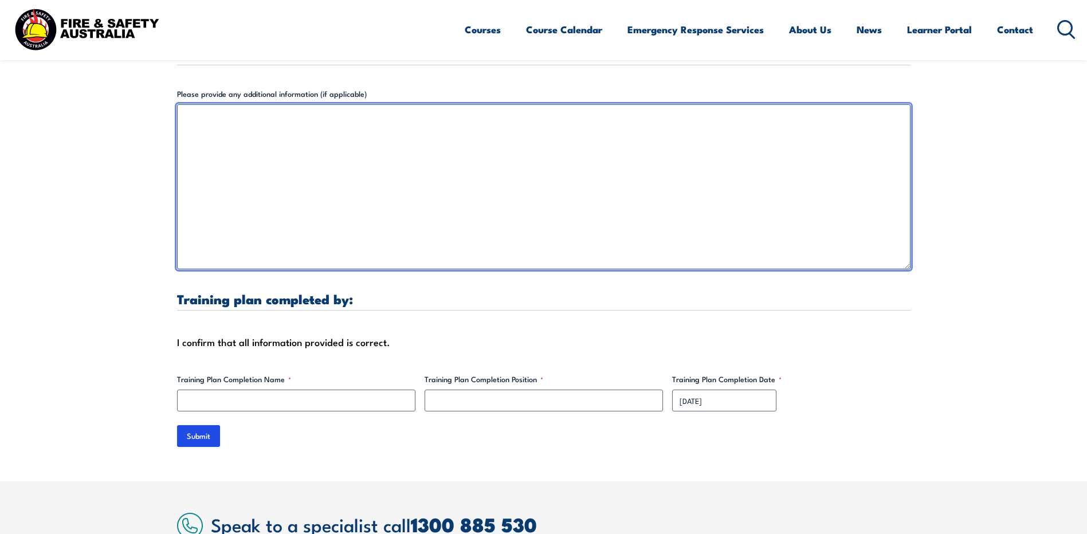
scroll to position [3418, 0]
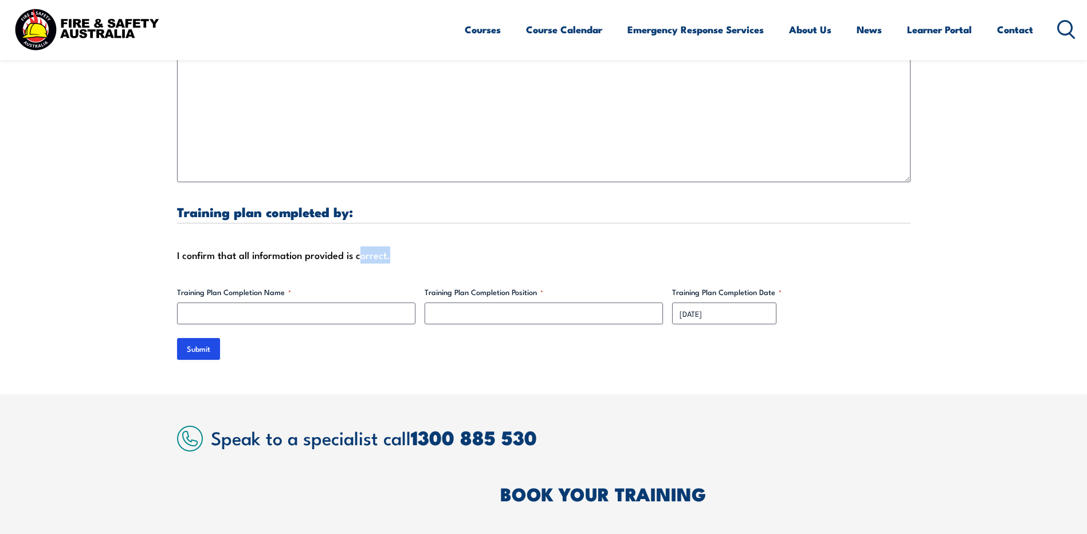
click at [389, 250] on div "I confirm that all information provided is correct." at bounding box center [543, 254] width 733 height 17
drag, startPoint x: 389, startPoint y: 250, endPoint x: 377, endPoint y: 277, distance: 29.3
click at [377, 286] on label "Training Plan Completion Name *" at bounding box center [296, 291] width 238 height 11
click at [377, 302] on input "Training Plan Completion Name *" at bounding box center [296, 313] width 238 height 22
click at [322, 302] on input "Training Plan Completion Name *" at bounding box center [296, 313] width 238 height 22
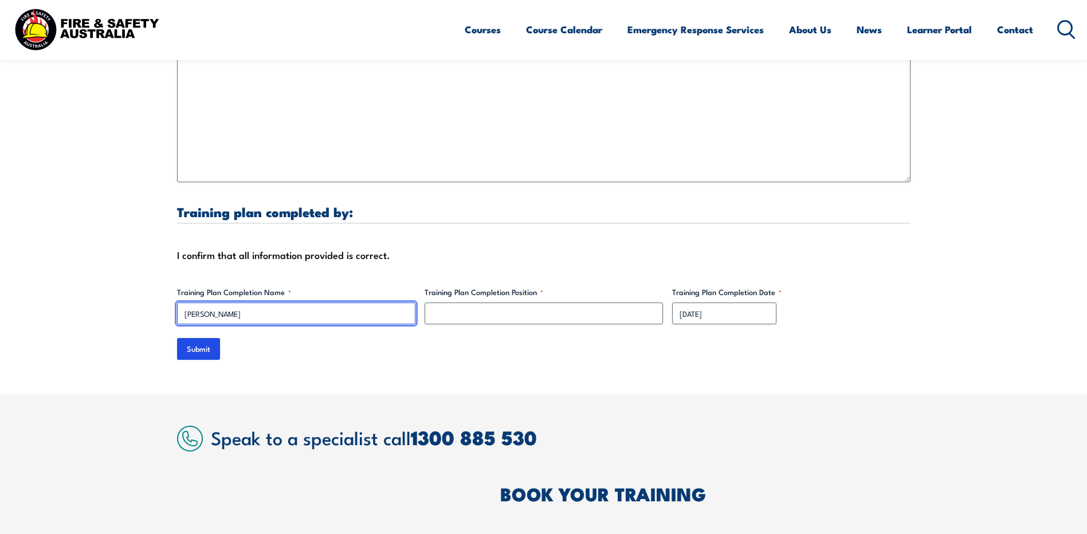
type input "[PERSON_NAME]"
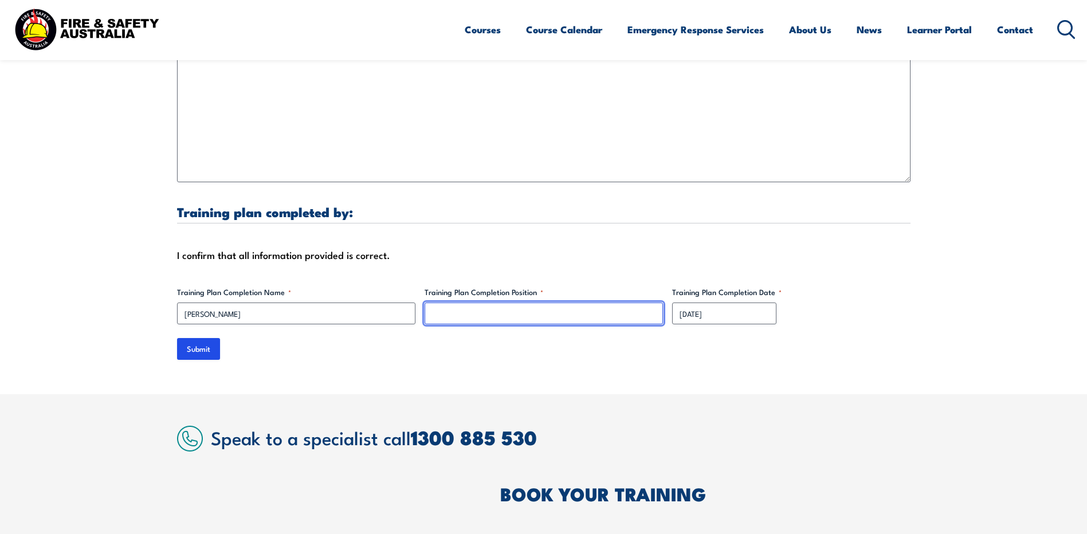
type input "A"
type input "C"
type input "Q"
type input "A"
type input "QA & Compliance Coordinator"
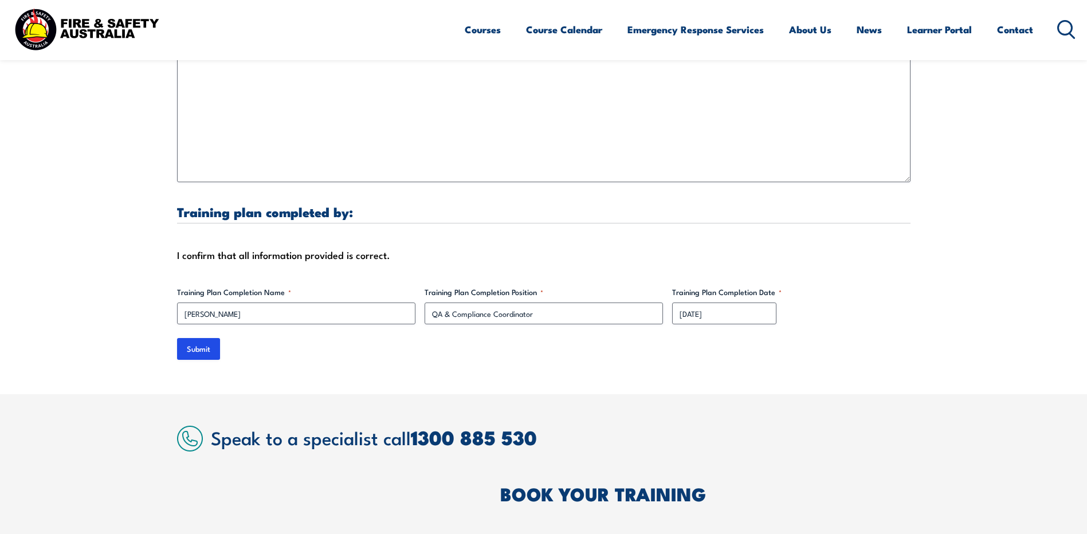
click at [202, 338] on input "Submit" at bounding box center [198, 349] width 43 height 22
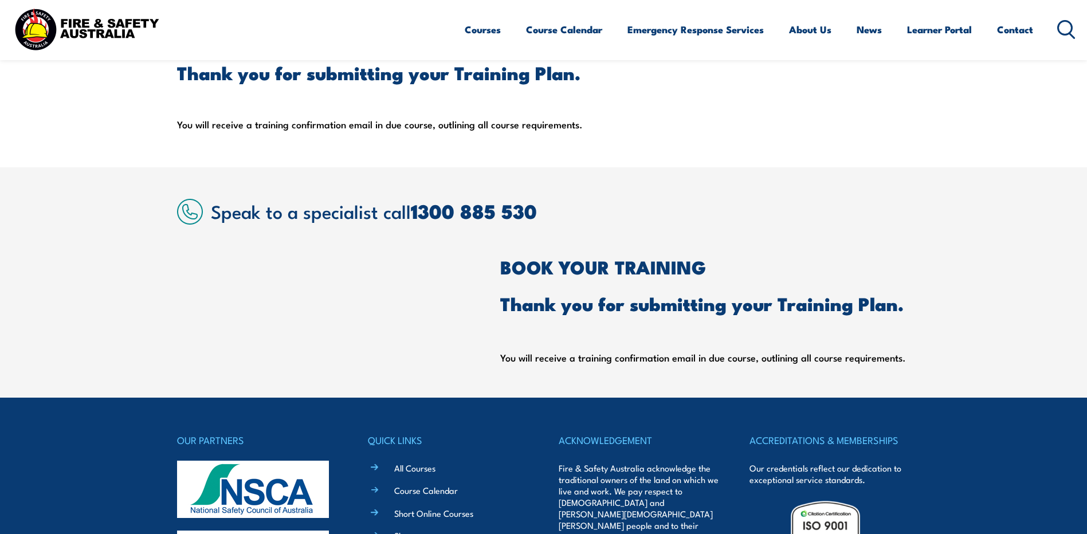
scroll to position [279, 0]
